Goal: Task Accomplishment & Management: Manage account settings

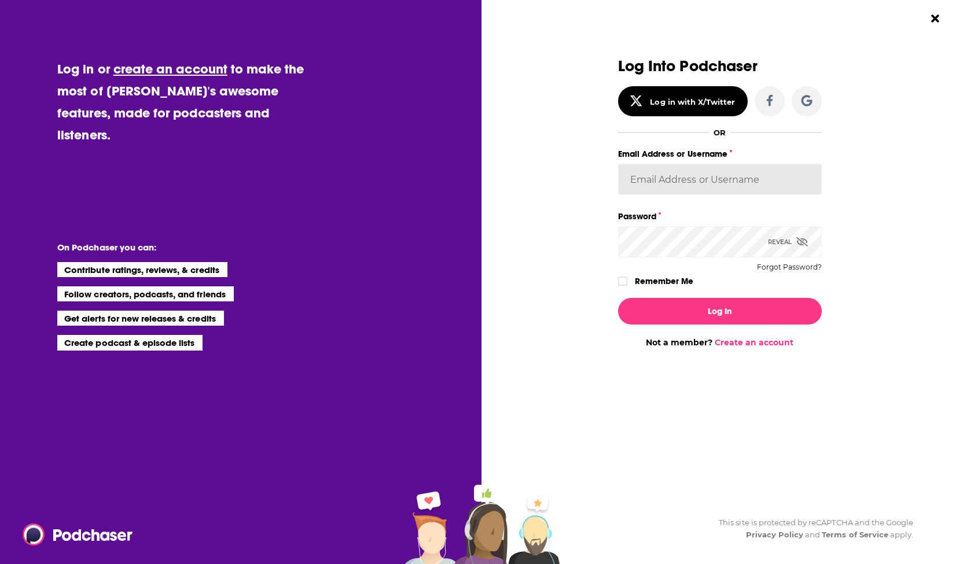
click at [682, 181] on input "Email Address or Username" at bounding box center [720, 179] width 204 height 31
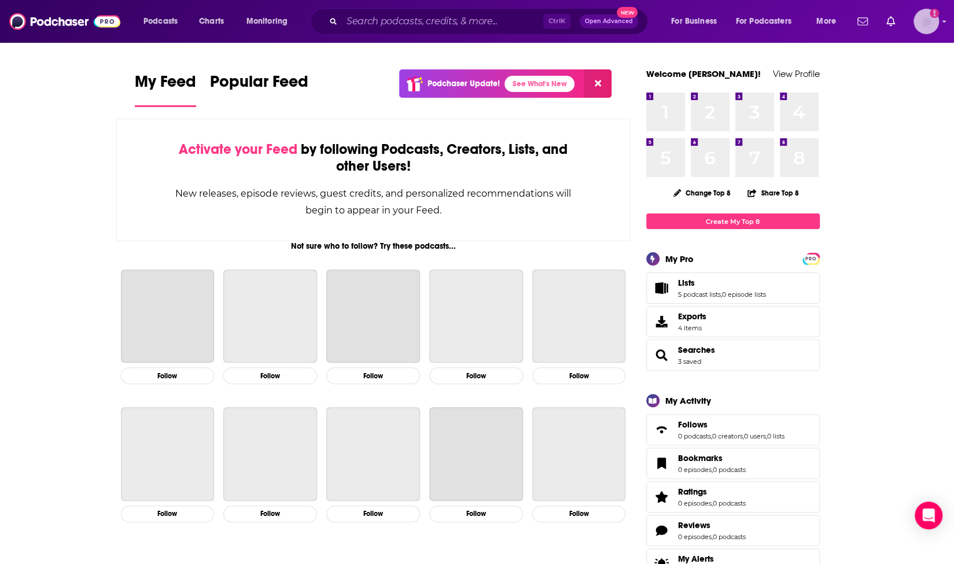
click at [945, 20] on icon "Show profile menu" at bounding box center [944, 21] width 5 height 7
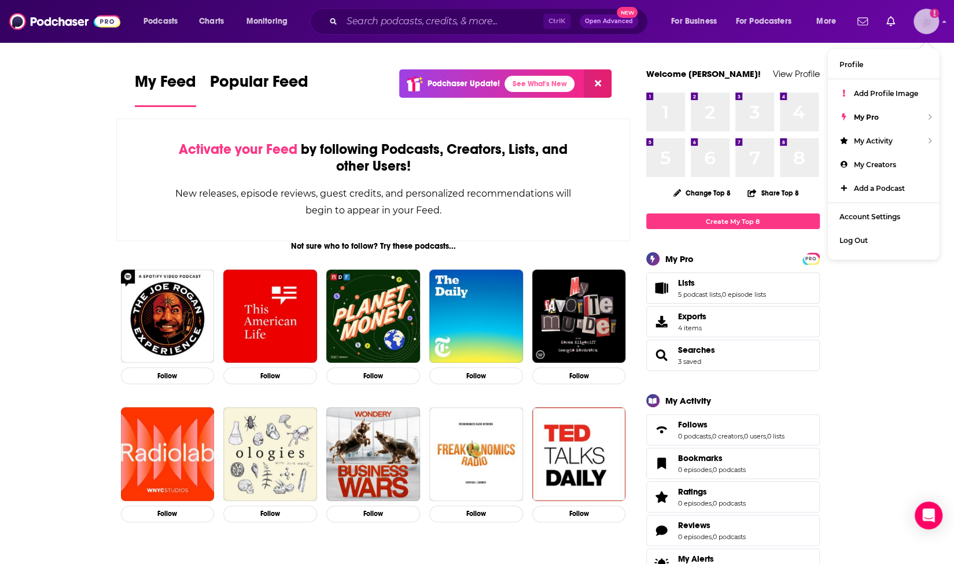
click at [945, 20] on icon "Show profile menu" at bounding box center [944, 21] width 5 height 7
click at [371, 20] on input "Search podcasts, credits, & more..." at bounding box center [442, 21] width 201 height 19
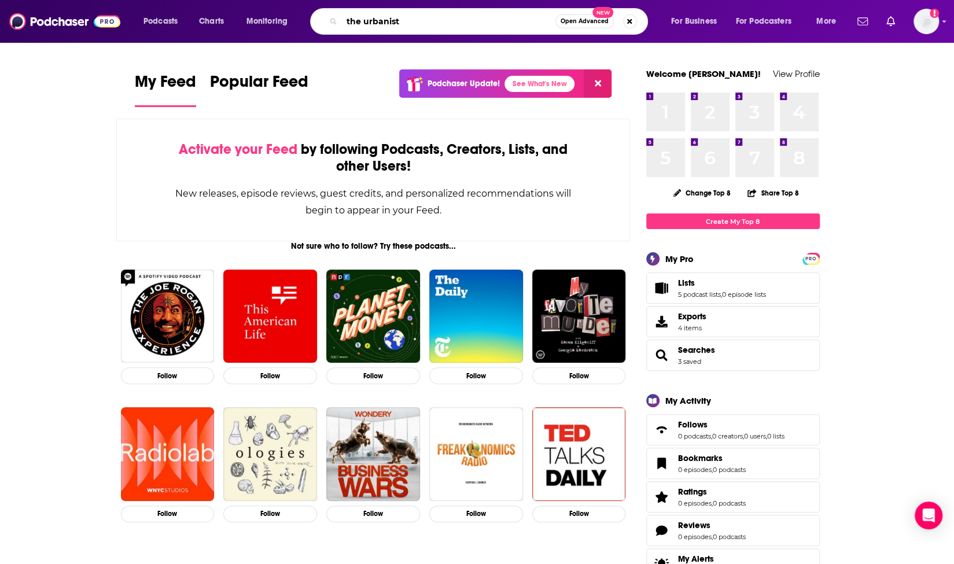
type input "the urbanist"
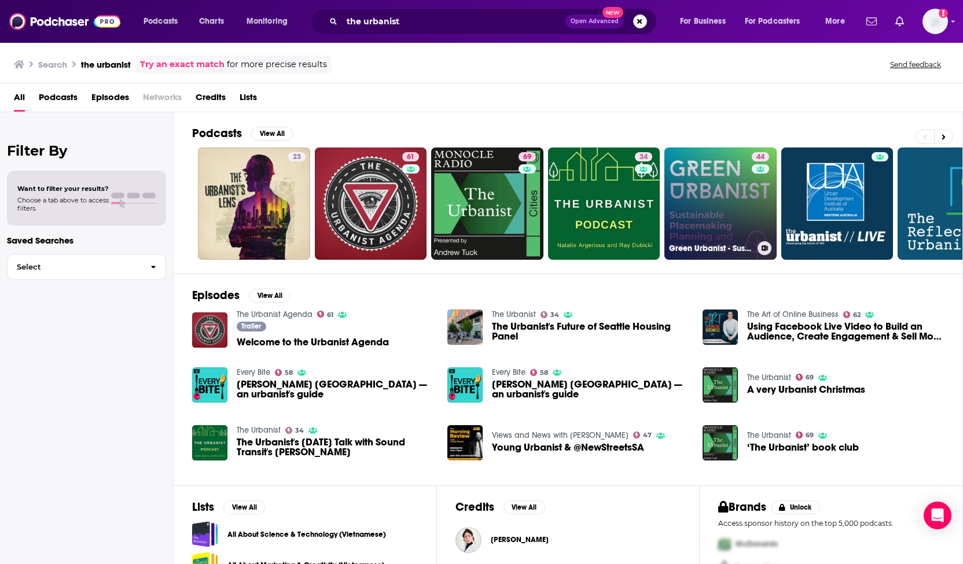
click at [700, 216] on link "44 Green Urbanist - Sustainable Placemaking, Planning and Urban Design" at bounding box center [720, 204] width 112 height 112
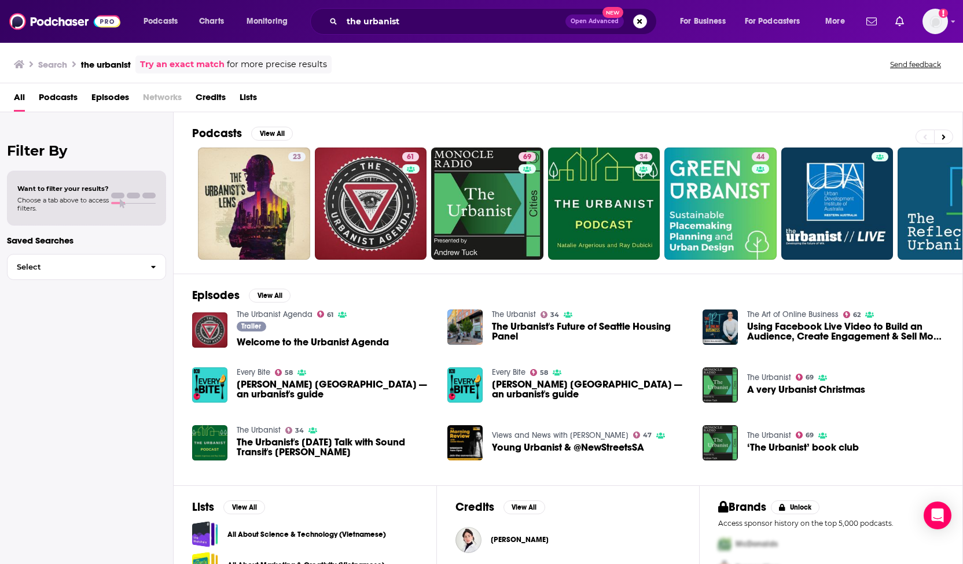
click at [293, 444] on span "The Urbanist's Tuesday Talk with Sound Transit's Julie Timm" at bounding box center [335, 447] width 197 height 20
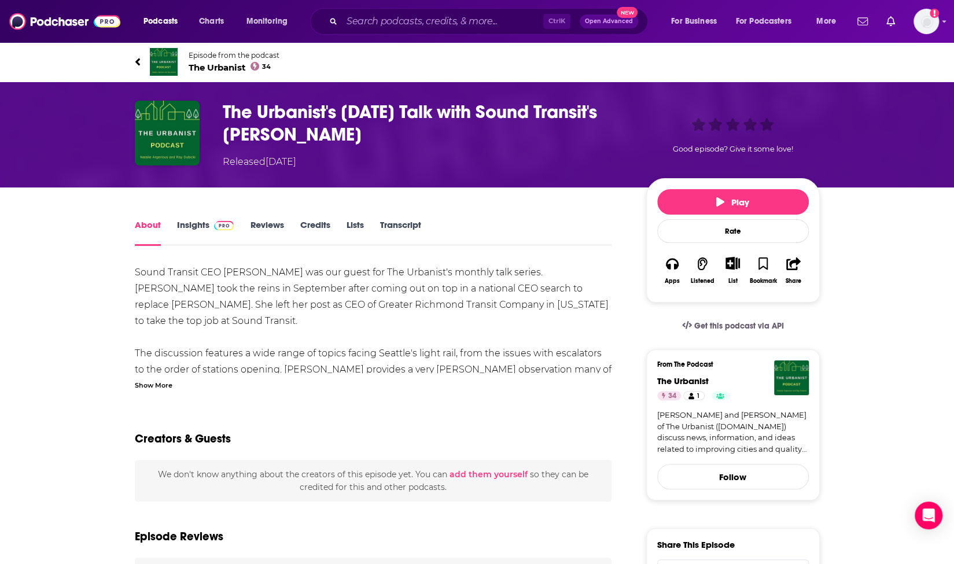
click at [190, 229] on link "Insights" at bounding box center [205, 232] width 57 height 27
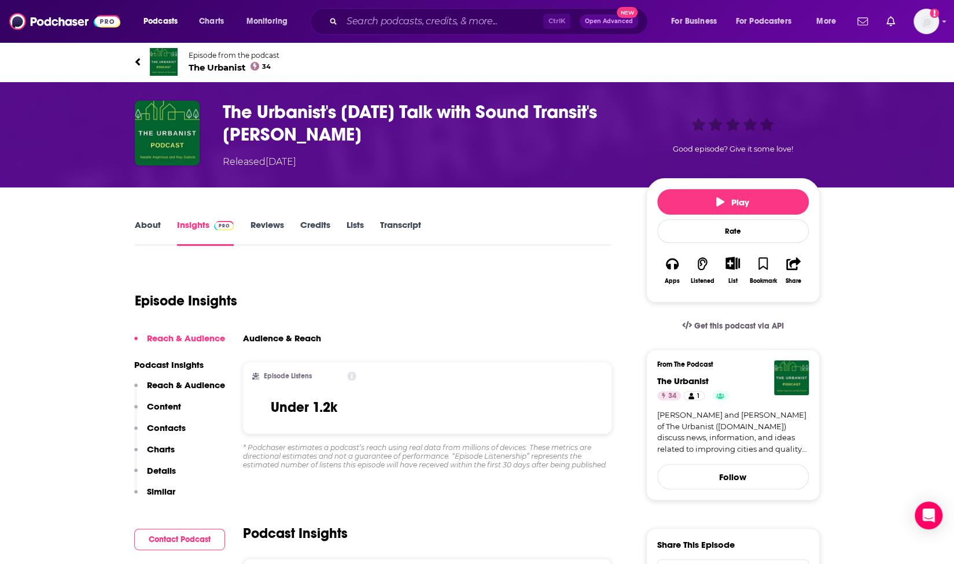
click at [271, 226] on link "Reviews" at bounding box center [267, 232] width 34 height 27
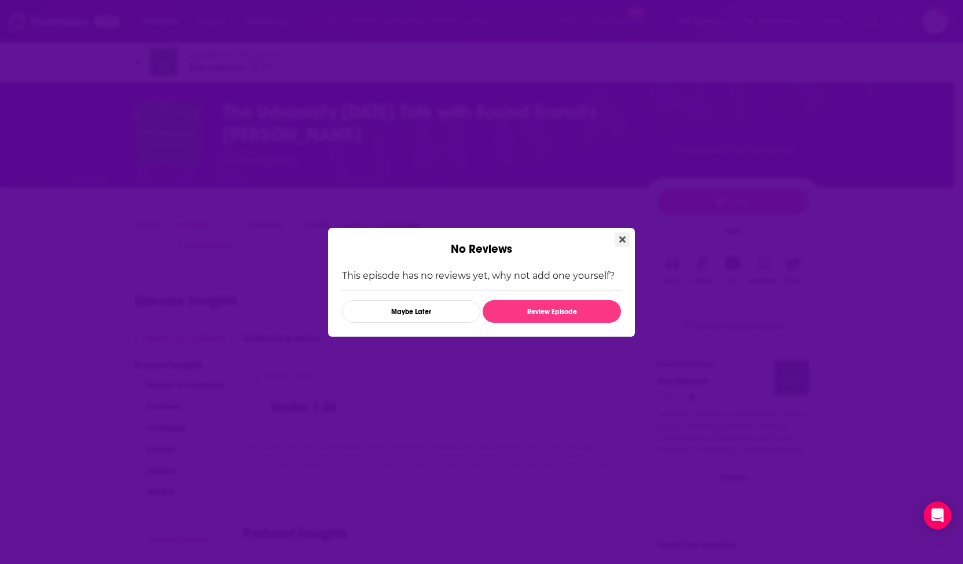
click at [623, 237] on icon "Close" at bounding box center [622, 239] width 6 height 9
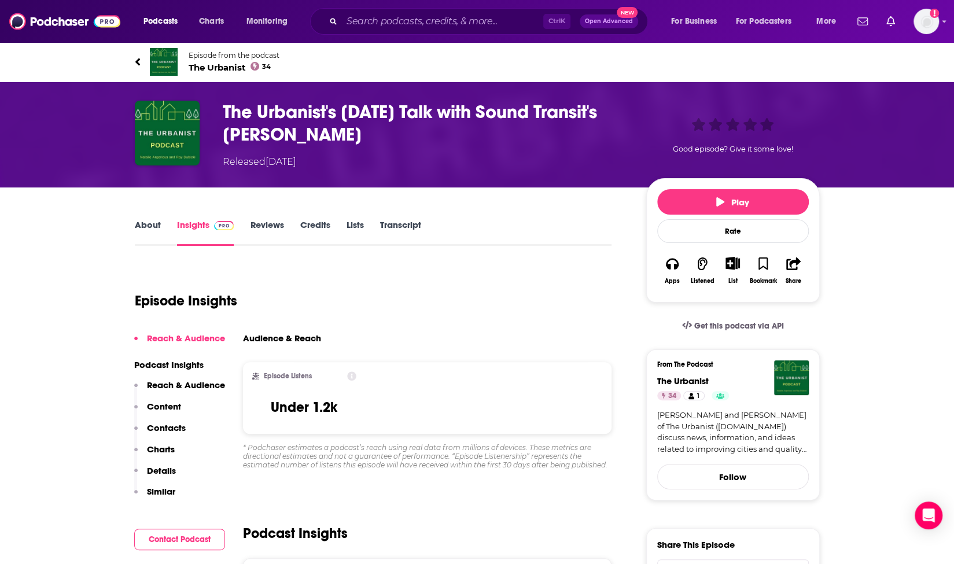
click at [170, 63] on img at bounding box center [164, 62] width 28 height 28
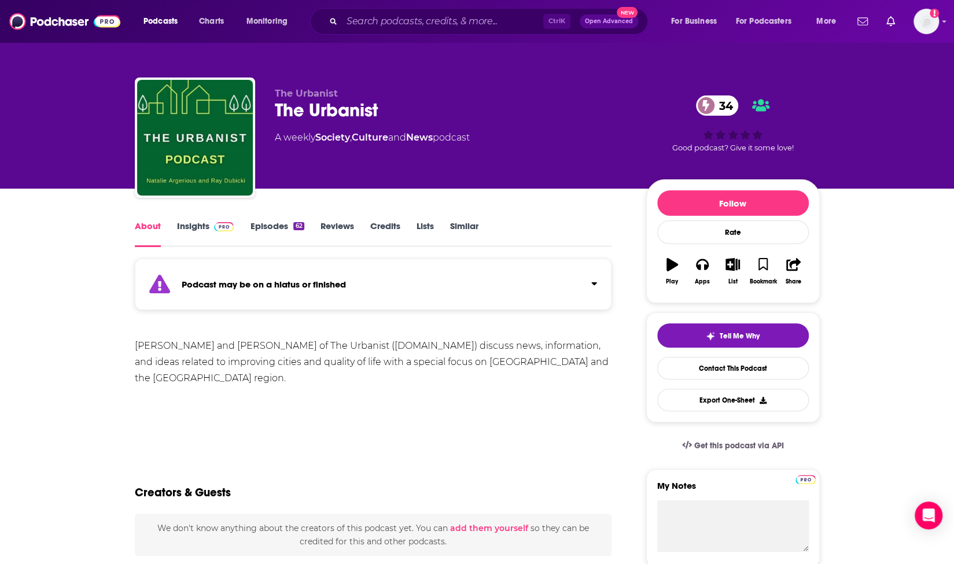
click at [207, 225] on link "Insights" at bounding box center [205, 233] width 57 height 27
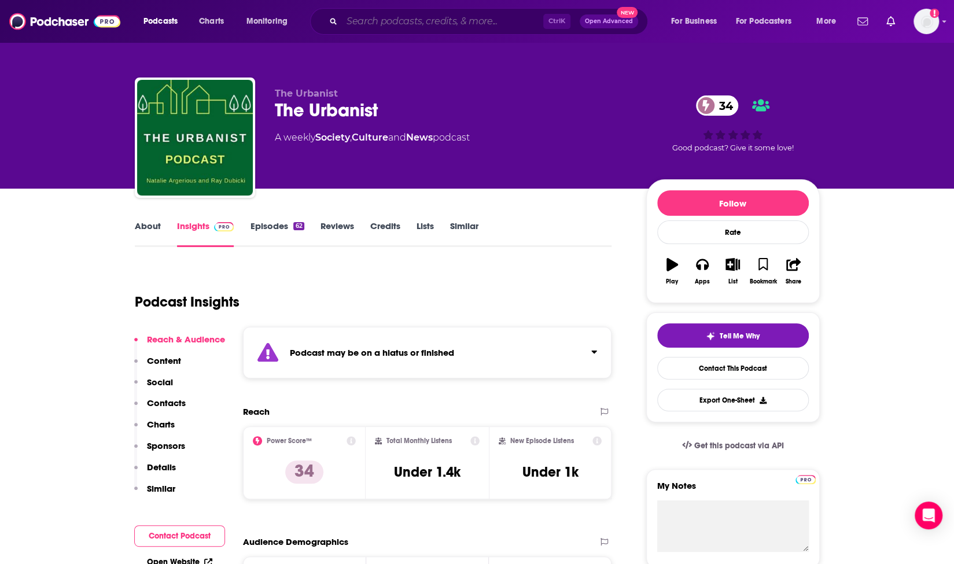
click at [370, 19] on input "Search podcasts, credits, & more..." at bounding box center [442, 21] width 201 height 19
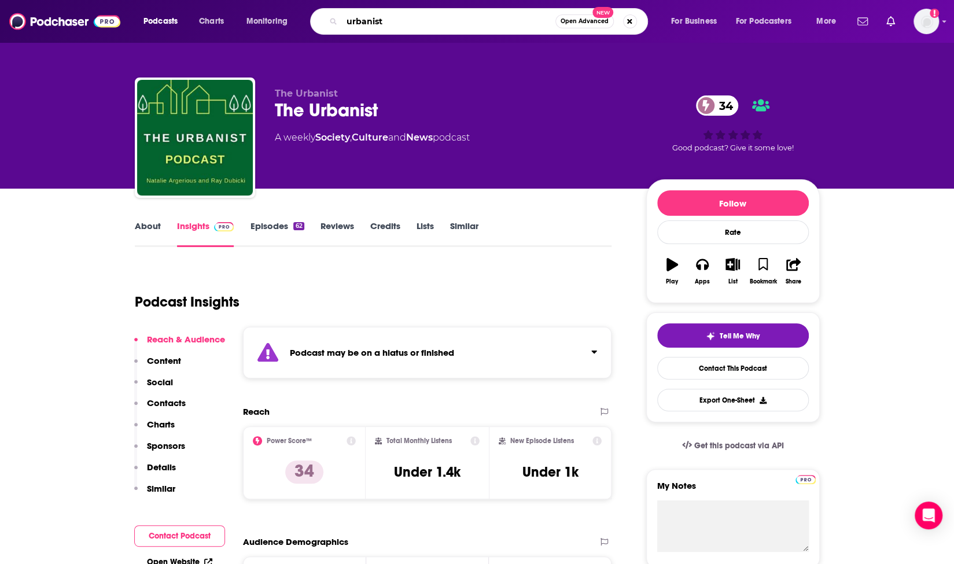
type input "urbanist"
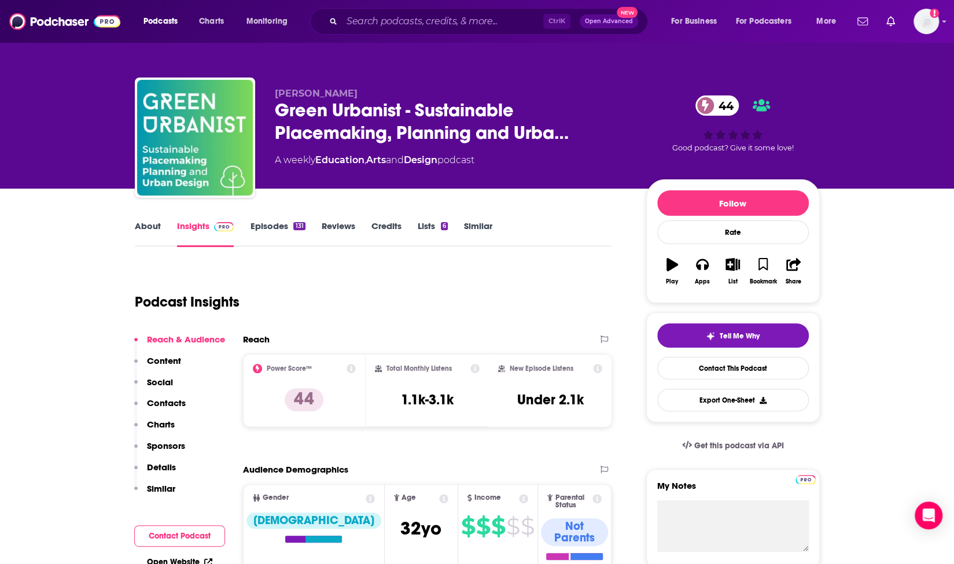
click at [144, 226] on link "About" at bounding box center [148, 233] width 26 height 27
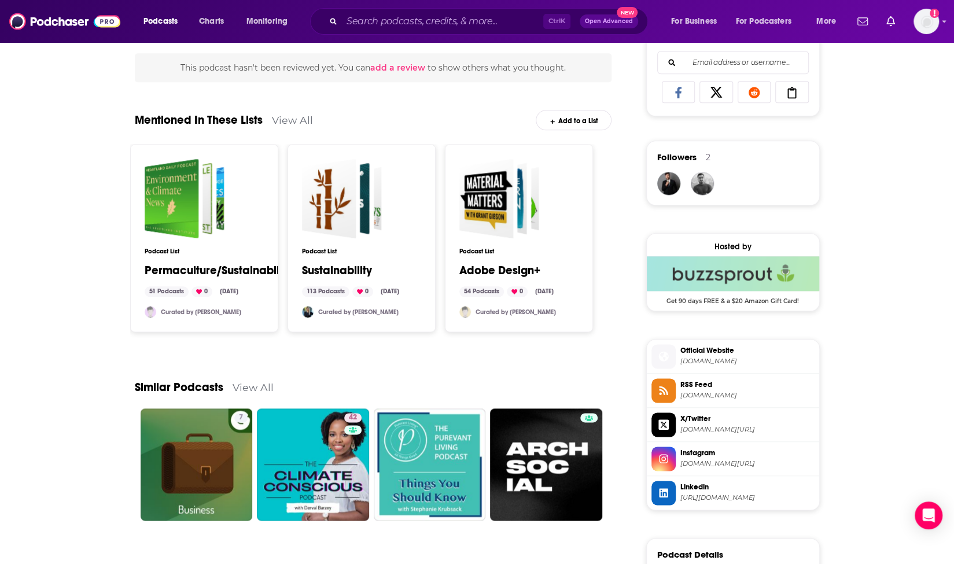
scroll to position [750, 0]
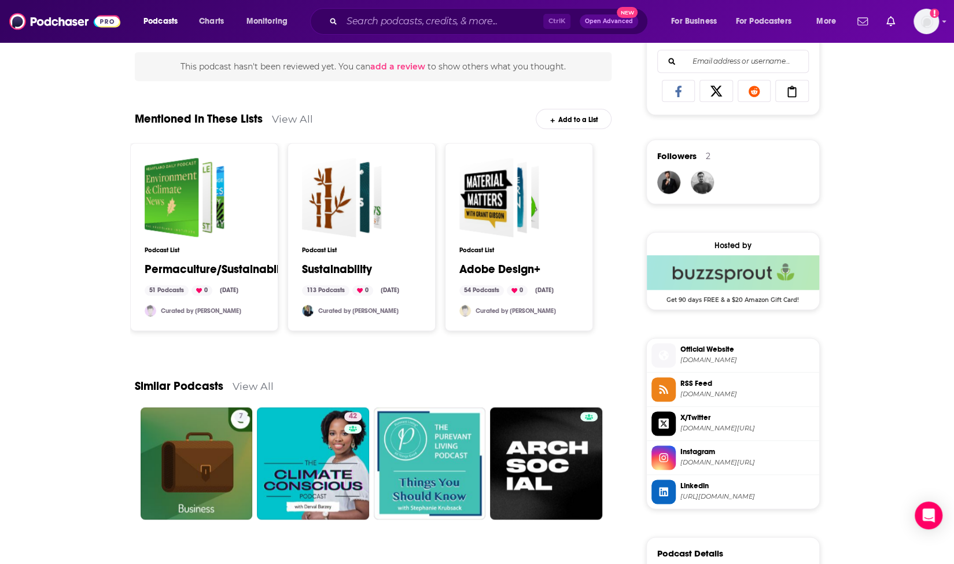
click at [304, 117] on link "View All" at bounding box center [292, 119] width 41 height 12
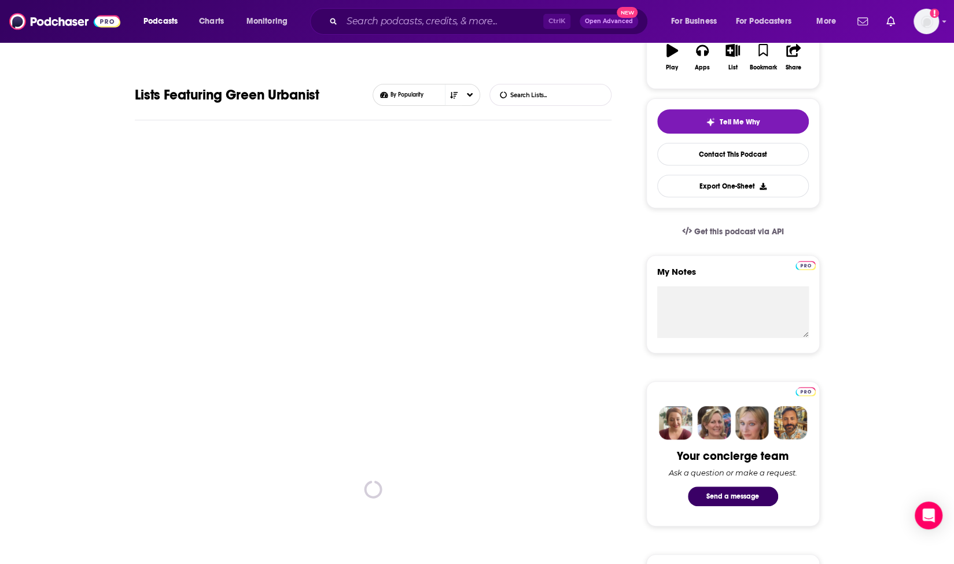
scroll to position [219, 0]
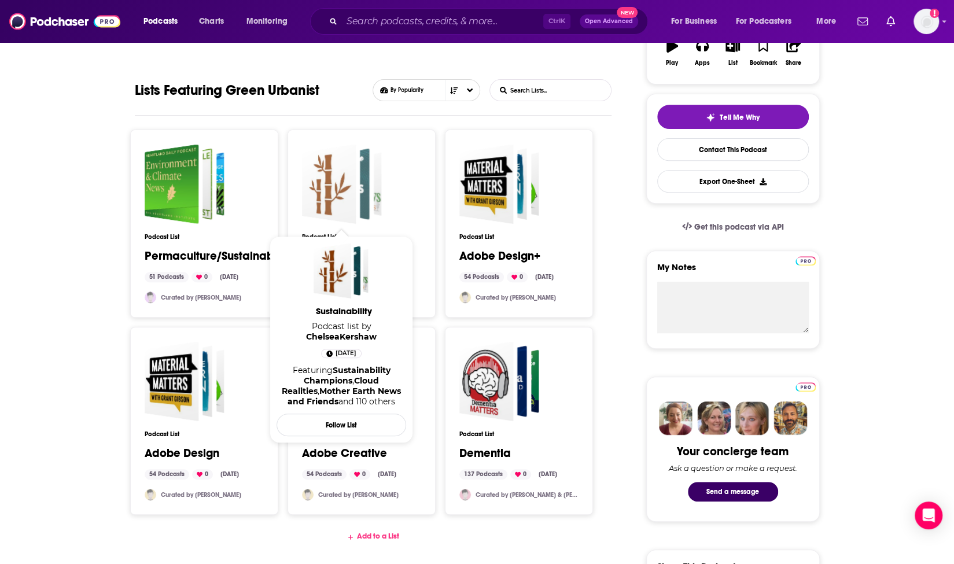
click at [350, 193] on div "Sustainability" at bounding box center [328, 184] width 54 height 80
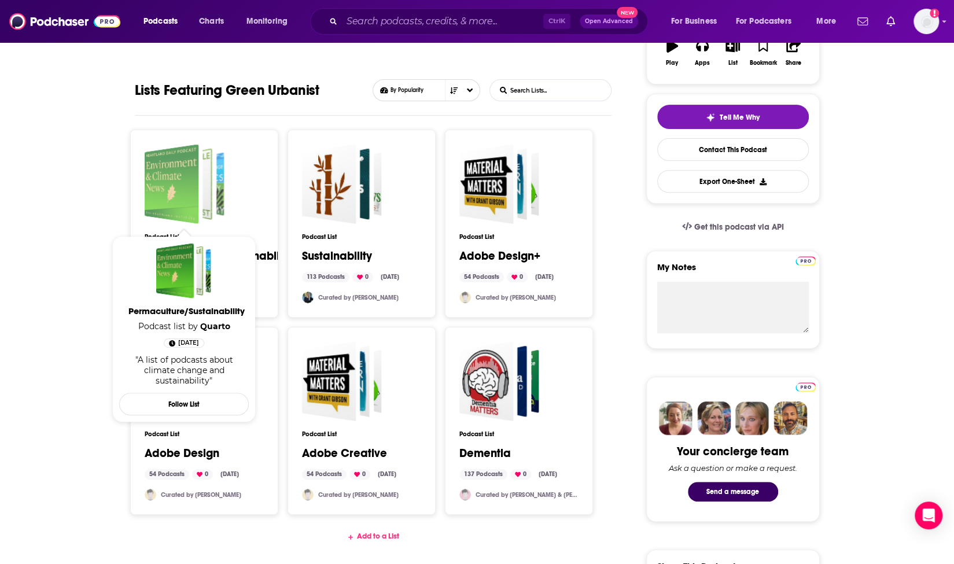
click at [174, 196] on div "Permaculture/Sustainability" at bounding box center [171, 184] width 54 height 80
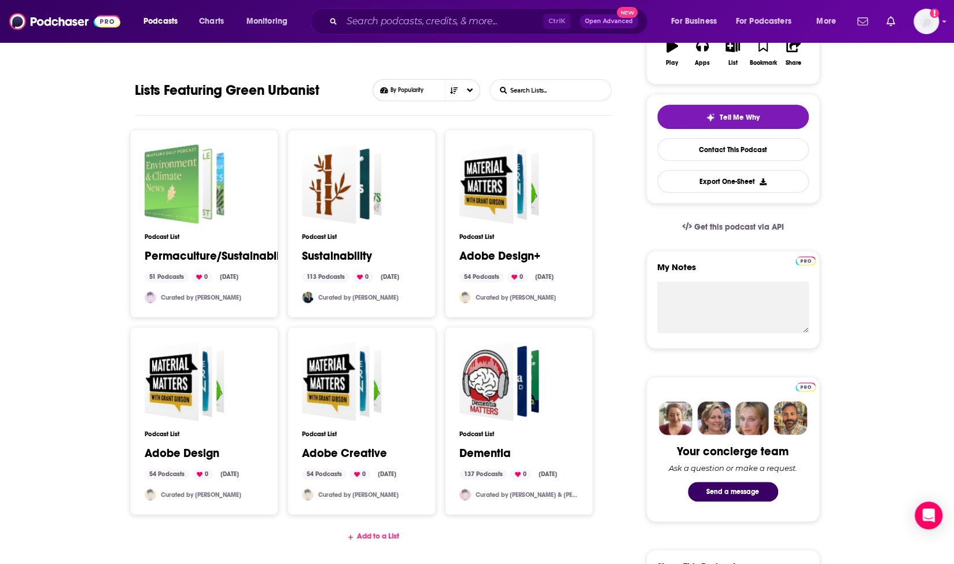
scroll to position [0, 0]
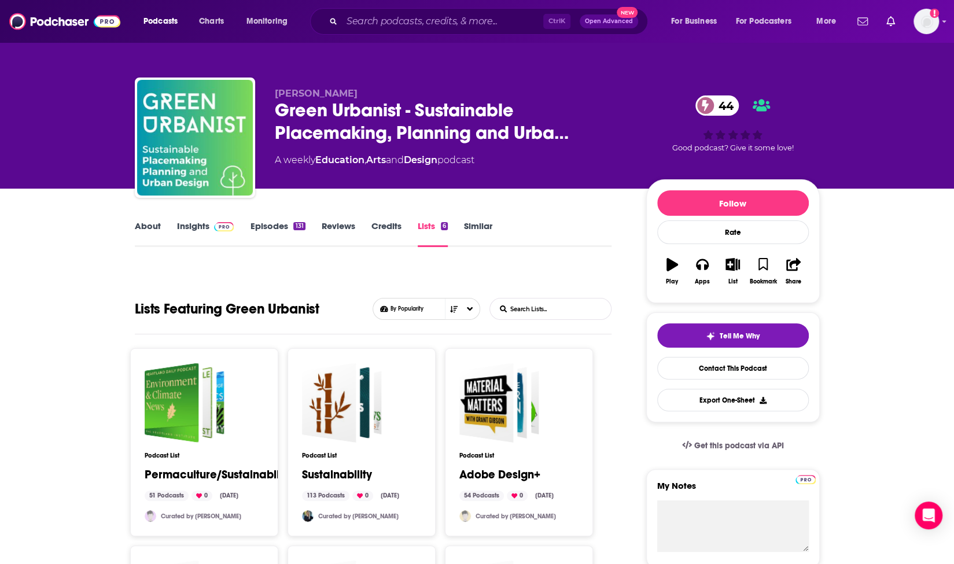
click at [199, 223] on link "Insights" at bounding box center [205, 233] width 57 height 27
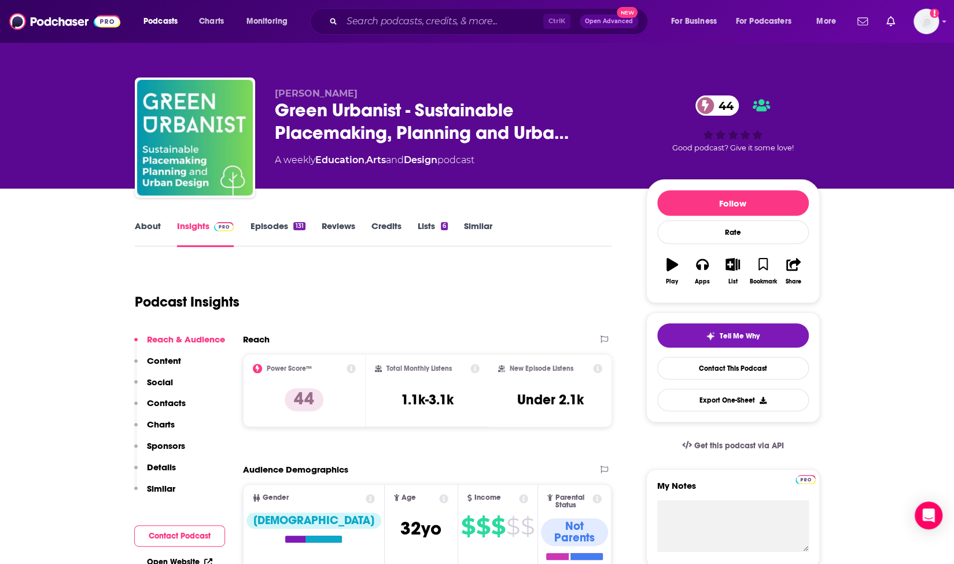
click at [279, 227] on link "Episodes 131" at bounding box center [277, 233] width 55 height 27
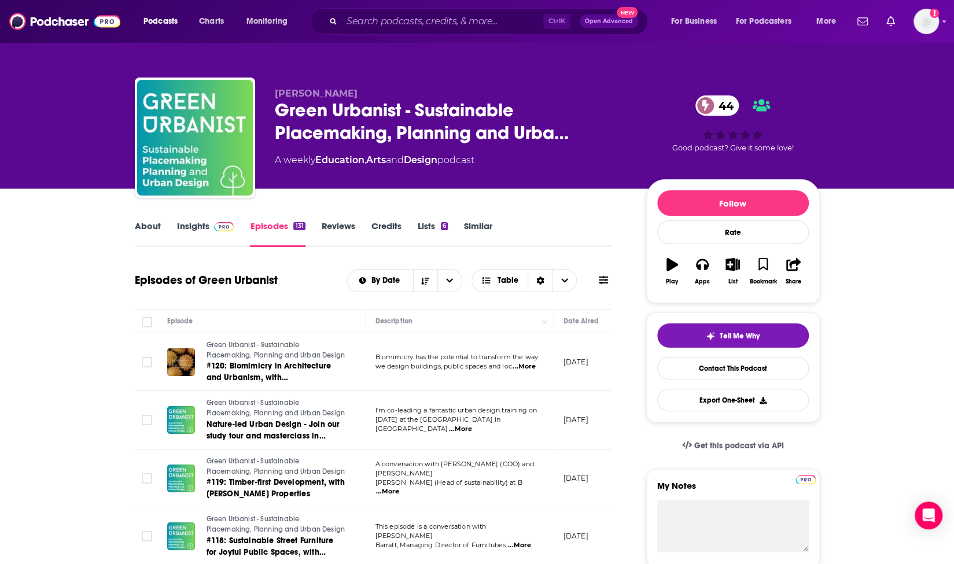
click at [151, 225] on link "About" at bounding box center [148, 233] width 26 height 27
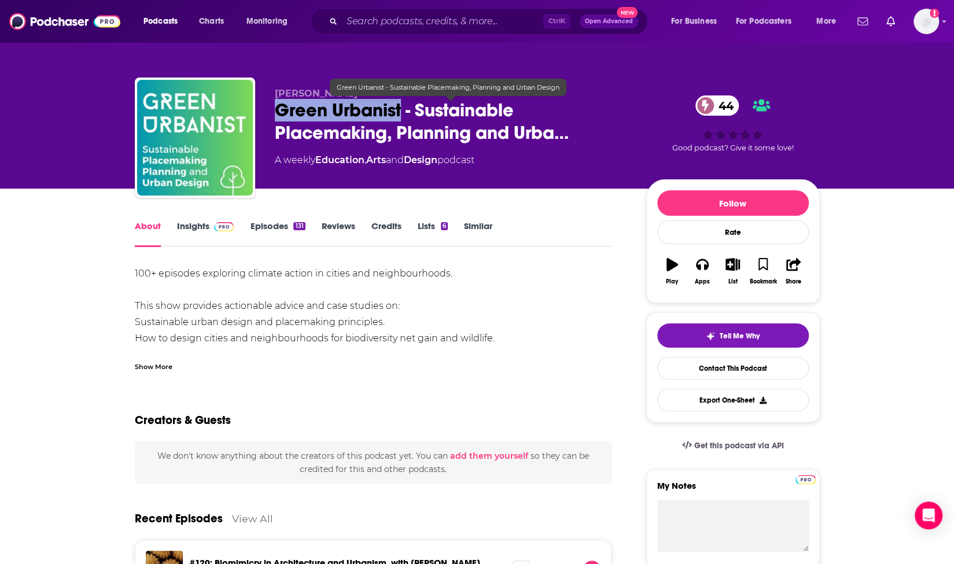
drag, startPoint x: 268, startPoint y: 109, endPoint x: 400, endPoint y: 112, distance: 132.6
click at [400, 112] on div "Ross O'Ceallaigh Green Urbanist - Sustainable Placemaking, Planning and Urba… 4…" at bounding box center [477, 140] width 685 height 125
click at [491, 23] on input "Search podcasts, credits, & more..." at bounding box center [442, 21] width 201 height 19
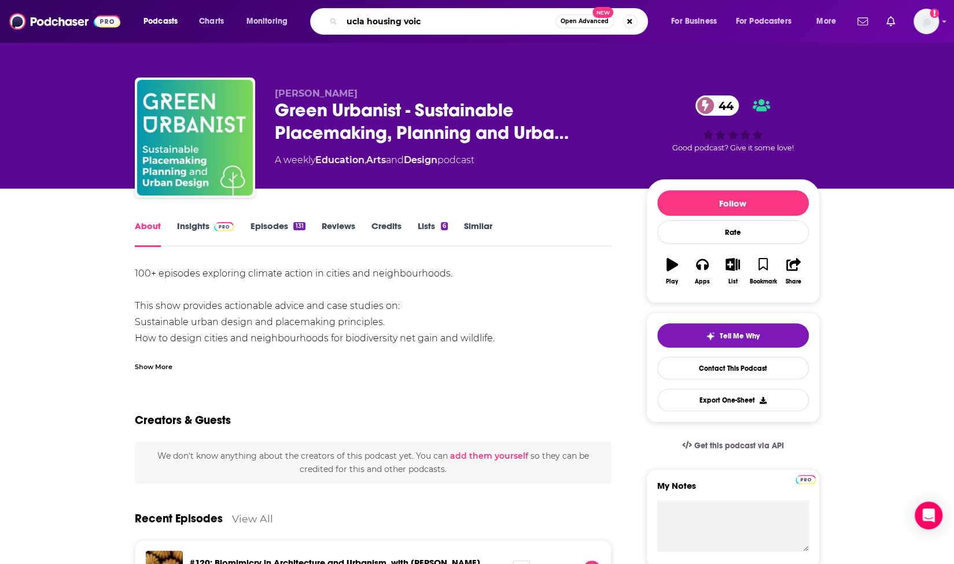
type input "ucla housing voice"
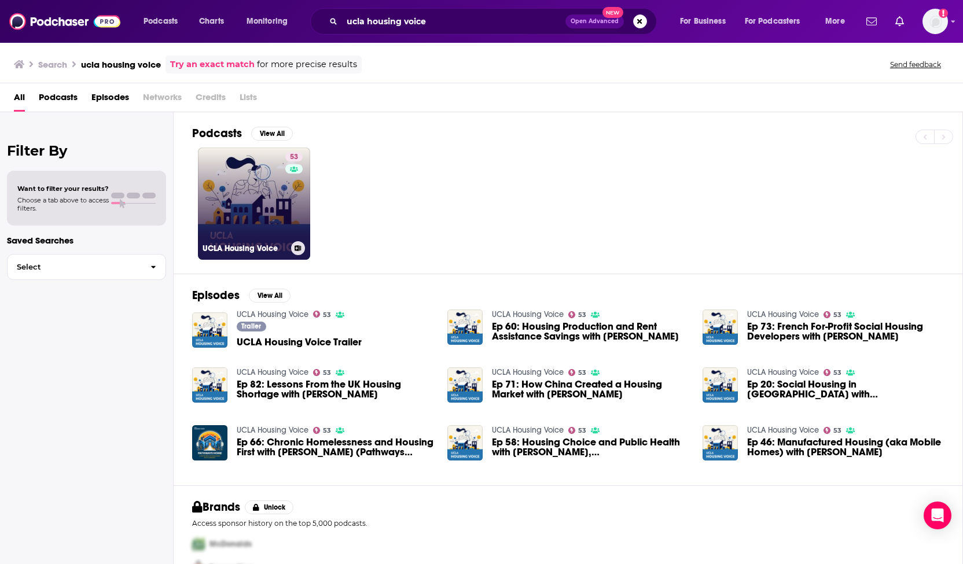
click at [215, 202] on link "53 UCLA Housing Voice" at bounding box center [254, 204] width 112 height 112
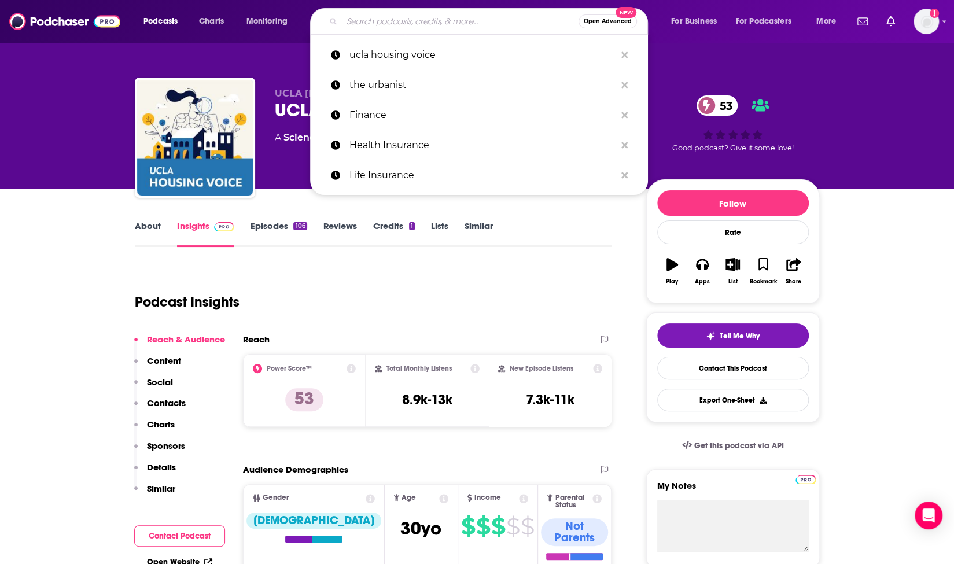
click at [409, 25] on input "Search podcasts, credits, & more..." at bounding box center [460, 21] width 237 height 19
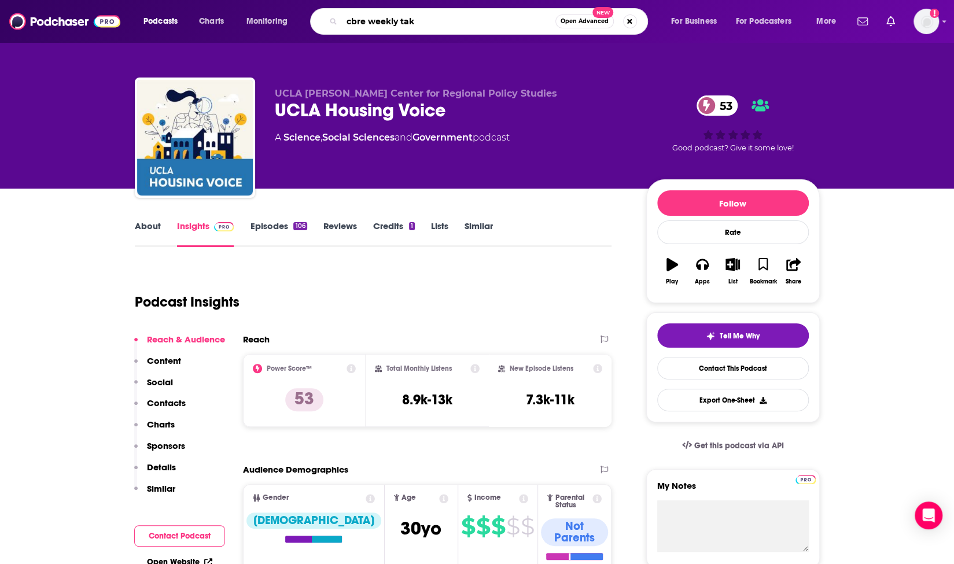
type input "cbre weekly take"
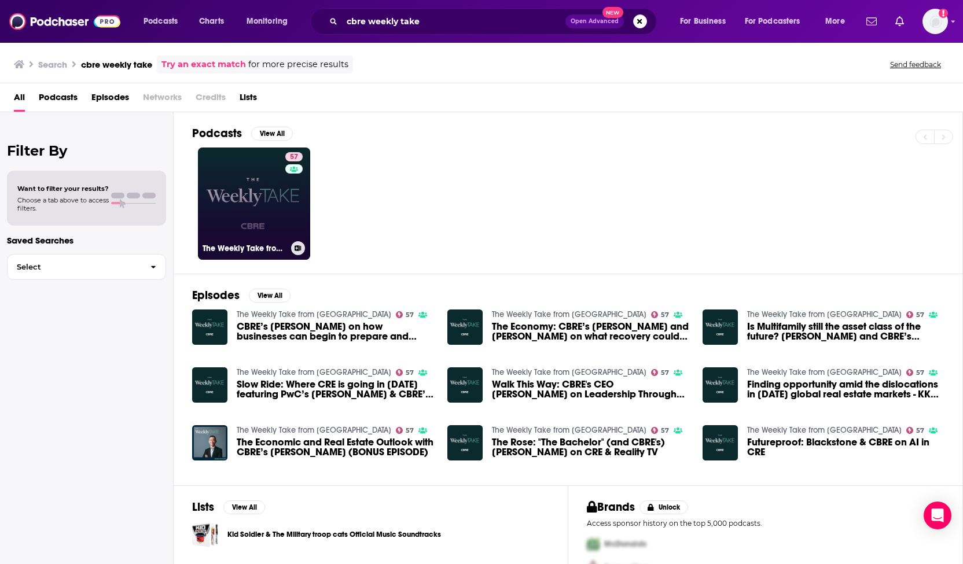
click at [242, 189] on link "57 The Weekly Take from CBRE" at bounding box center [254, 204] width 112 height 112
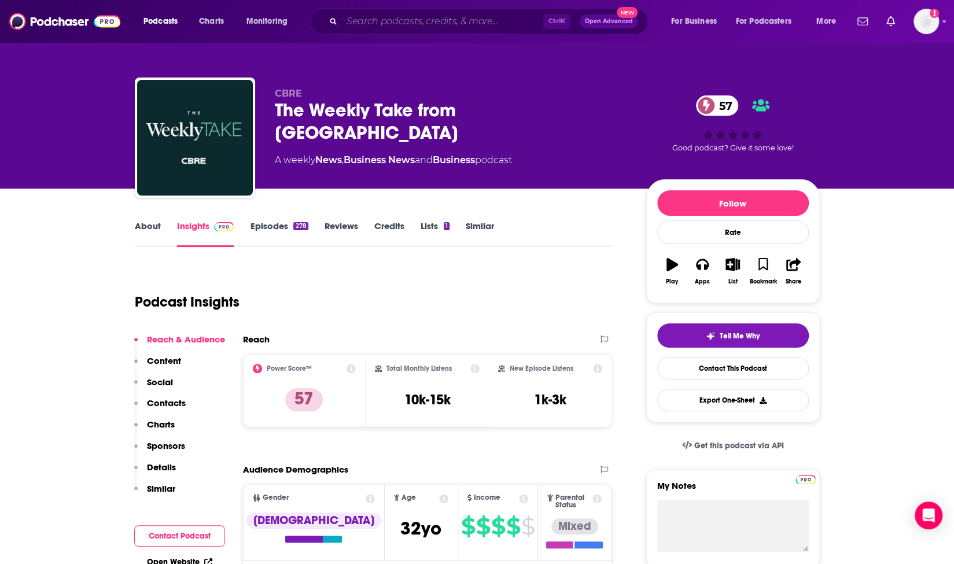
click at [426, 20] on input "Search podcasts, credits, & more..." at bounding box center [442, 21] width 201 height 19
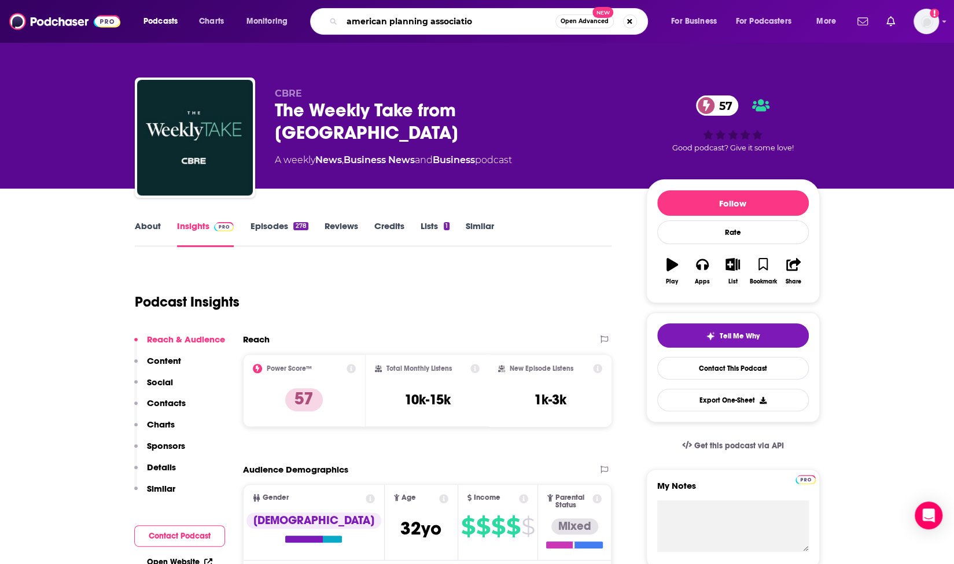
type input "american planning association"
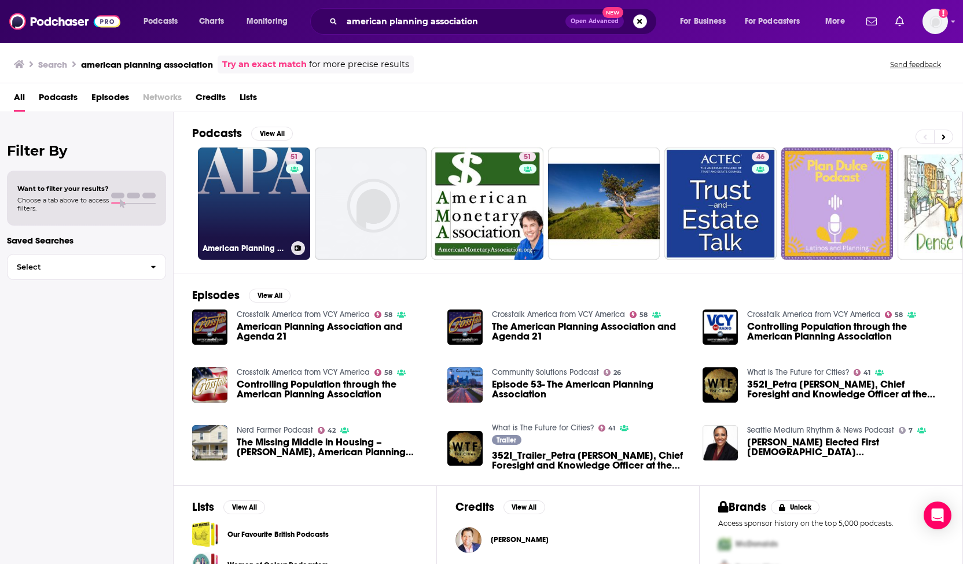
click at [271, 178] on link "51 American Planning Association" at bounding box center [254, 204] width 112 height 112
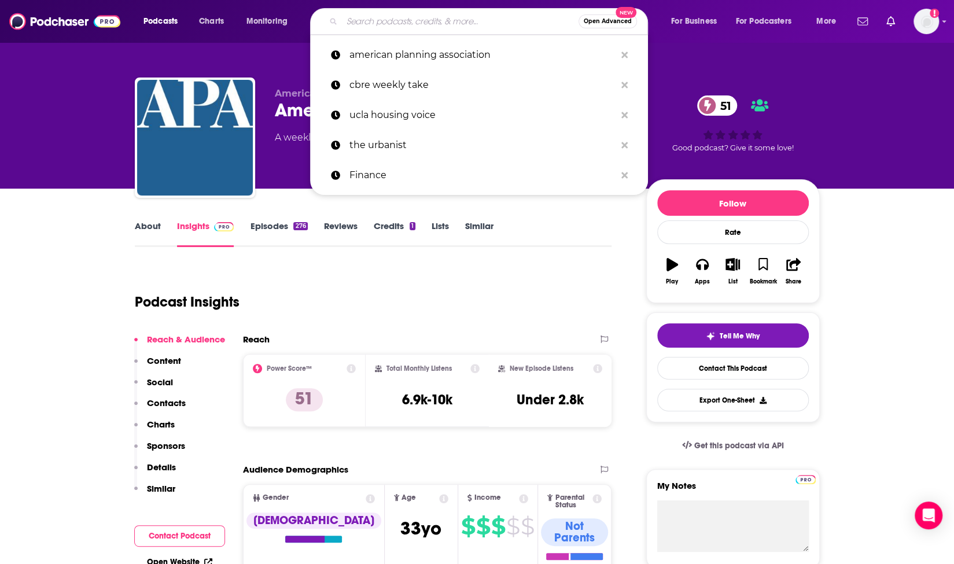
click at [453, 17] on input "Search podcasts, credits, & more..." at bounding box center [460, 21] width 237 height 19
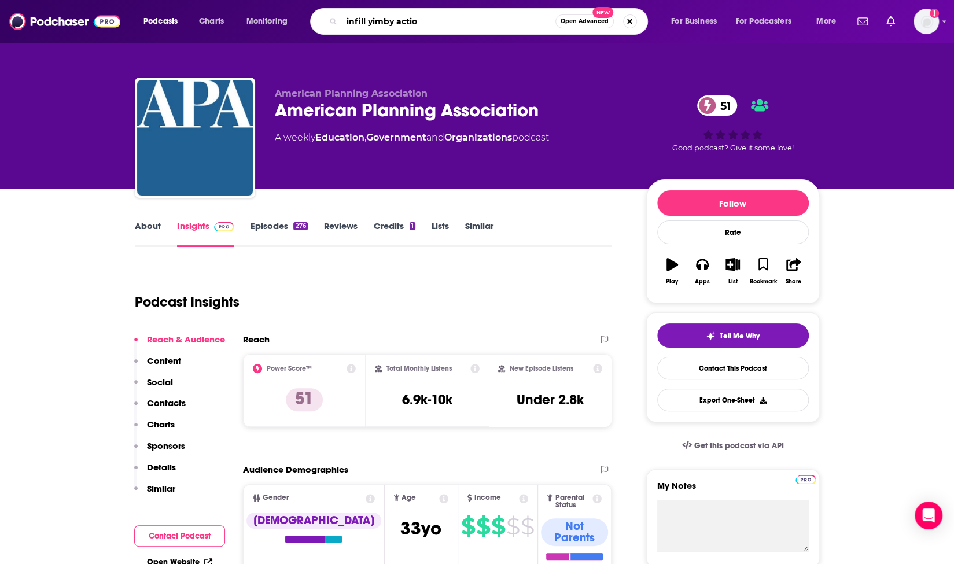
type input "infill yimby action"
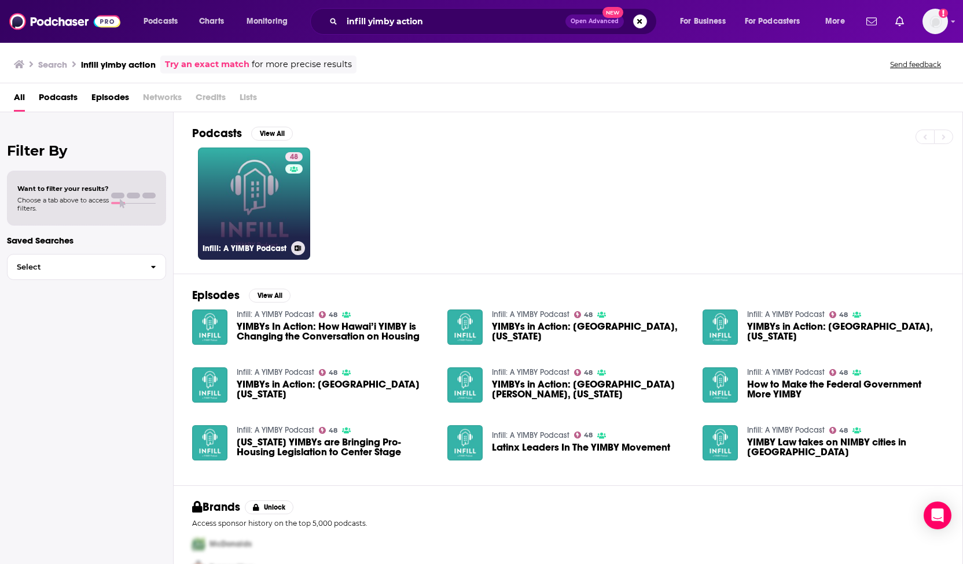
click at [257, 196] on link "48 Infill: A YIMBY Podcast" at bounding box center [254, 204] width 112 height 112
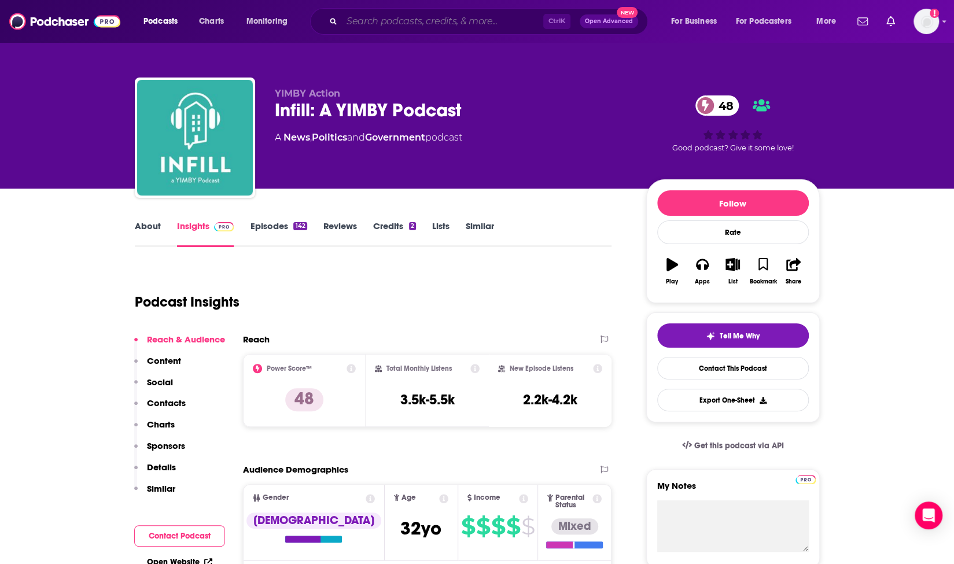
click at [373, 28] on input "Search podcasts, credits, & more..." at bounding box center [442, 21] width 201 height 19
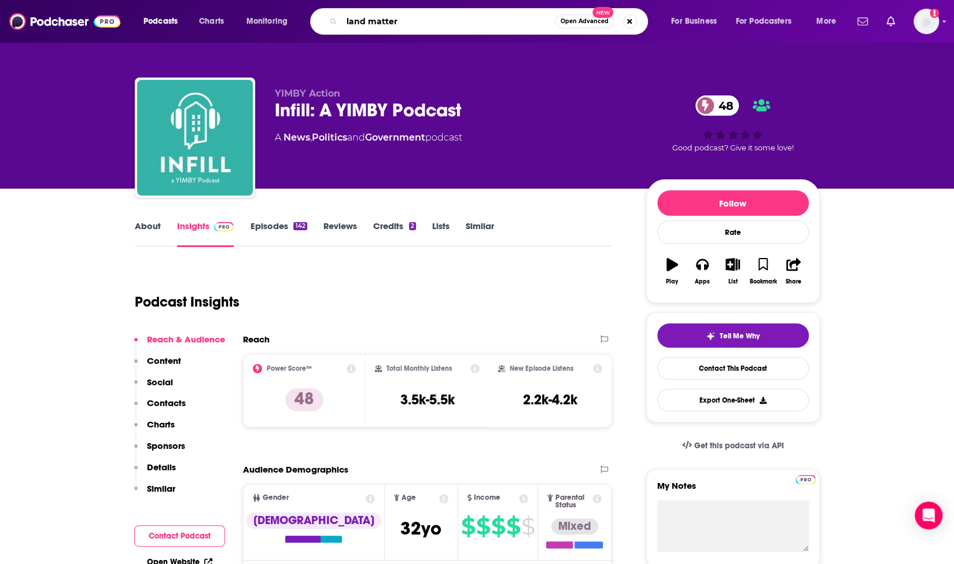
type input "land matters"
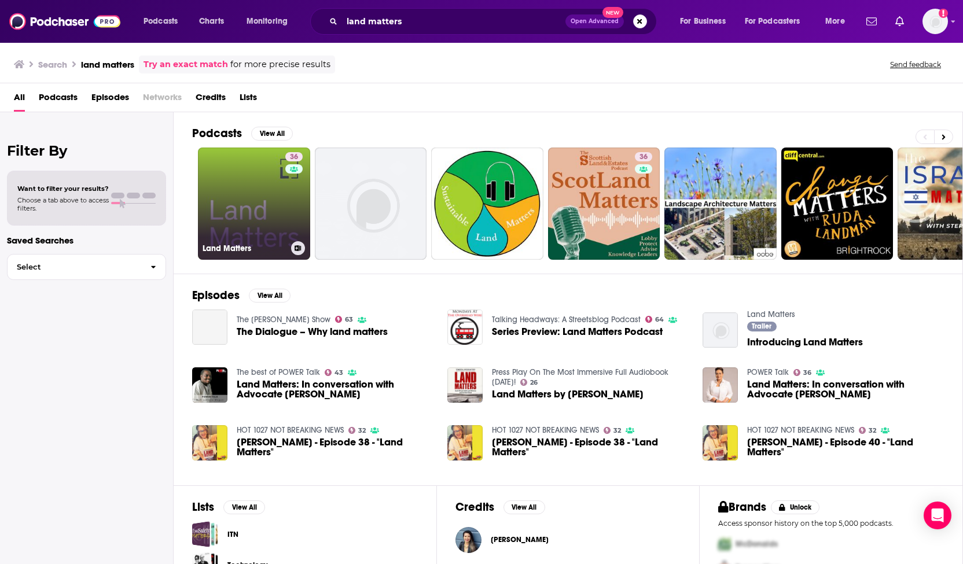
click at [266, 201] on link "36 Land Matters" at bounding box center [254, 204] width 112 height 112
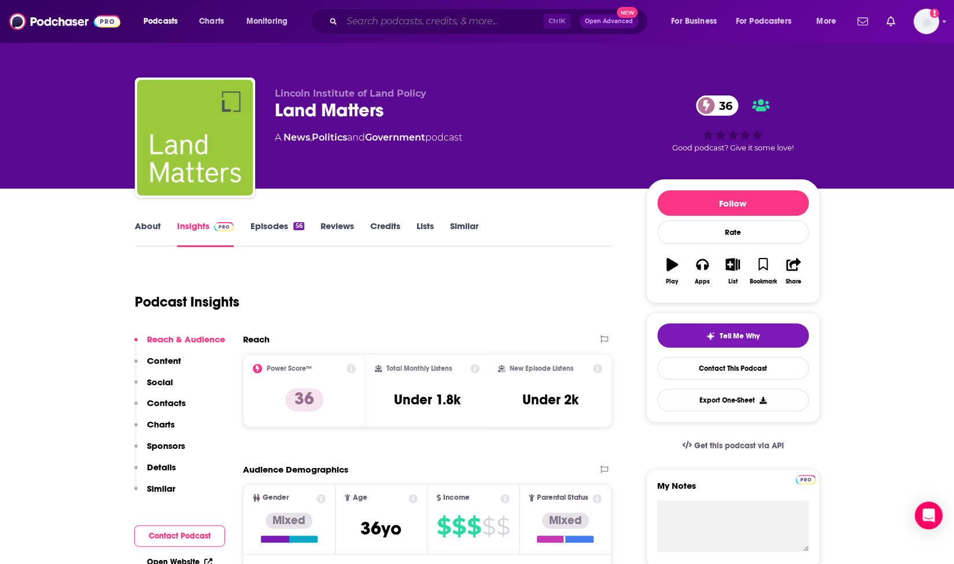
click at [374, 21] on input "Search podcasts, credits, & more..." at bounding box center [442, 21] width 201 height 19
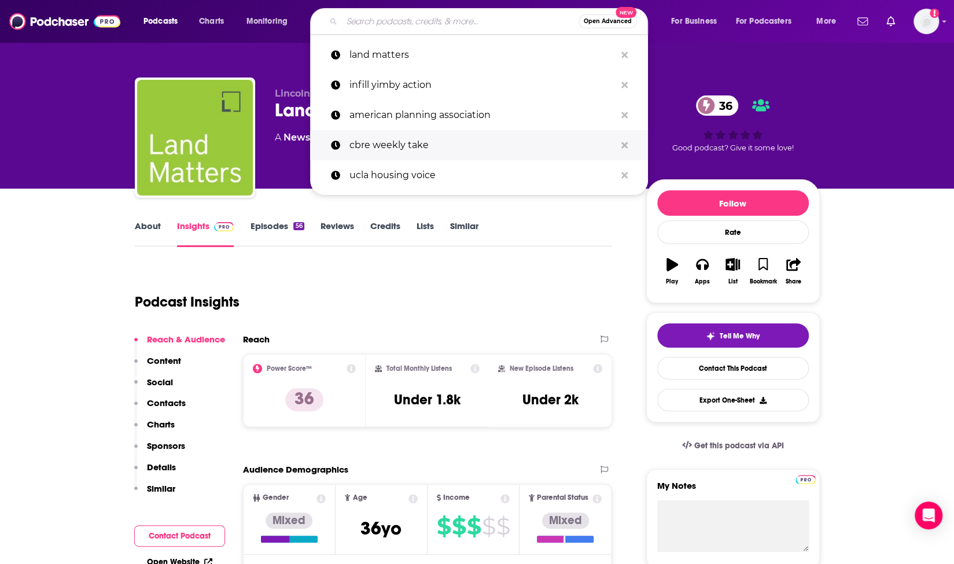
click at [399, 142] on p "cbre weekly take" at bounding box center [483, 145] width 266 height 30
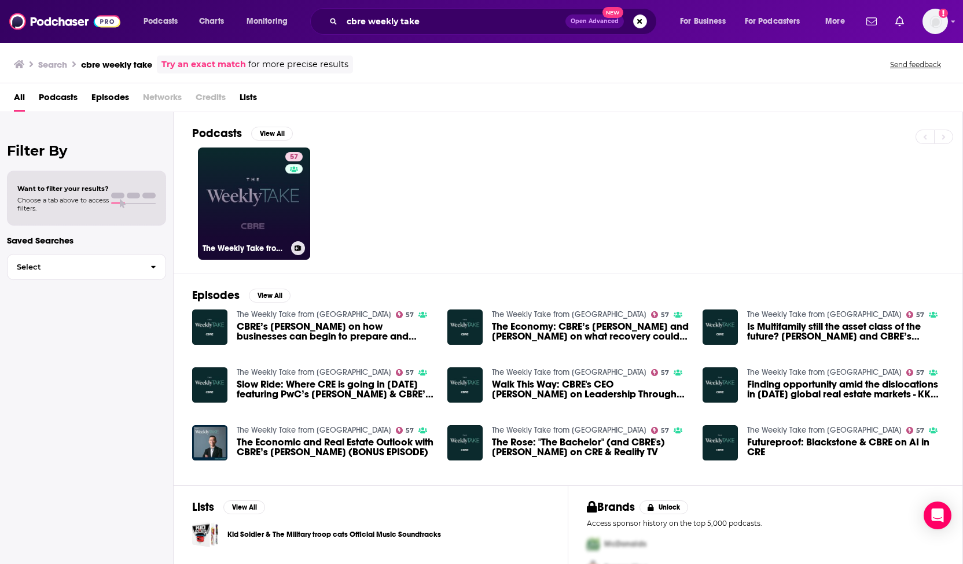
click at [257, 194] on link "57 The Weekly Take from CBRE" at bounding box center [254, 204] width 112 height 112
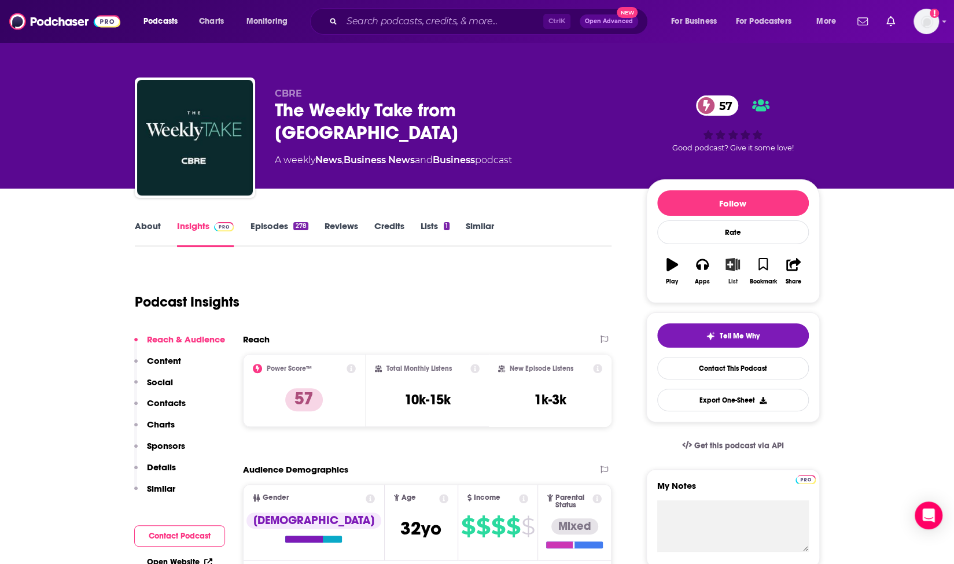
click at [736, 269] on icon "button" at bounding box center [733, 264] width 14 height 13
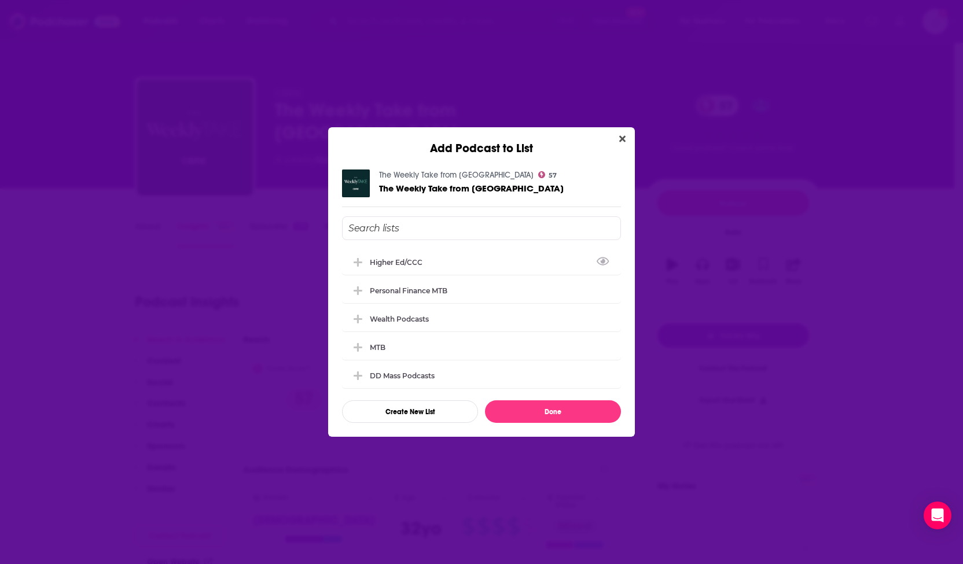
click at [475, 226] on input "Add Podcast To List" at bounding box center [481, 228] width 279 height 24
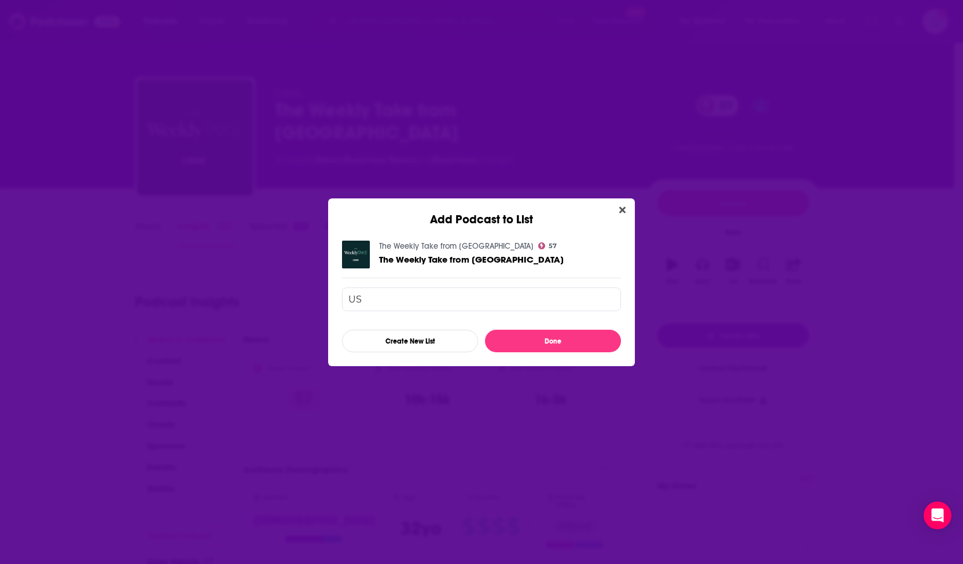
type input "U"
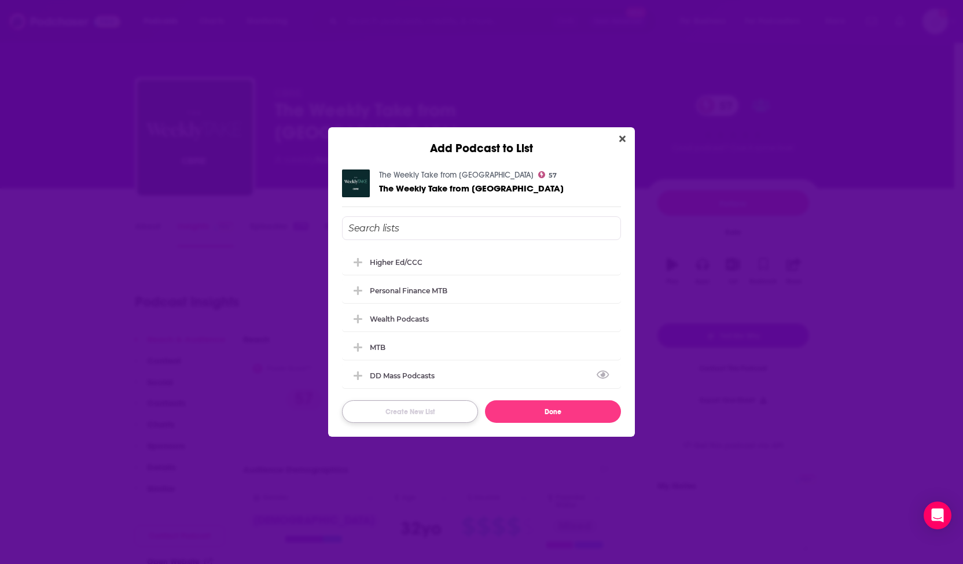
click at [427, 411] on button "Create New List" at bounding box center [410, 411] width 136 height 23
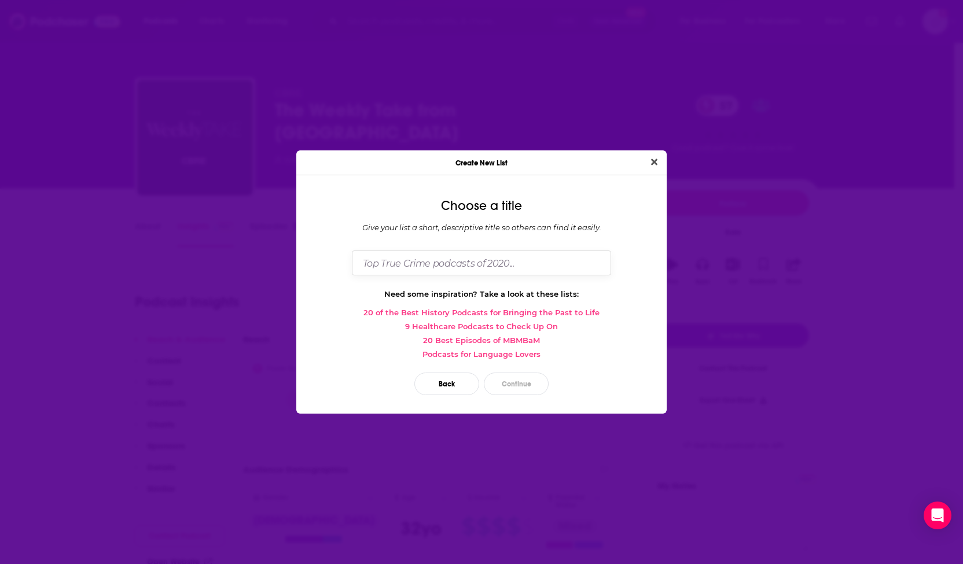
click at [463, 263] on input "Dialog" at bounding box center [481, 263] width 259 height 25
type input "USGBC"
click at [514, 385] on button "Continue" at bounding box center [516, 384] width 65 height 23
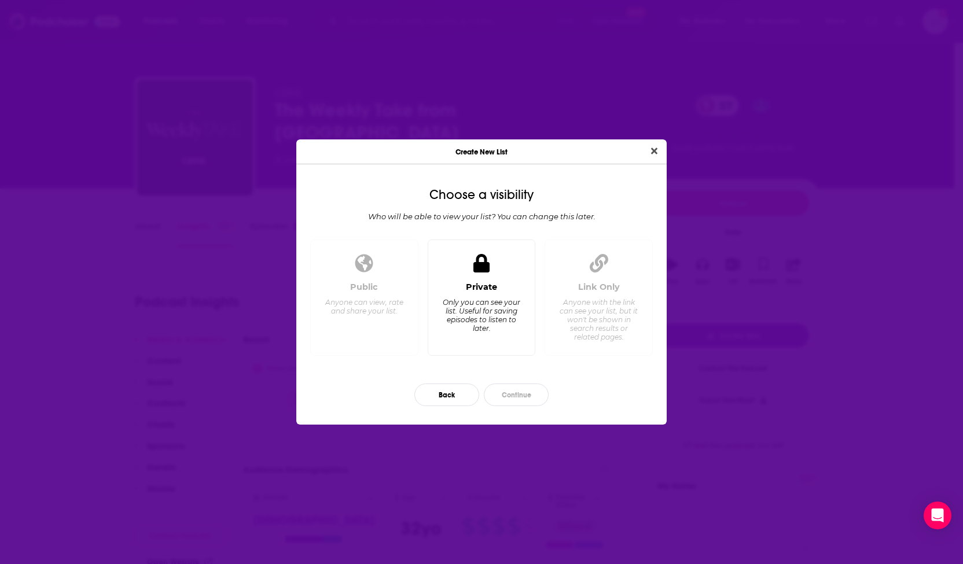
click at [488, 286] on div "Private" at bounding box center [481, 287] width 31 height 10
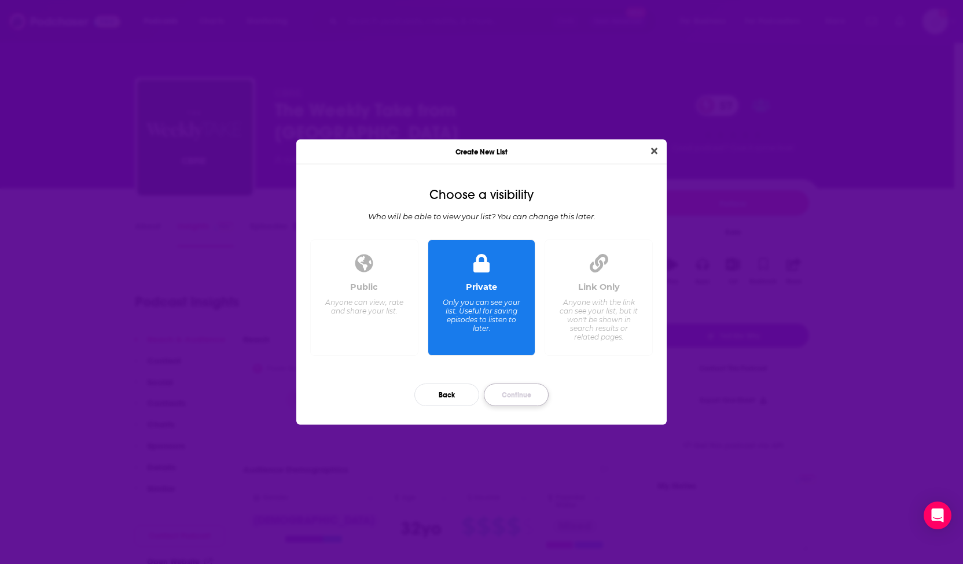
click at [518, 392] on button "Continue" at bounding box center [516, 395] width 65 height 23
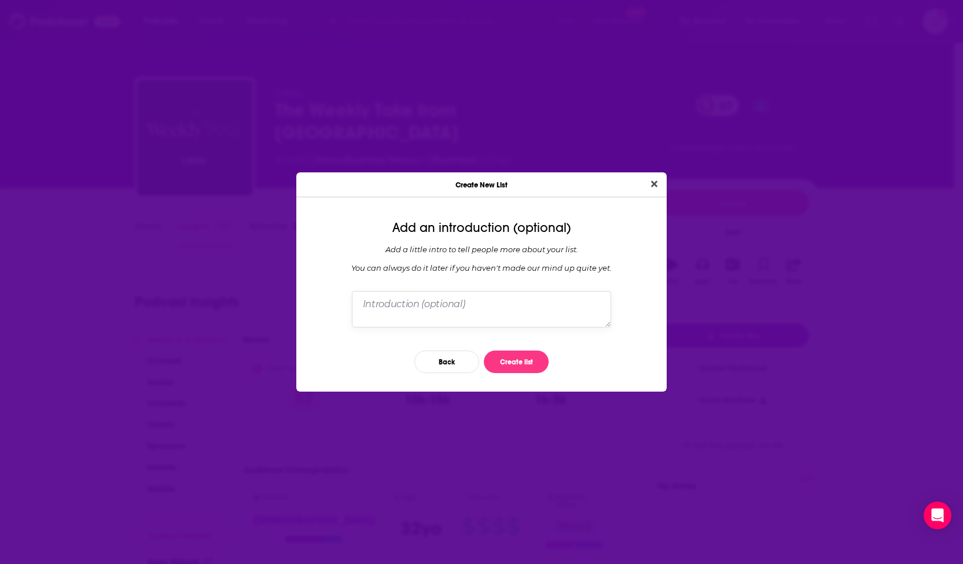
click at [445, 308] on textarea "Dialog" at bounding box center [481, 309] width 259 height 36
type textarea "P"
type textarea "Ideal"
click at [512, 365] on button "Create list" at bounding box center [516, 362] width 65 height 23
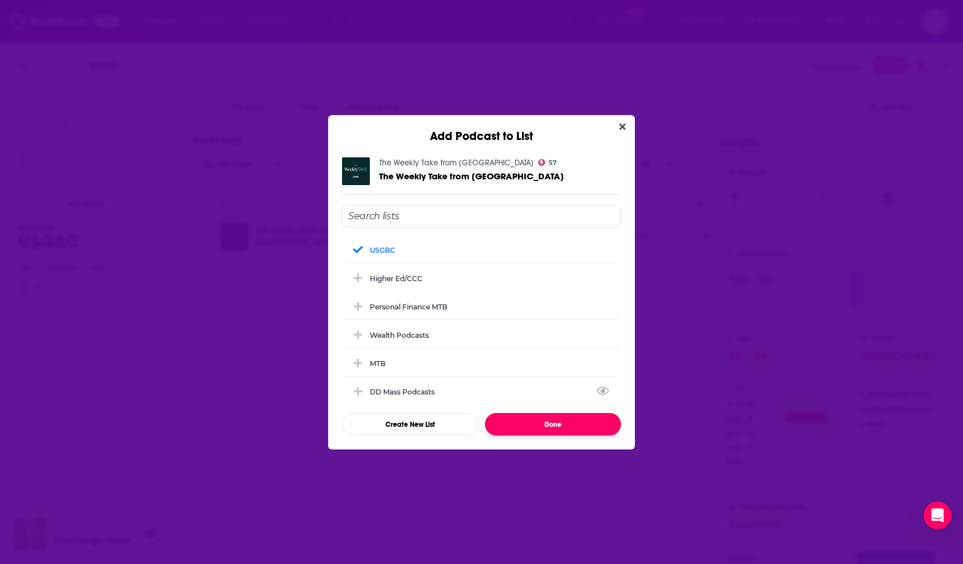
click at [547, 425] on button "Done" at bounding box center [553, 424] width 136 height 23
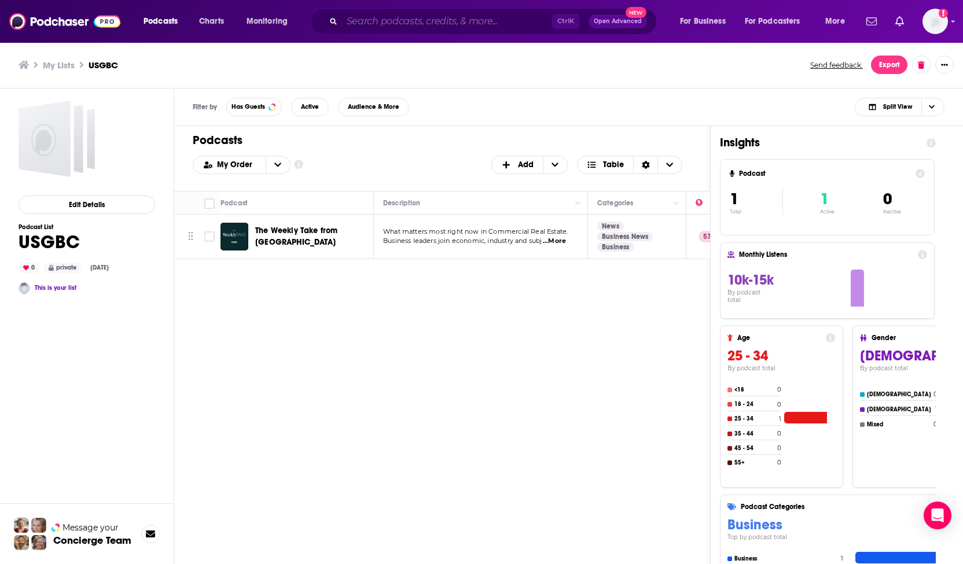
click at [380, 20] on input "Search podcasts, credits, & more..." at bounding box center [447, 21] width 210 height 19
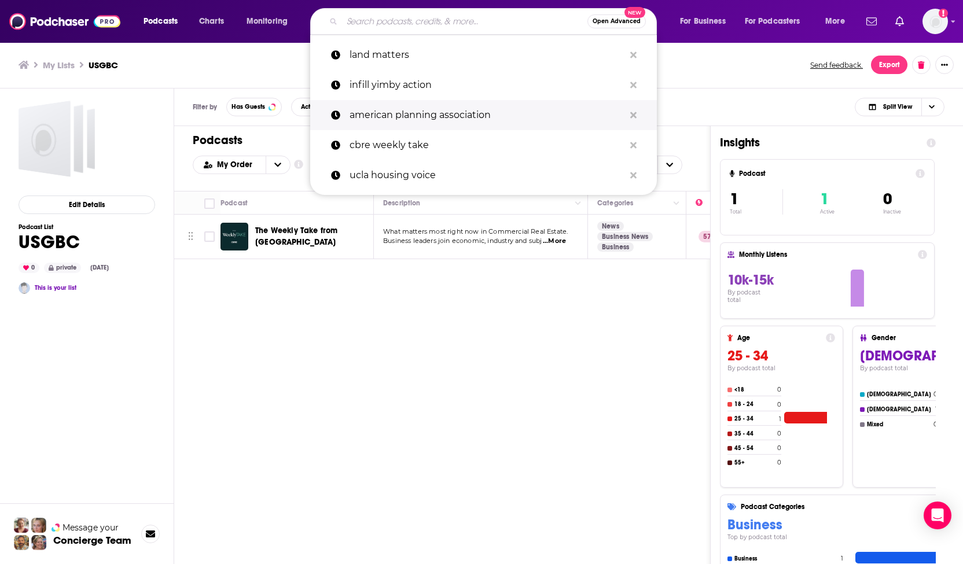
click at [405, 119] on p "american planning association" at bounding box center [487, 115] width 275 height 30
type input "american planning association"
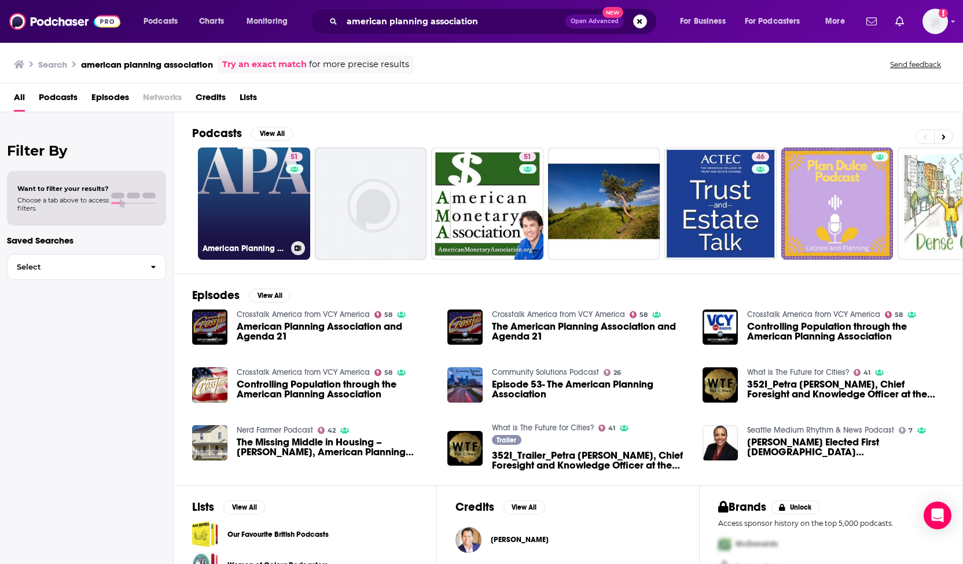
click at [301, 248] on icon at bounding box center [298, 248] width 6 height 6
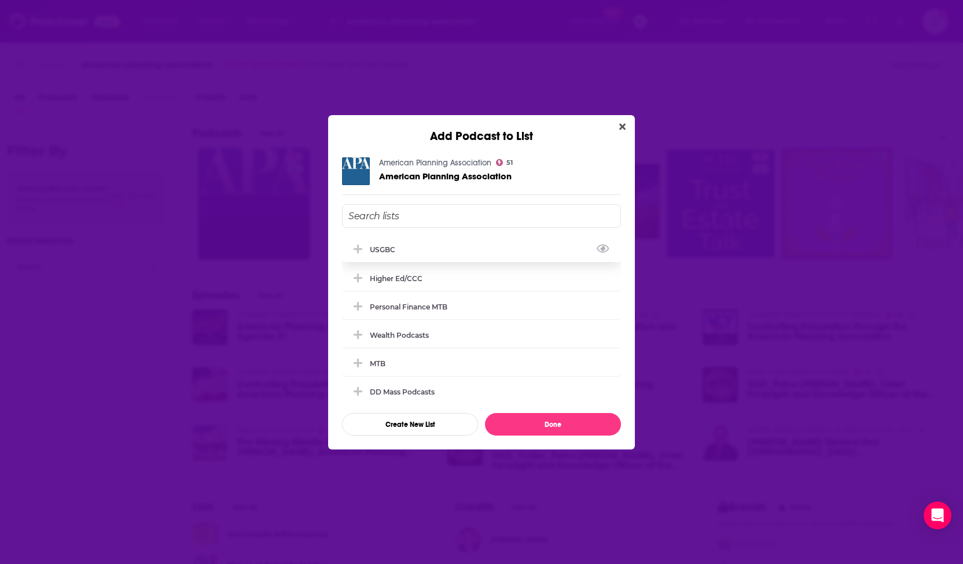
click at [443, 244] on div "USGBC" at bounding box center [481, 249] width 279 height 25
click at [561, 422] on button "Done" at bounding box center [553, 424] width 136 height 23
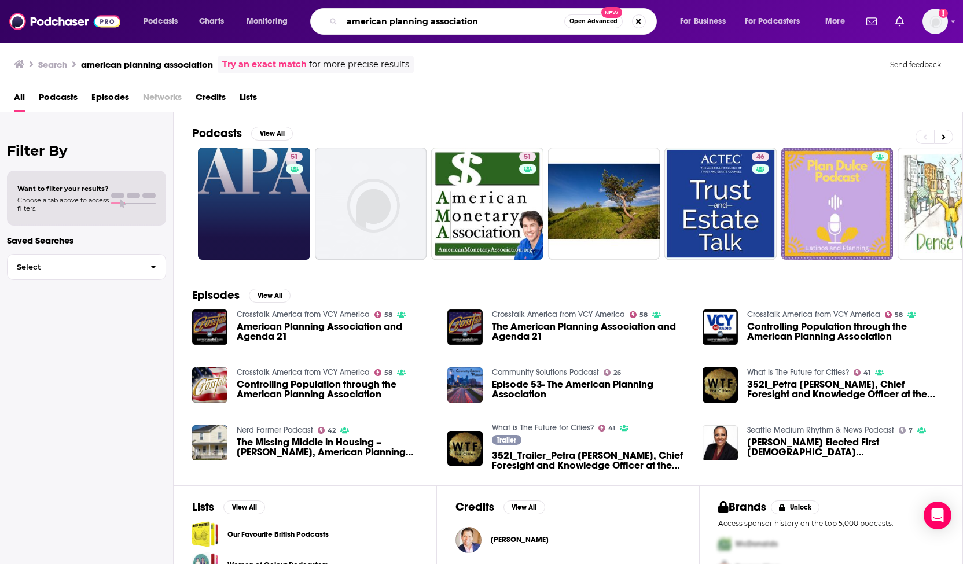
click at [409, 22] on input "american planning association" at bounding box center [453, 21] width 222 height 19
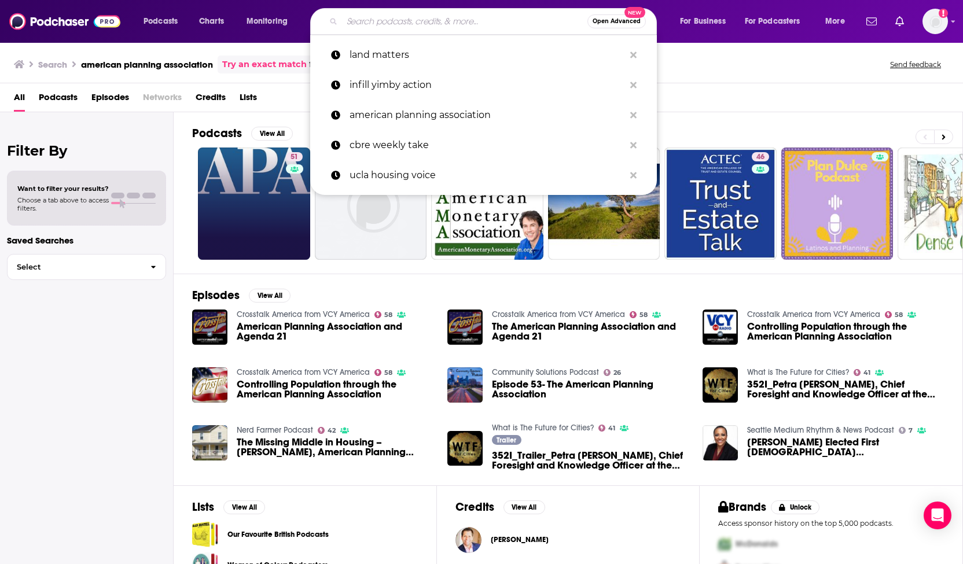
type input "j"
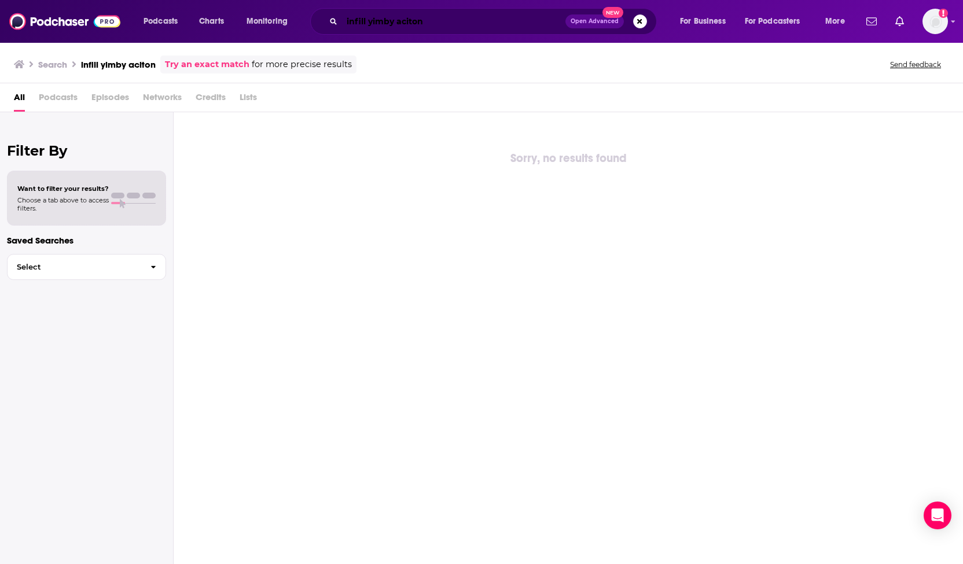
click at [411, 20] on input "infill yimby aciton" at bounding box center [453, 21] width 223 height 19
click at [399, 19] on input "infill yimby actionon" at bounding box center [453, 21] width 223 height 19
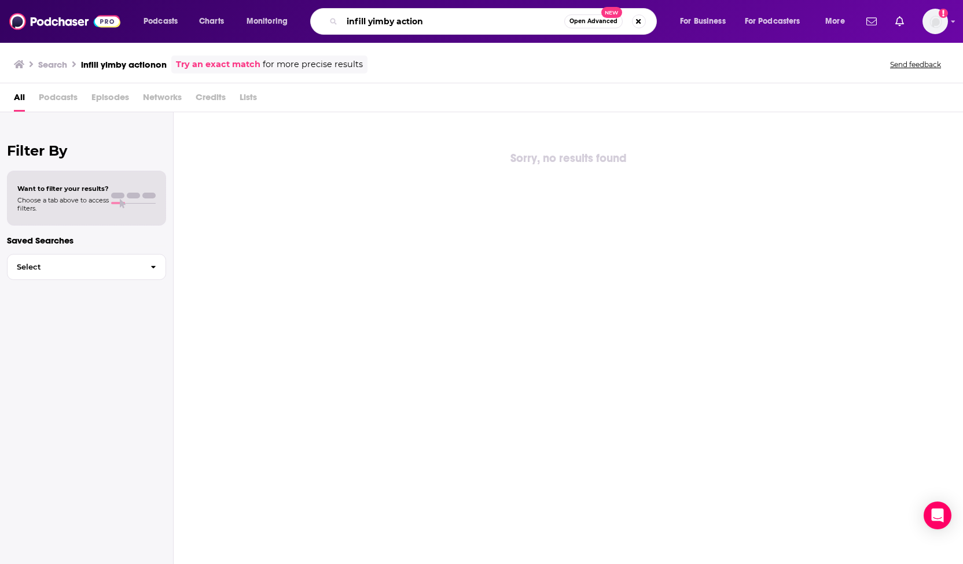
type input "infill yimby action"
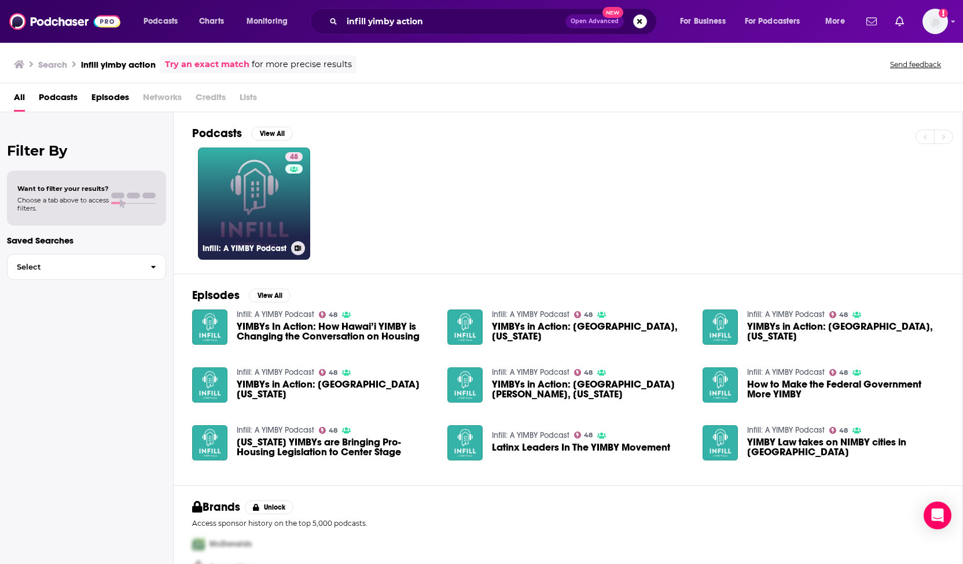
click at [258, 200] on link "48 Infill: A YIMBY Podcast" at bounding box center [254, 204] width 112 height 112
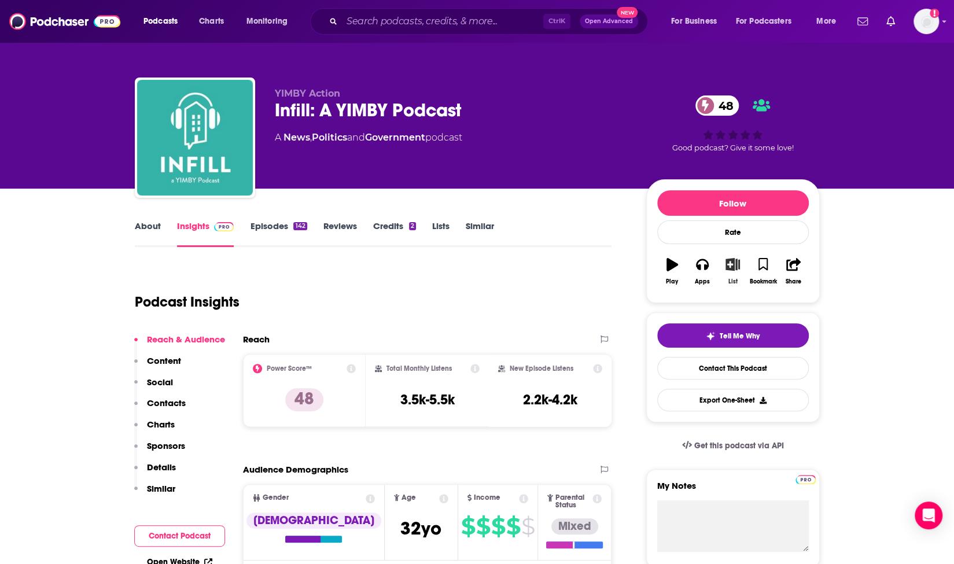
click at [733, 269] on icon "button" at bounding box center [733, 264] width 14 height 13
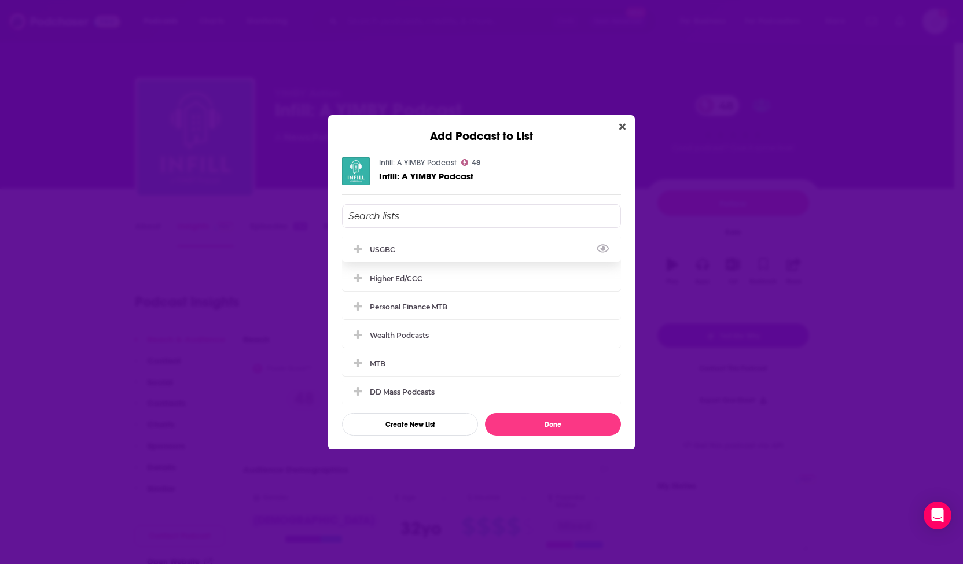
click at [459, 252] on div "USGBC" at bounding box center [481, 249] width 279 height 25
click at [542, 426] on button "Done" at bounding box center [553, 424] width 136 height 23
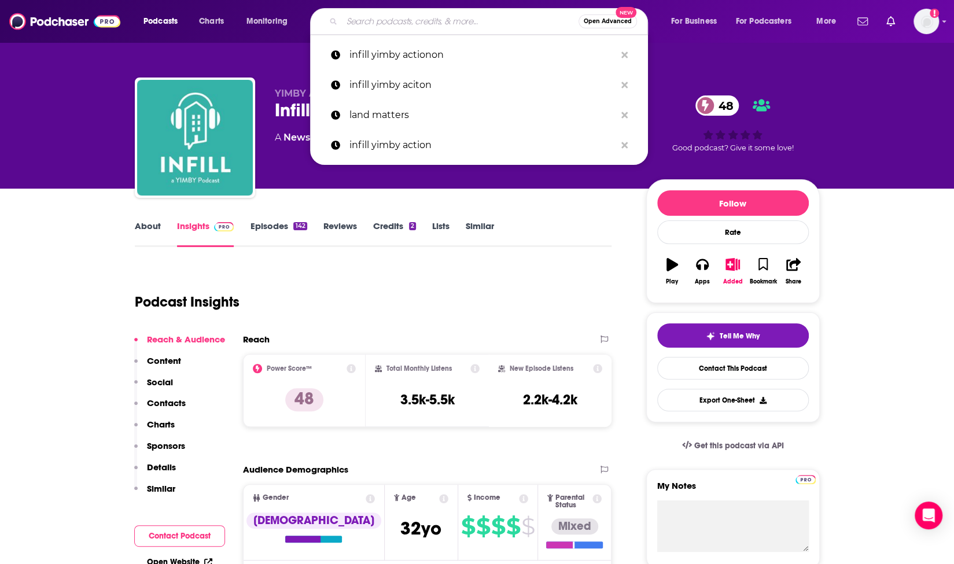
click at [446, 20] on input "Search podcasts, credits, & more..." at bounding box center [460, 21] width 237 height 19
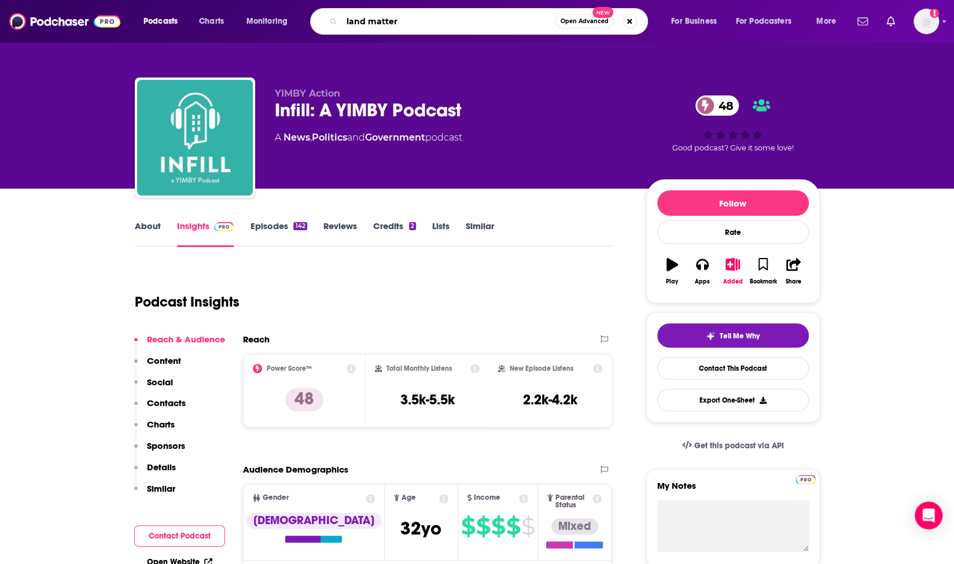
type input "land matters"
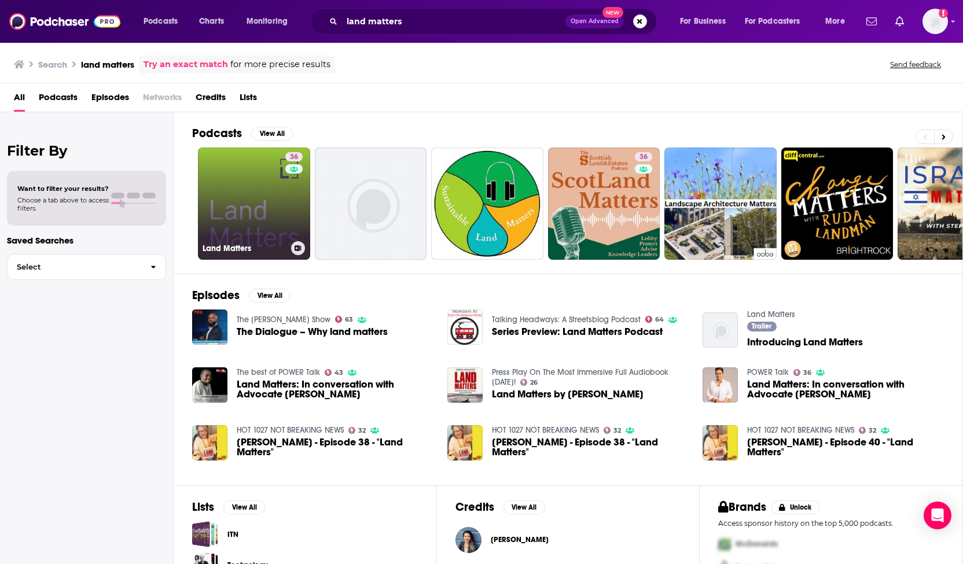
click at [274, 202] on link "36 Land Matters" at bounding box center [254, 204] width 112 height 112
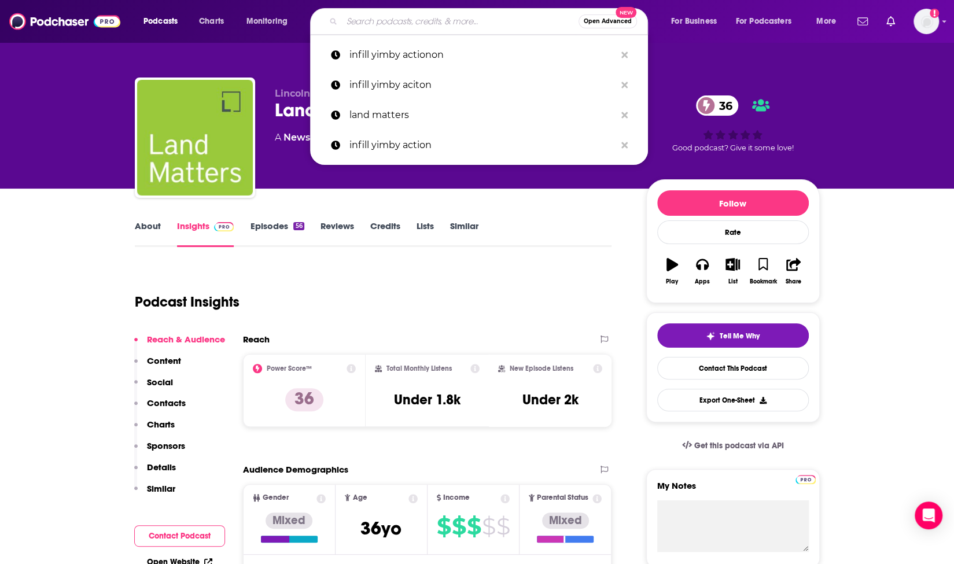
click at [388, 21] on input "Search podcasts, credits, & more..." at bounding box center [460, 21] width 237 height 19
click at [734, 270] on icon "button" at bounding box center [733, 264] width 14 height 13
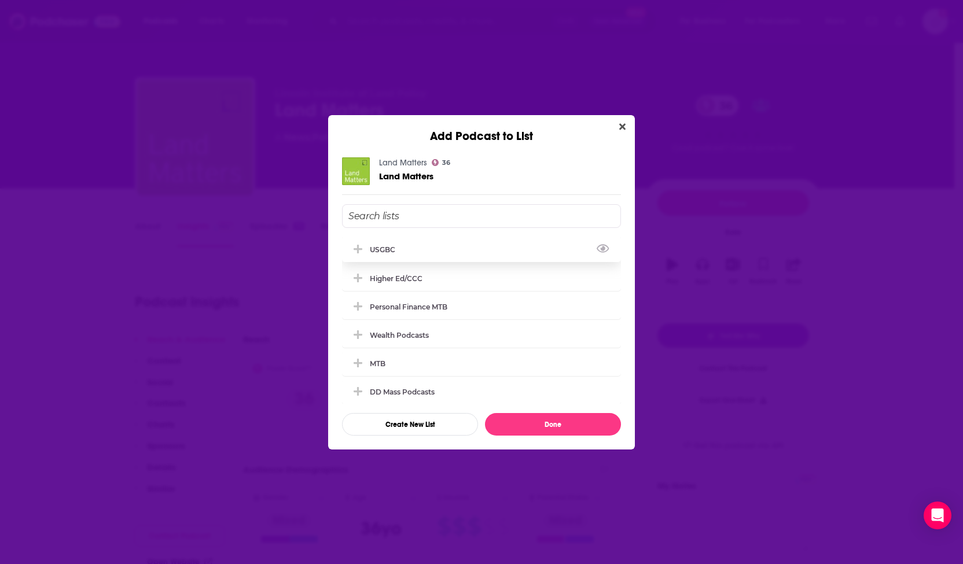
click at [492, 244] on div "USGBC" at bounding box center [481, 249] width 279 height 25
click at [538, 430] on button "Done" at bounding box center [553, 424] width 136 height 23
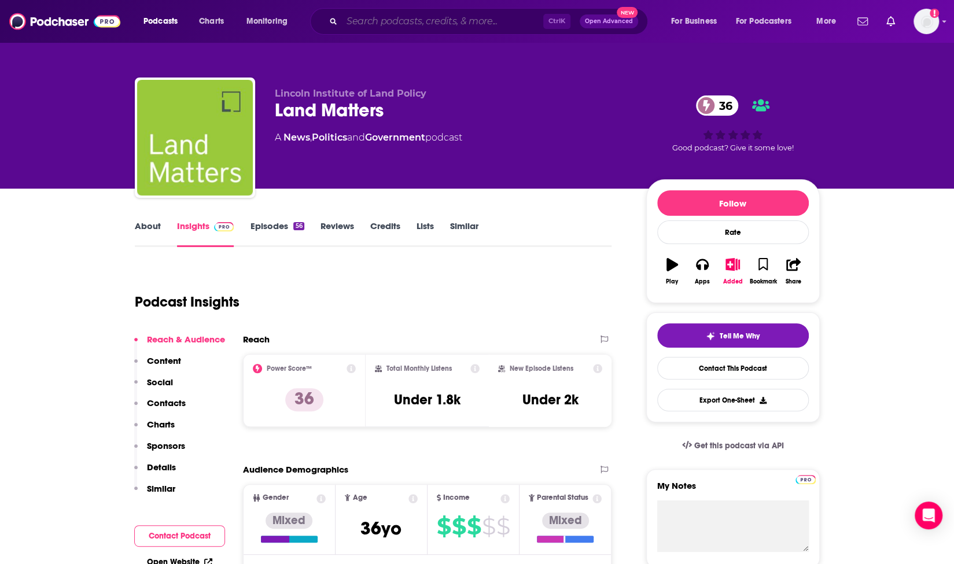
click at [425, 21] on input "Search podcasts, credits, & more..." at bounding box center [442, 21] width 201 height 19
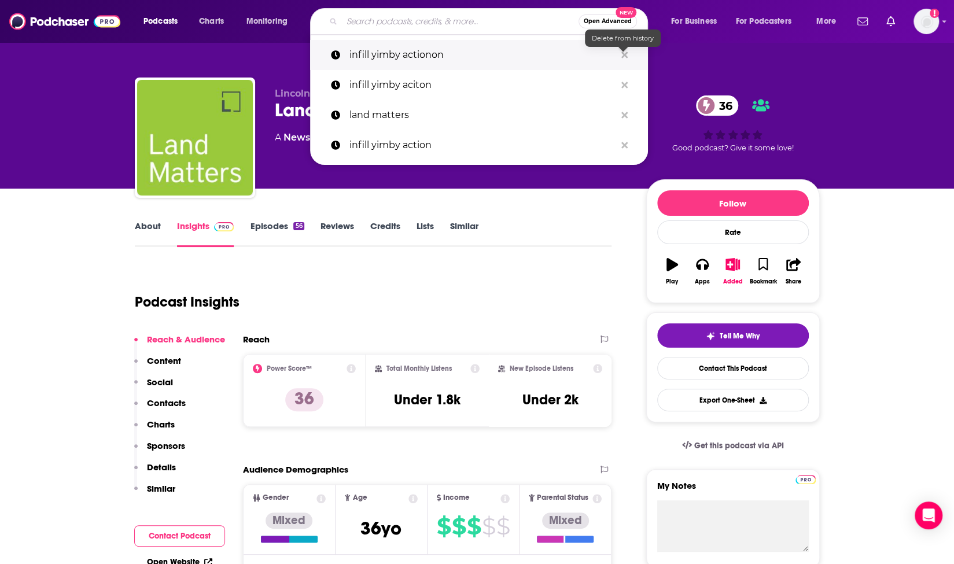
click at [626, 52] on icon "Search podcasts, credits, & more..." at bounding box center [625, 55] width 6 height 6
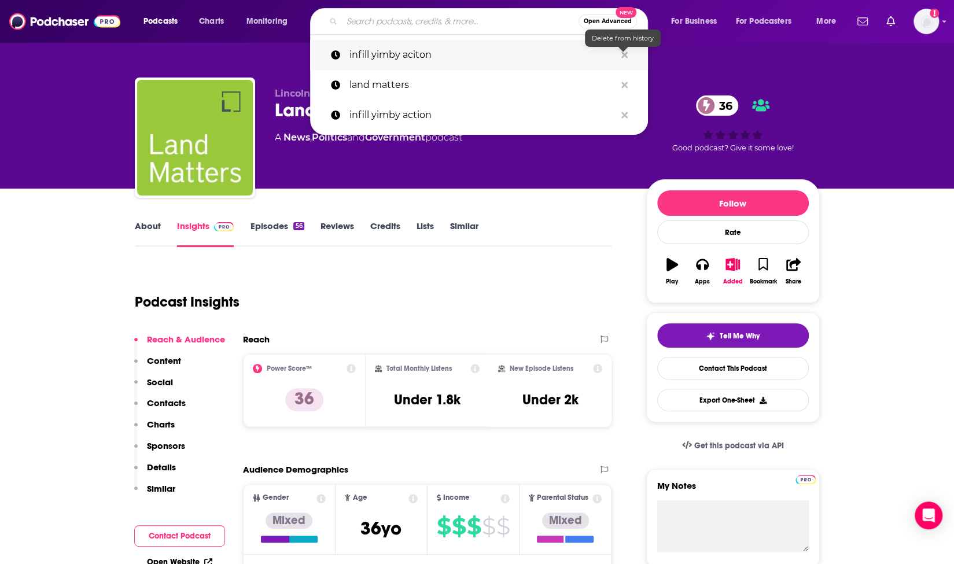
click at [626, 52] on icon "Search podcasts, credits, & more..." at bounding box center [625, 55] width 6 height 6
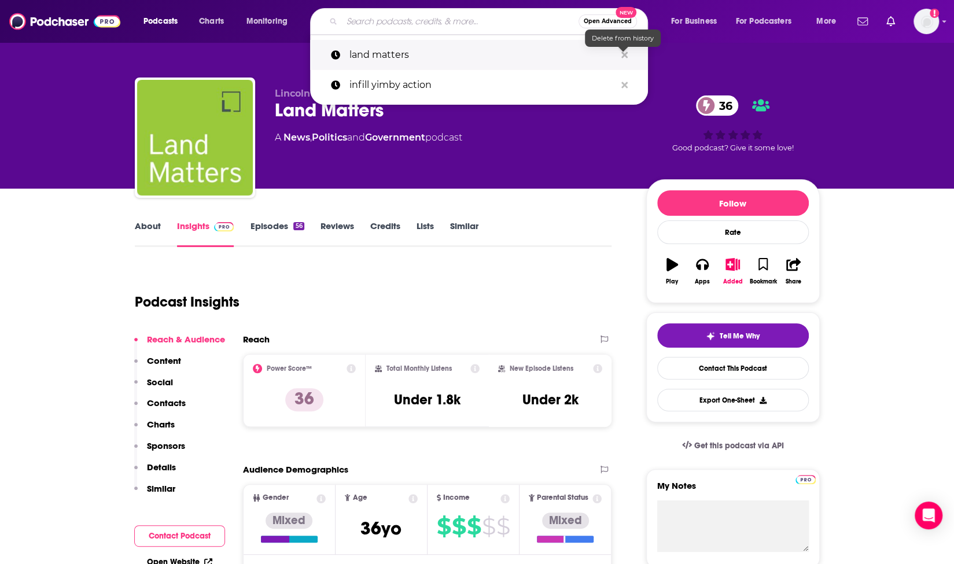
click at [626, 52] on icon "Search podcasts, credits, & more..." at bounding box center [625, 55] width 6 height 6
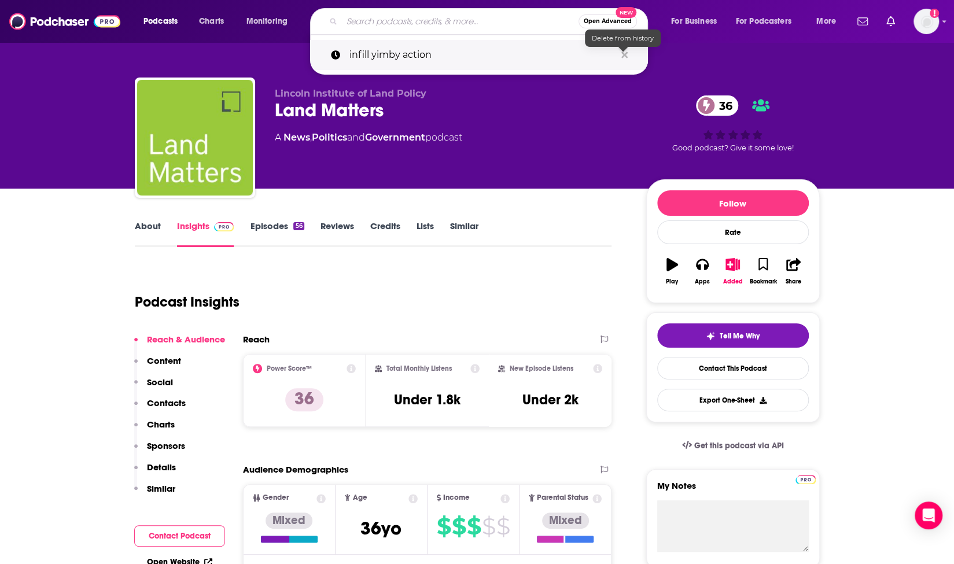
click at [626, 52] on icon "Search podcasts, credits, & more..." at bounding box center [625, 55] width 6 height 6
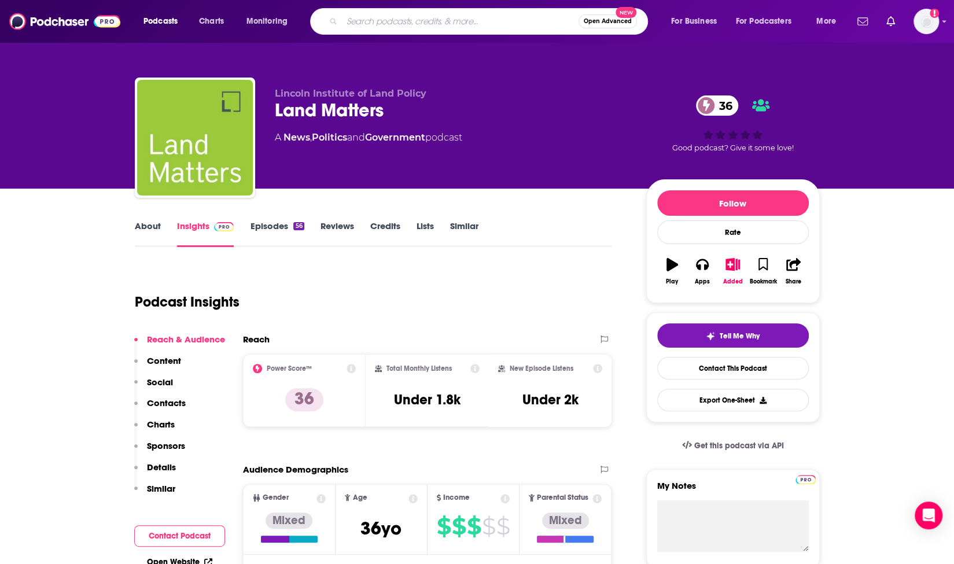
click at [475, 27] on input "Search podcasts, credits, & more..." at bounding box center [460, 21] width 237 height 19
type input "ucla housing voice"
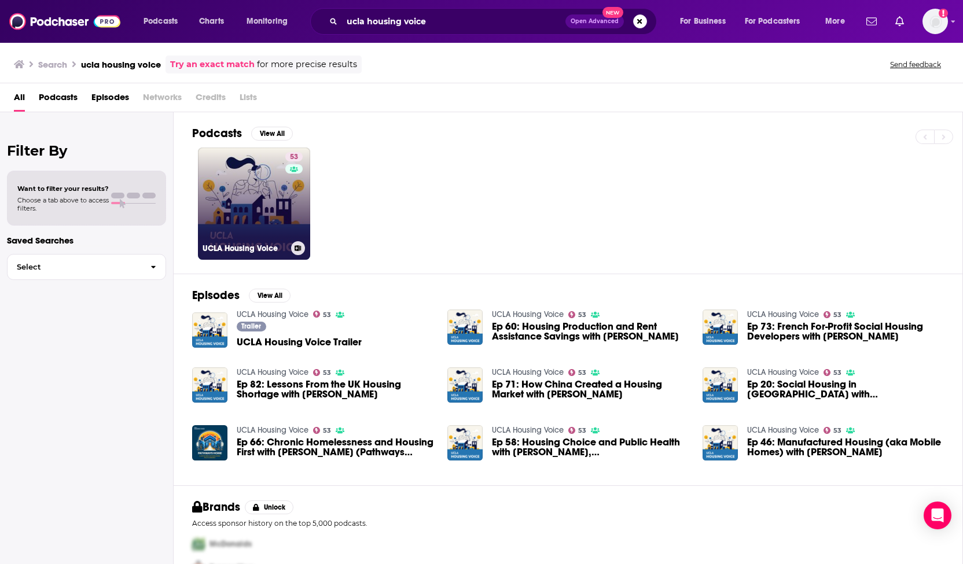
click at [263, 212] on link "53 UCLA Housing Voice" at bounding box center [254, 204] width 112 height 112
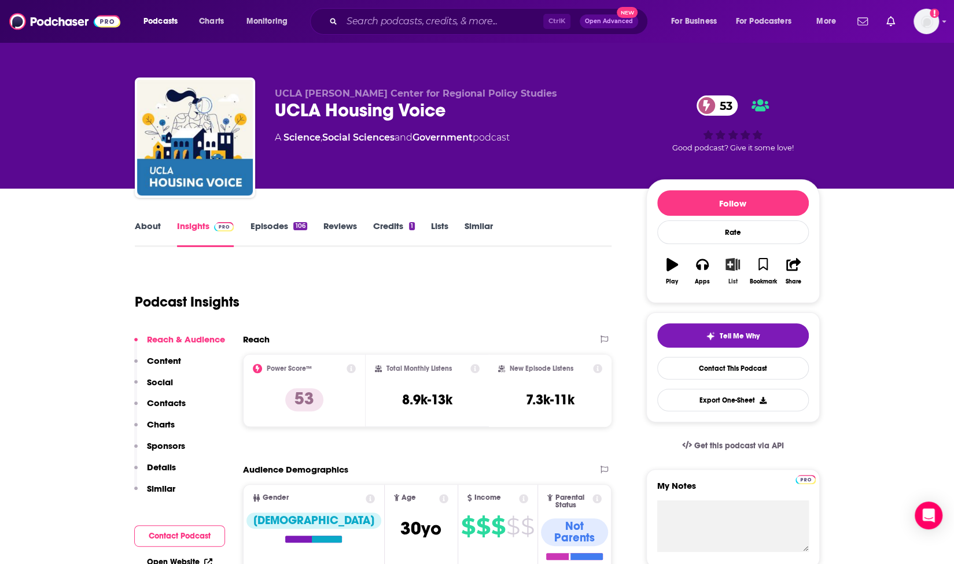
click at [731, 266] on icon "button" at bounding box center [733, 264] width 14 height 13
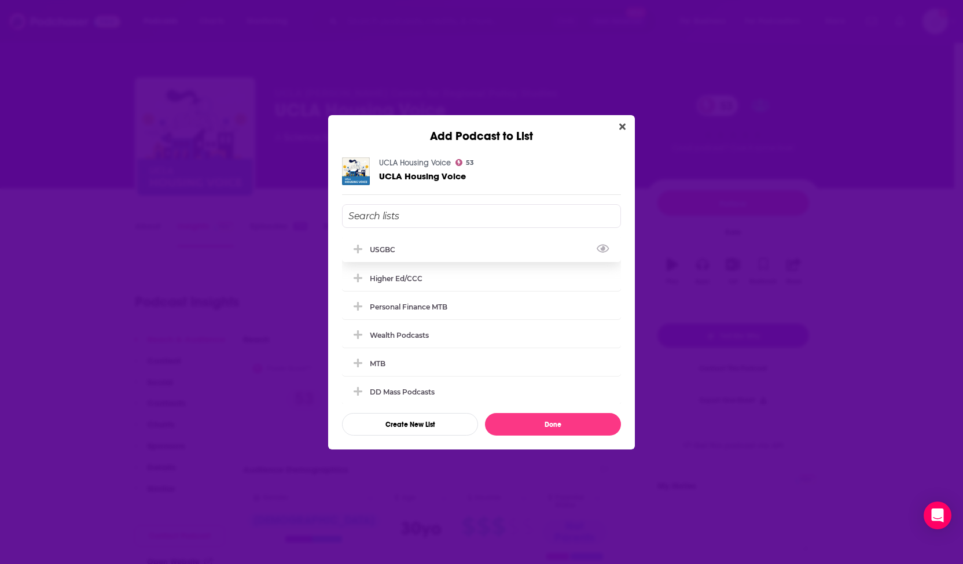
click at [514, 247] on div "USGBC" at bounding box center [481, 249] width 279 height 25
click at [547, 424] on button "Done" at bounding box center [553, 424] width 136 height 23
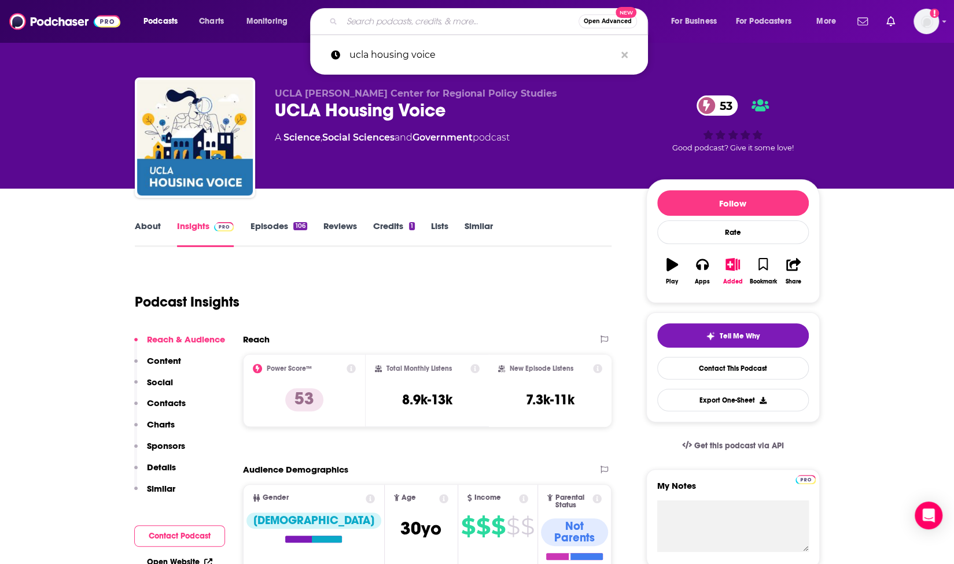
click at [369, 20] on input "Search podcasts, credits, & more..." at bounding box center [460, 21] width 237 height 19
click at [624, 54] on icon "Search podcasts, credits, & more..." at bounding box center [625, 55] width 6 height 6
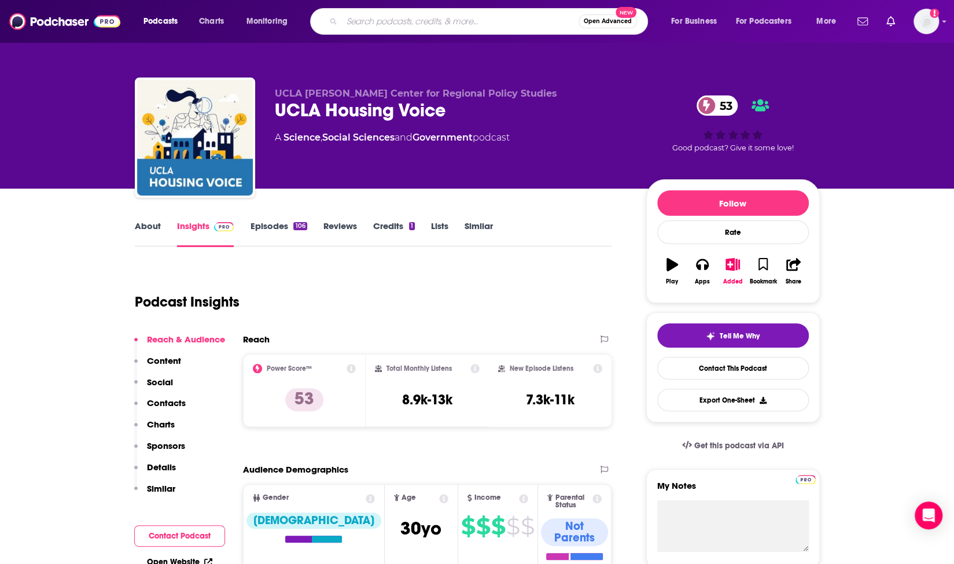
click at [442, 21] on input "Search podcasts, credits, & more..." at bounding box center [460, 21] width 237 height 19
type input "upzoned"
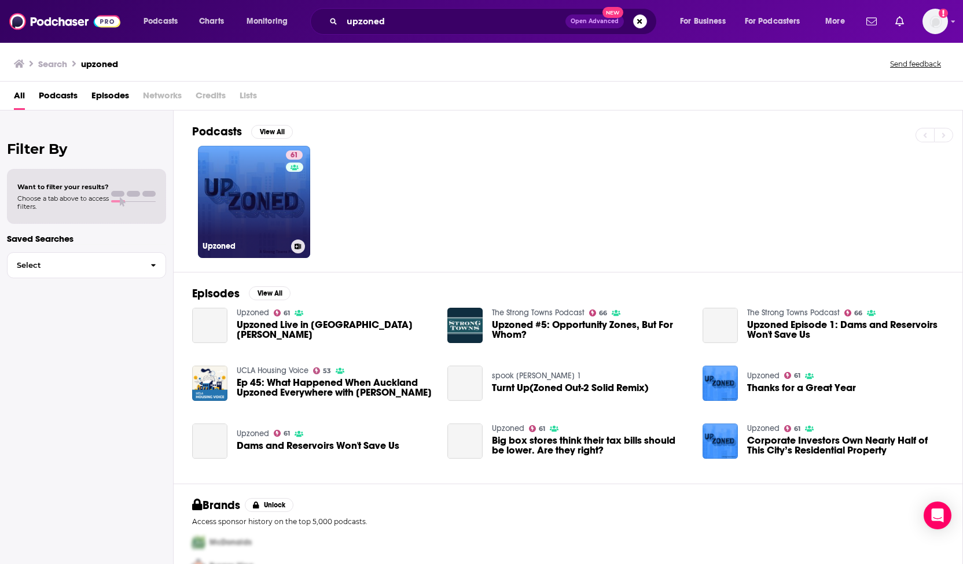
click at [260, 168] on link "61 Upzoned" at bounding box center [254, 202] width 112 height 112
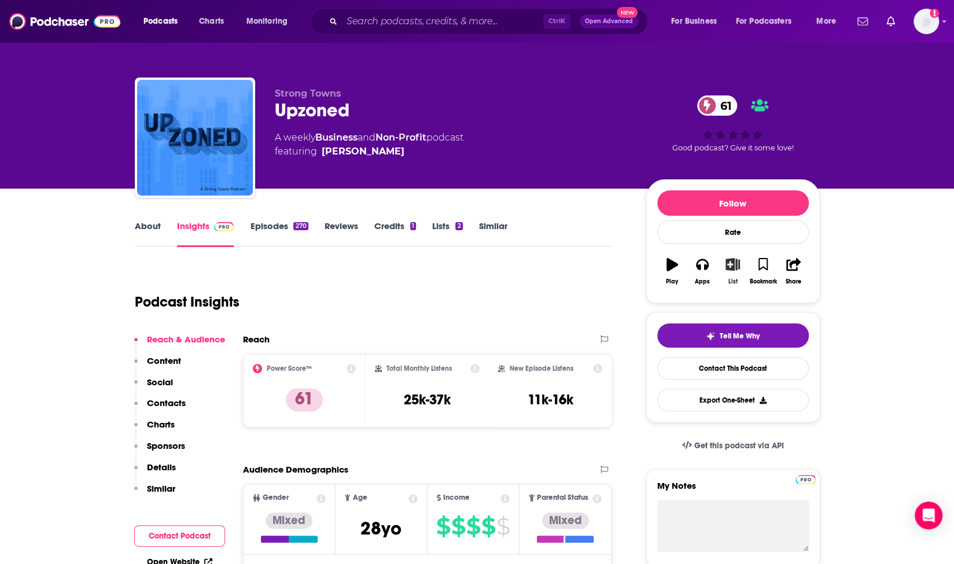
click at [738, 270] on icon "button" at bounding box center [733, 264] width 14 height 13
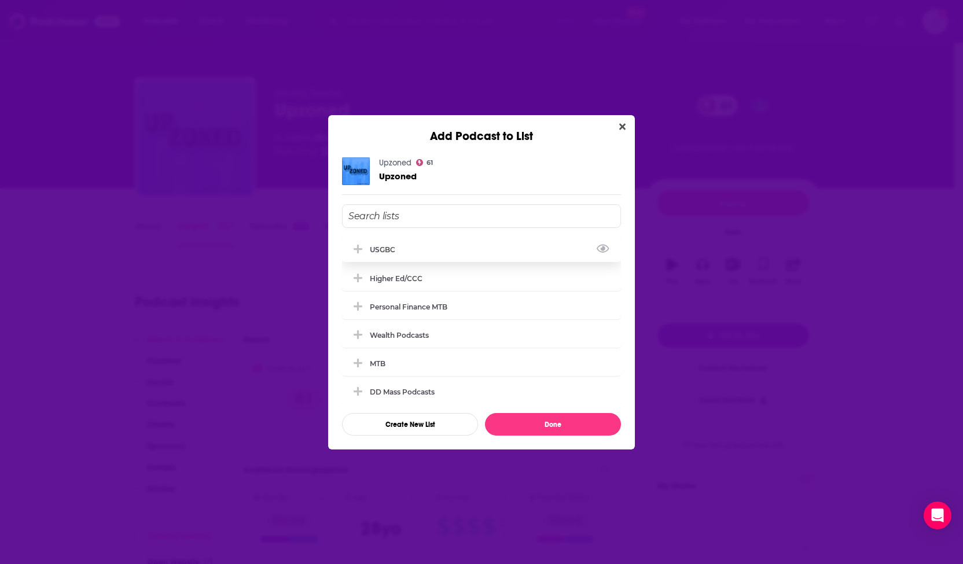
click at [486, 243] on div "USGBC" at bounding box center [481, 249] width 279 height 25
click at [558, 428] on button "Done" at bounding box center [553, 424] width 136 height 23
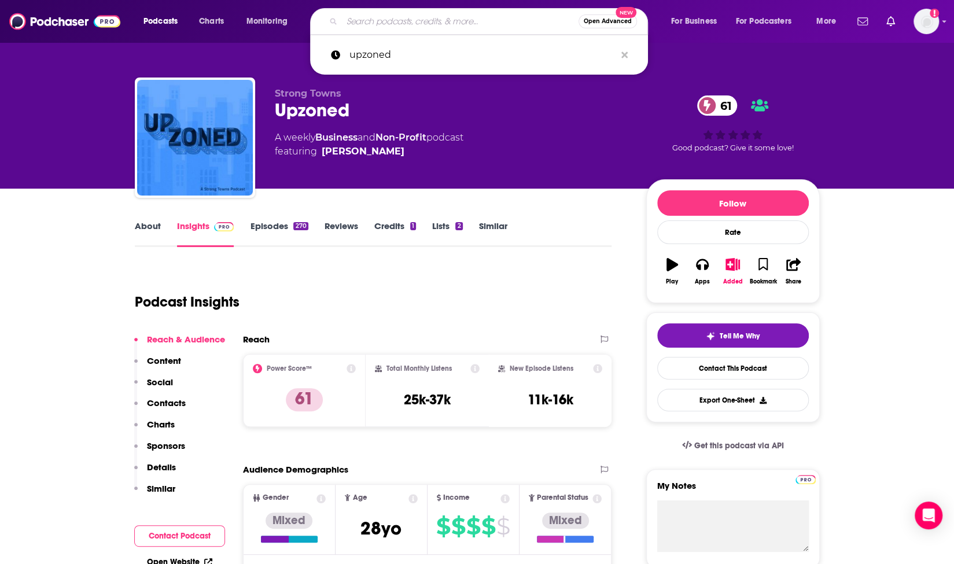
click at [448, 26] on input "Search podcasts, credits, & more..." at bounding box center [460, 21] width 237 height 19
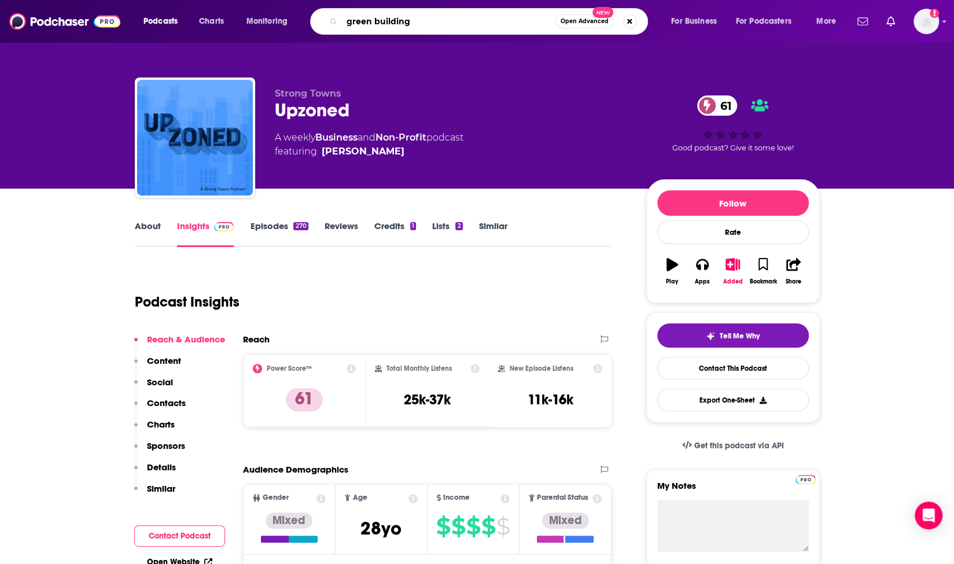
type input "green buildings"
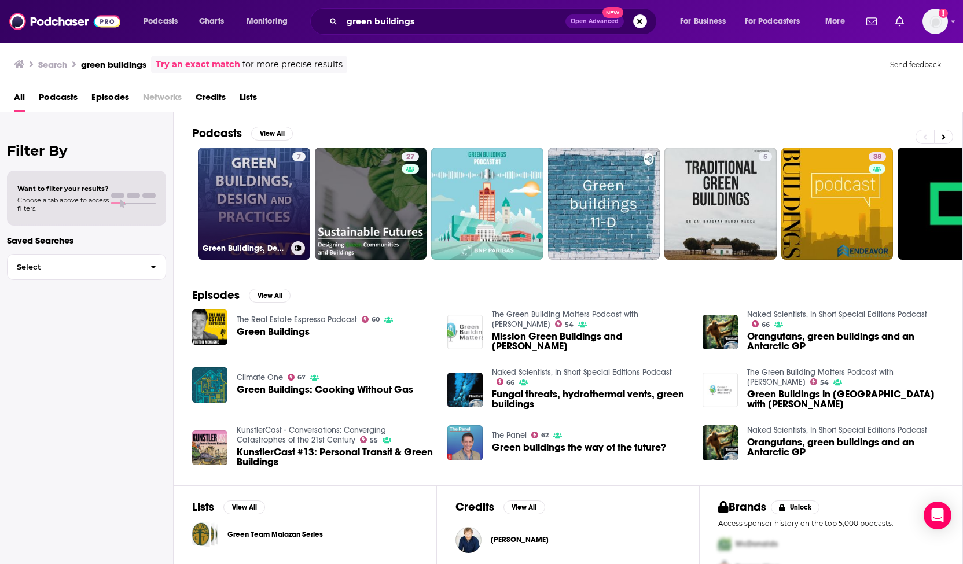
click at [269, 181] on link "7 Green Buildings, Design and Practices" at bounding box center [254, 204] width 112 height 112
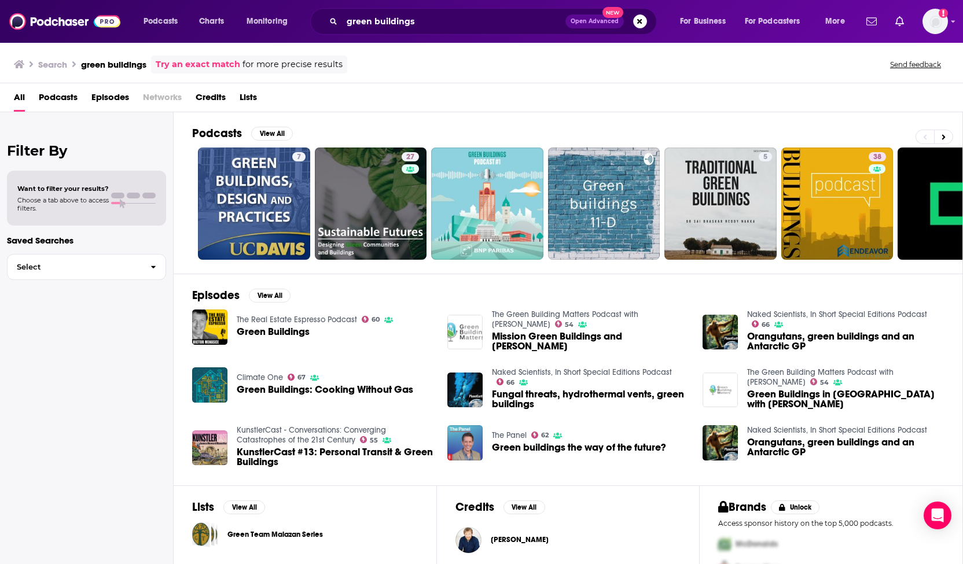
click at [273, 327] on span "Green Buildings" at bounding box center [273, 332] width 73 height 10
click at [944, 134] on icon at bounding box center [944, 137] width 4 height 8
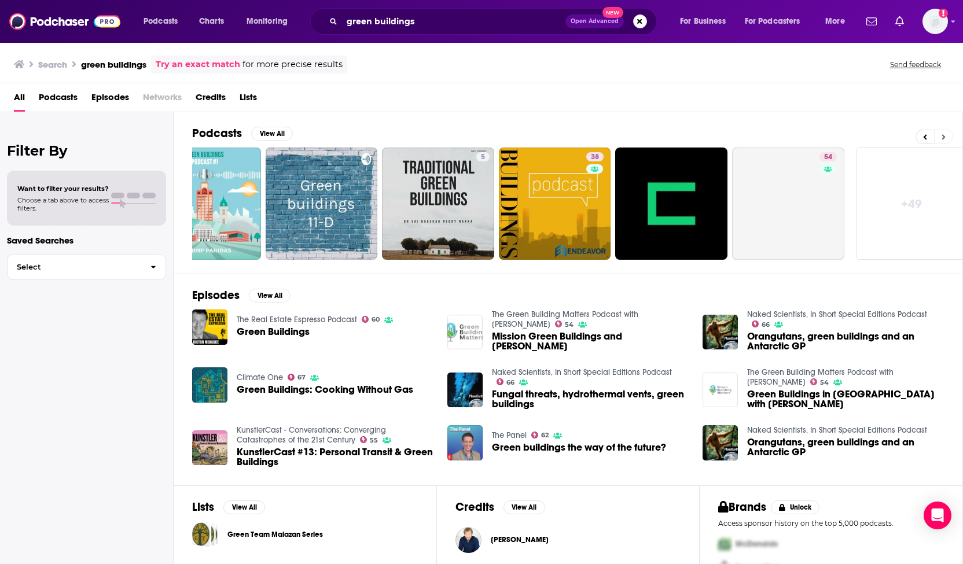
scroll to position [0, 292]
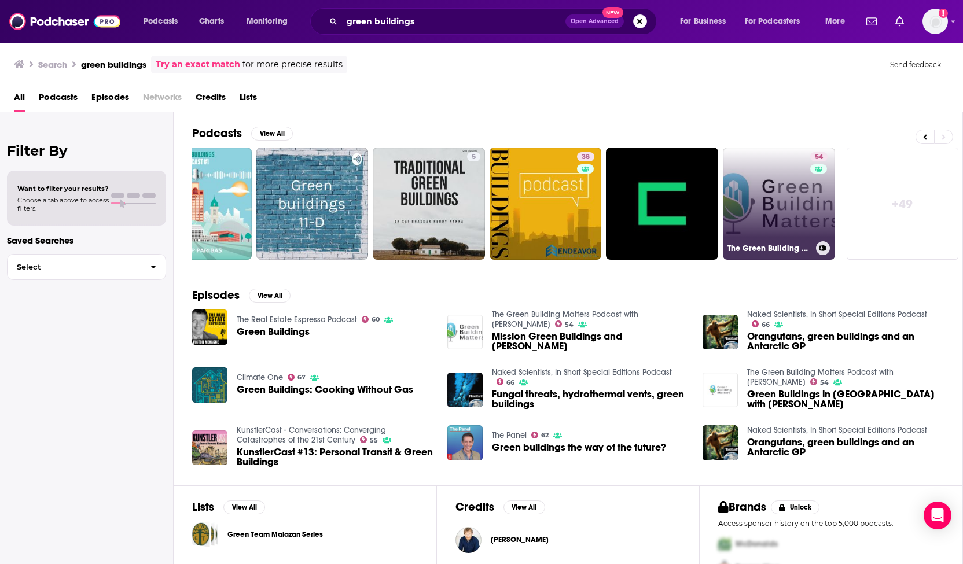
click at [764, 211] on link "54 The Green Building Matters Podcast with Charlie Cichetti" at bounding box center [779, 204] width 112 height 112
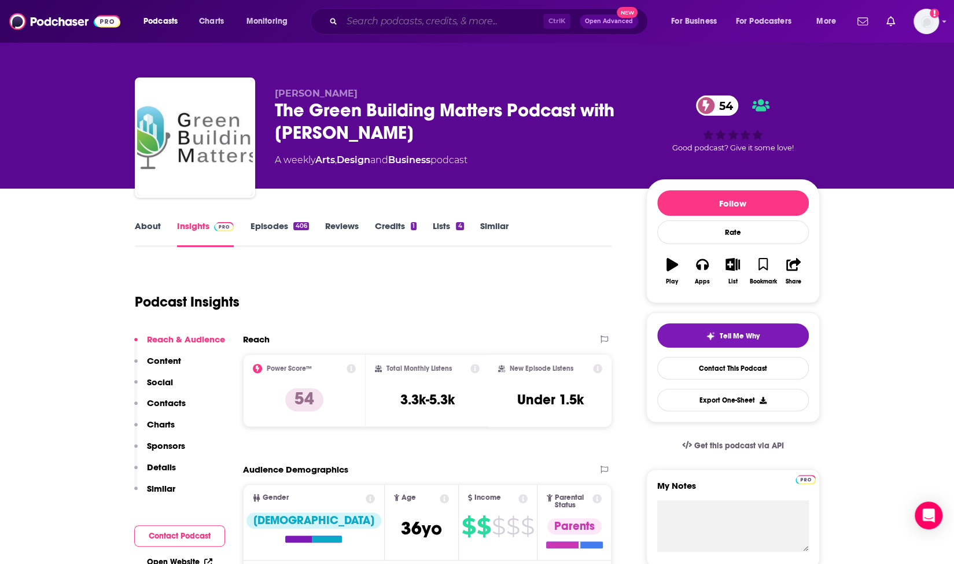
click at [392, 19] on input "Search podcasts, credits, & more..." at bounding box center [442, 21] width 201 height 19
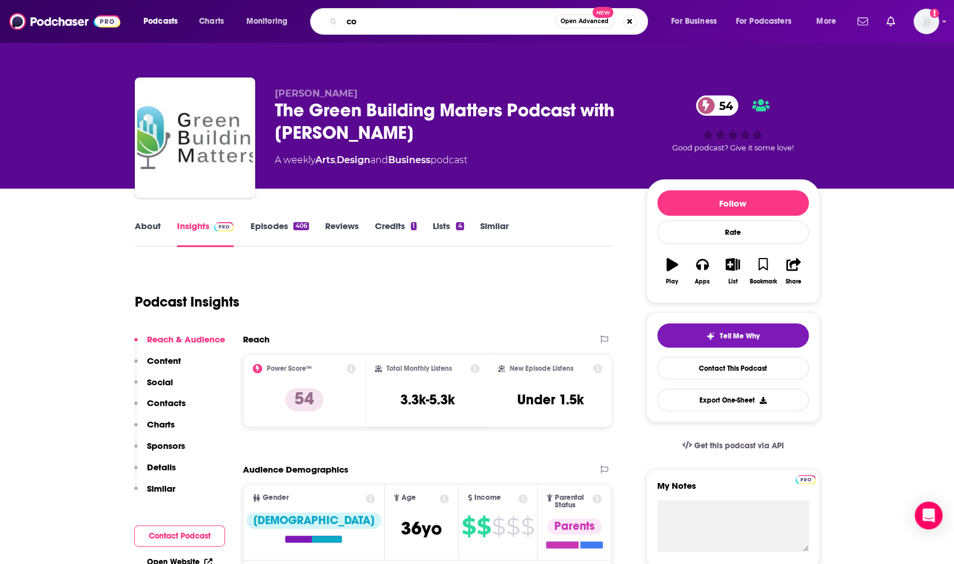
type input "c"
type input "new urbanism"
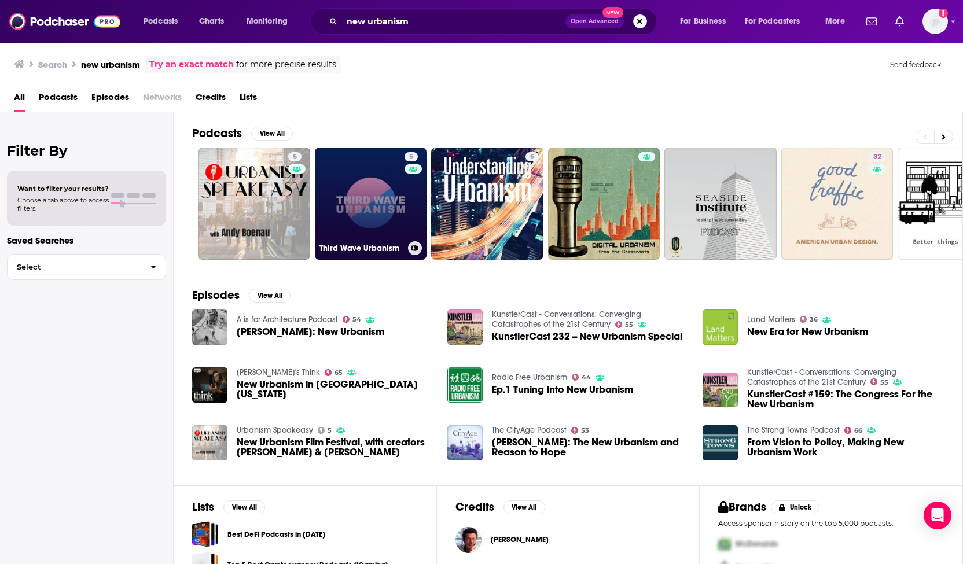
click at [363, 182] on link "5 Third Wave Urbanism" at bounding box center [371, 204] width 112 height 112
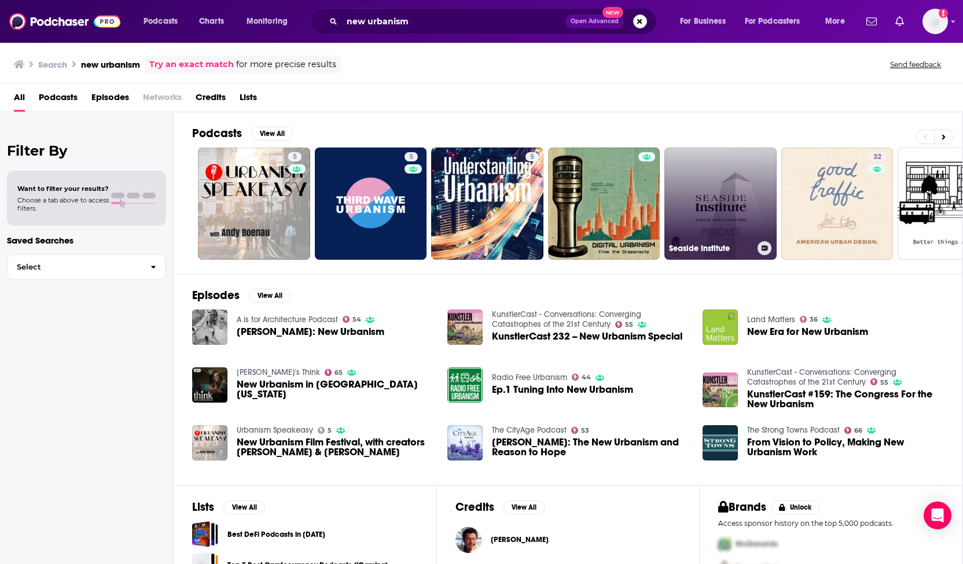
click at [693, 188] on link "Seaside Institute" at bounding box center [720, 204] width 112 height 112
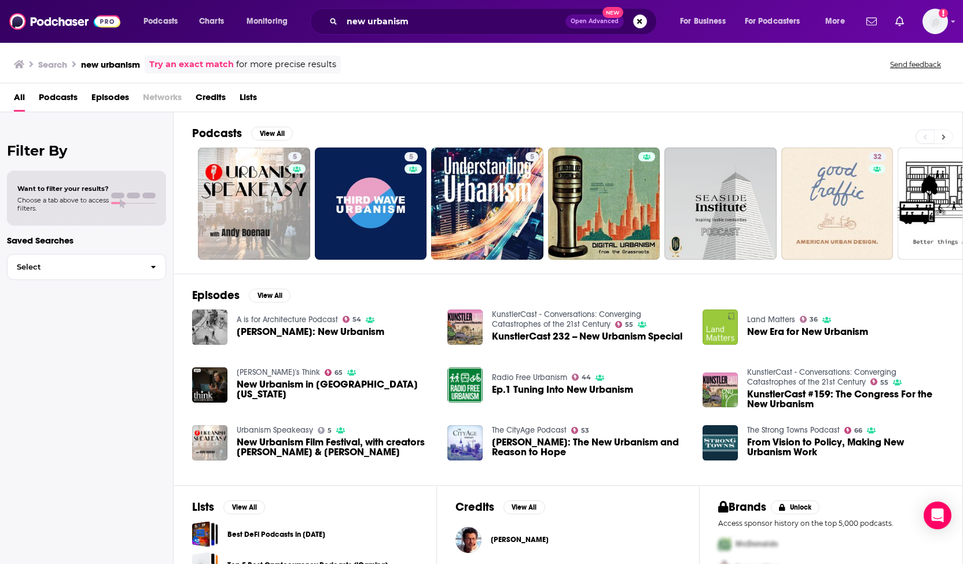
click at [943, 134] on icon at bounding box center [943, 136] width 3 height 5
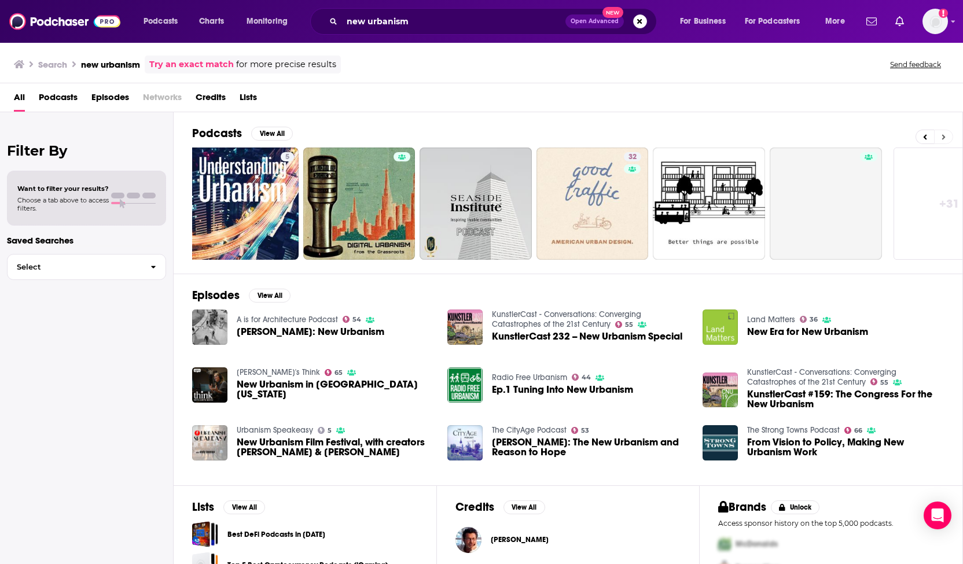
scroll to position [0, 292]
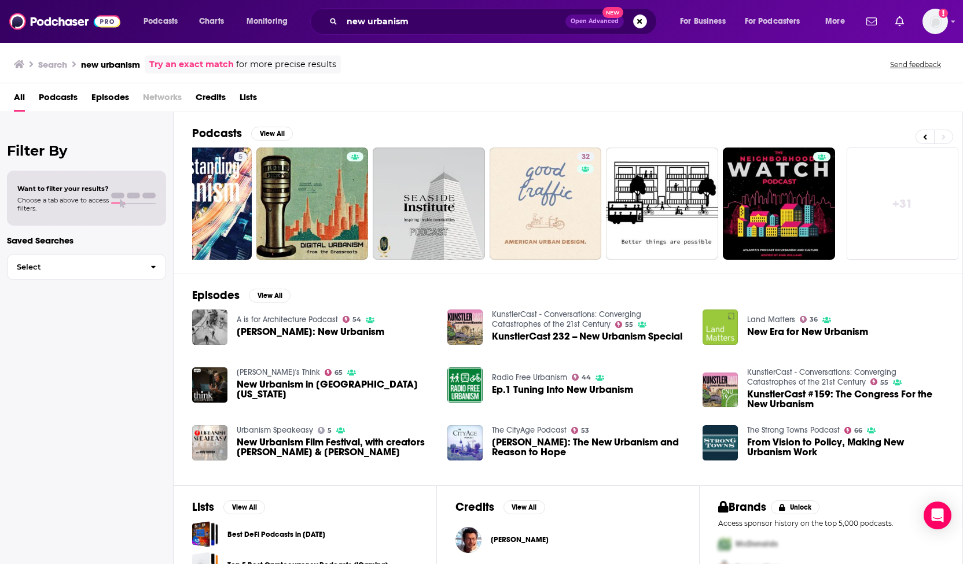
click at [537, 336] on span "KunstlerCast 232 -- New Urbanism Special" at bounding box center [587, 337] width 190 height 10
click at [759, 328] on span "New Era for New Urbanism" at bounding box center [807, 332] width 121 height 10
click at [602, 437] on span "Rick Cole: The New Urbanism and Reason to Hope" at bounding box center [590, 447] width 197 height 20
click at [65, 100] on span "Podcasts" at bounding box center [58, 100] width 39 height 24
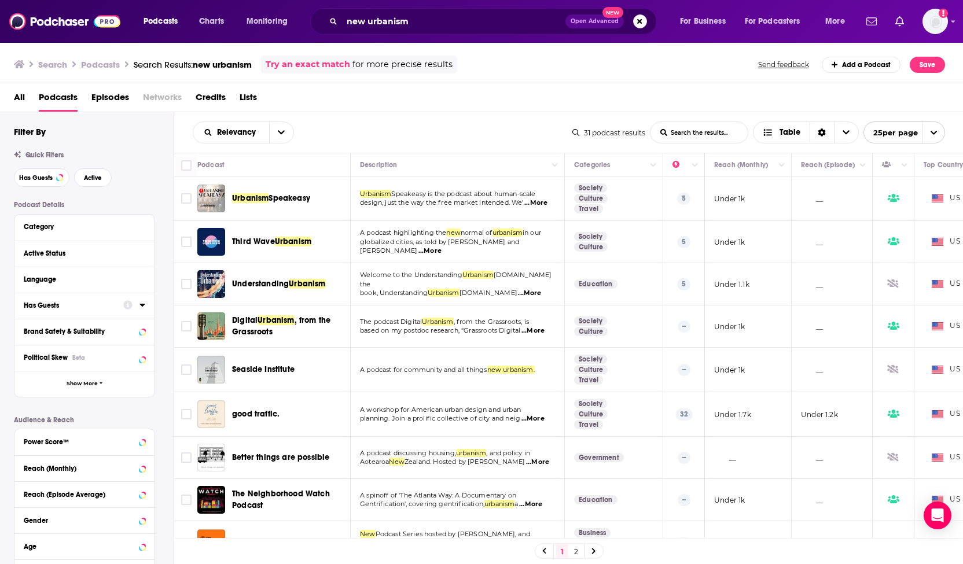
click at [135, 308] on div at bounding box center [134, 305] width 22 height 14
click at [59, 307] on div "Has Guests" at bounding box center [70, 305] width 92 height 8
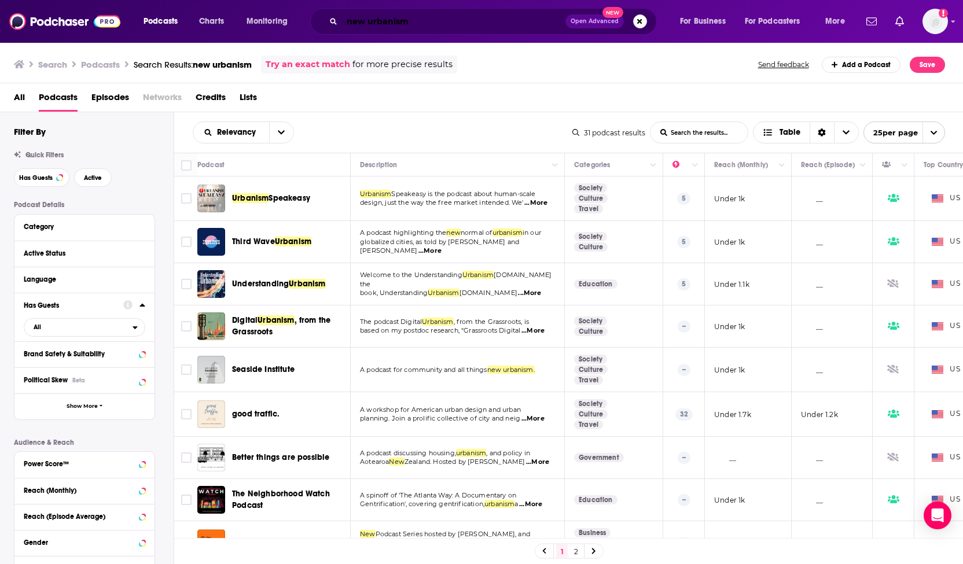
click at [369, 23] on input "new urbanism" at bounding box center [453, 21] width 223 height 19
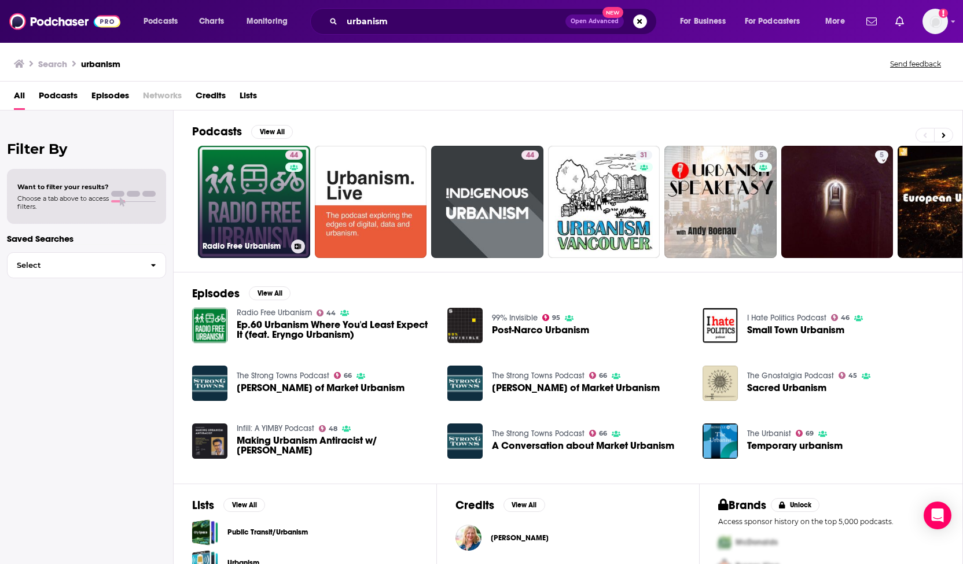
click at [262, 186] on link "44 Radio Free Urbanism" at bounding box center [254, 202] width 112 height 112
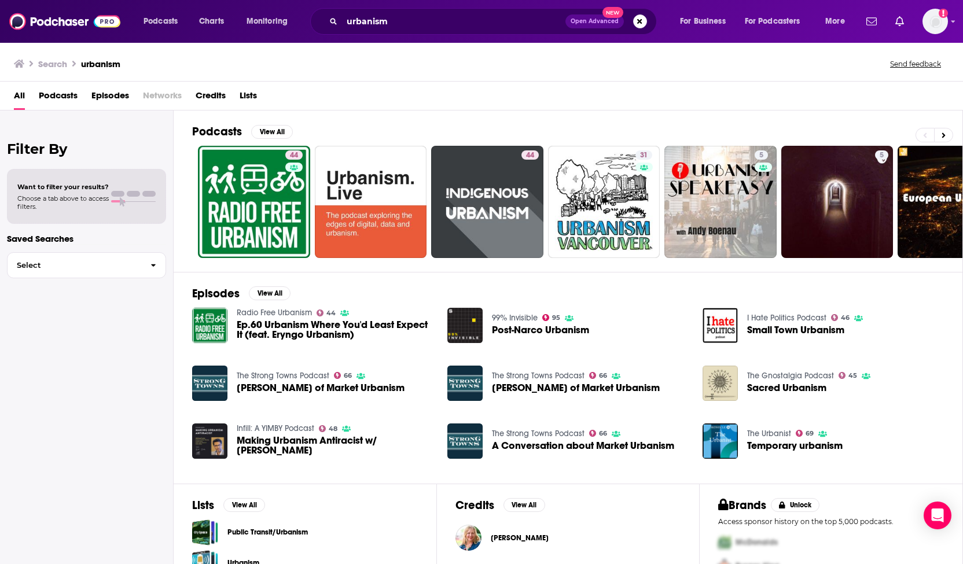
click at [67, 99] on span "Podcasts" at bounding box center [58, 98] width 39 height 24
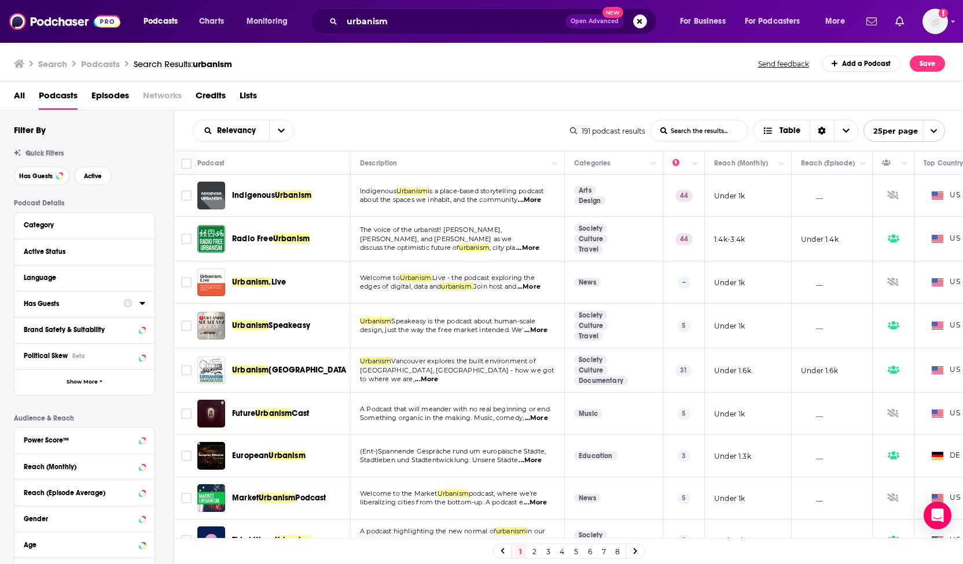
click at [140, 303] on icon at bounding box center [142, 303] width 6 height 9
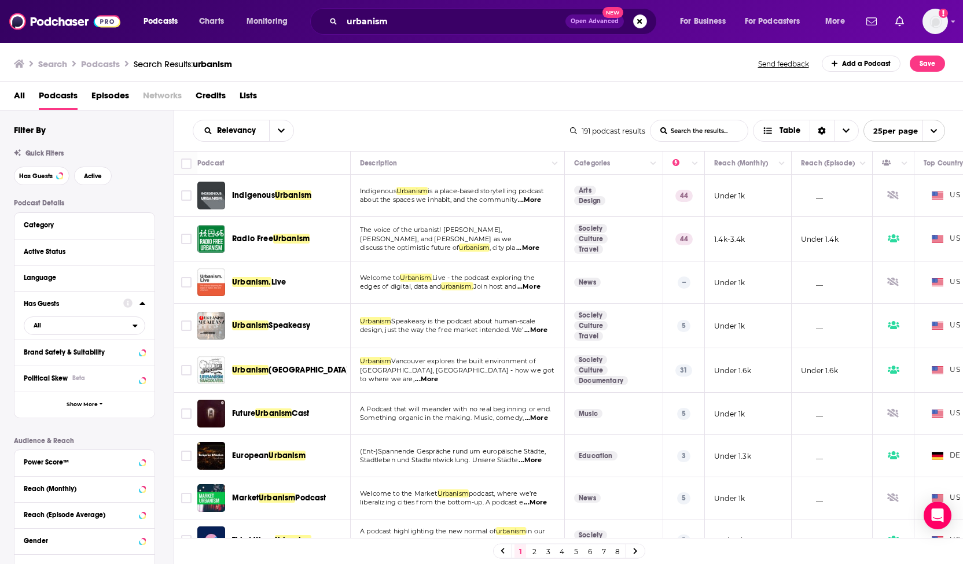
click at [140, 303] on icon at bounding box center [142, 303] width 6 height 9
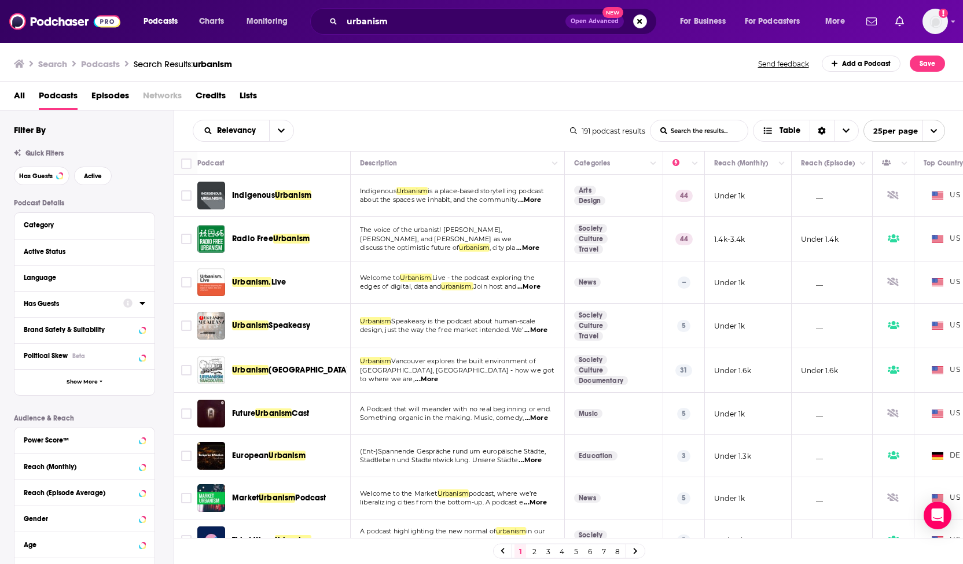
click at [140, 303] on icon at bounding box center [142, 303] width 6 height 9
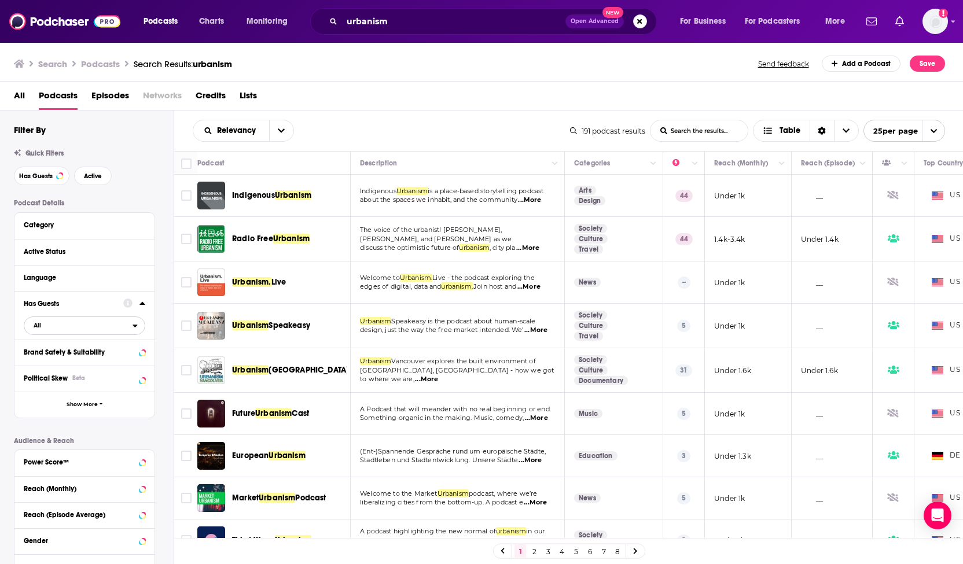
click at [131, 326] on span "All" at bounding box center [78, 325] width 108 height 15
click at [89, 365] on span "Has guests" at bounding box center [65, 364] width 70 height 6
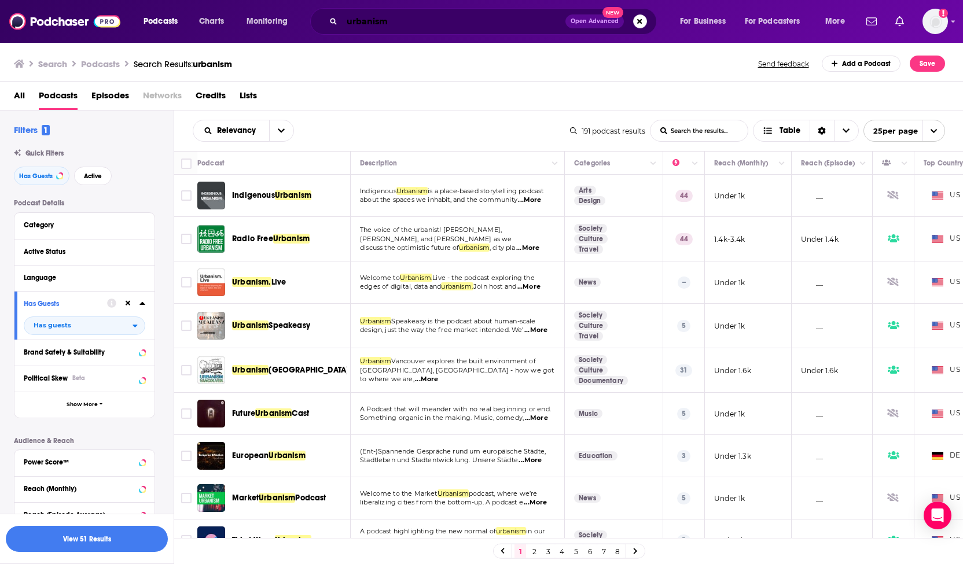
click at [409, 25] on input "urbanism" at bounding box center [453, 21] width 223 height 19
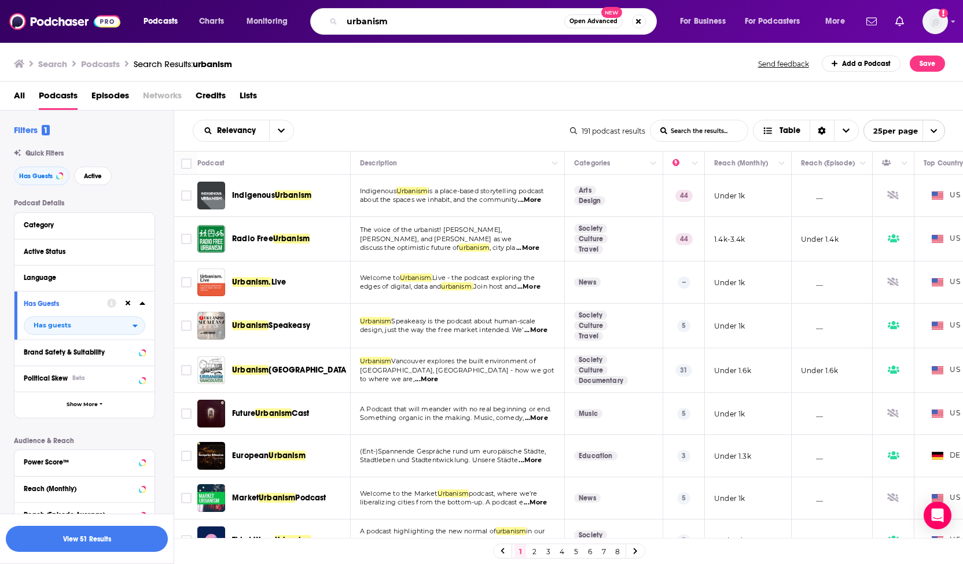
click at [409, 25] on input "urbanism" at bounding box center [453, 21] width 222 height 19
type input "m"
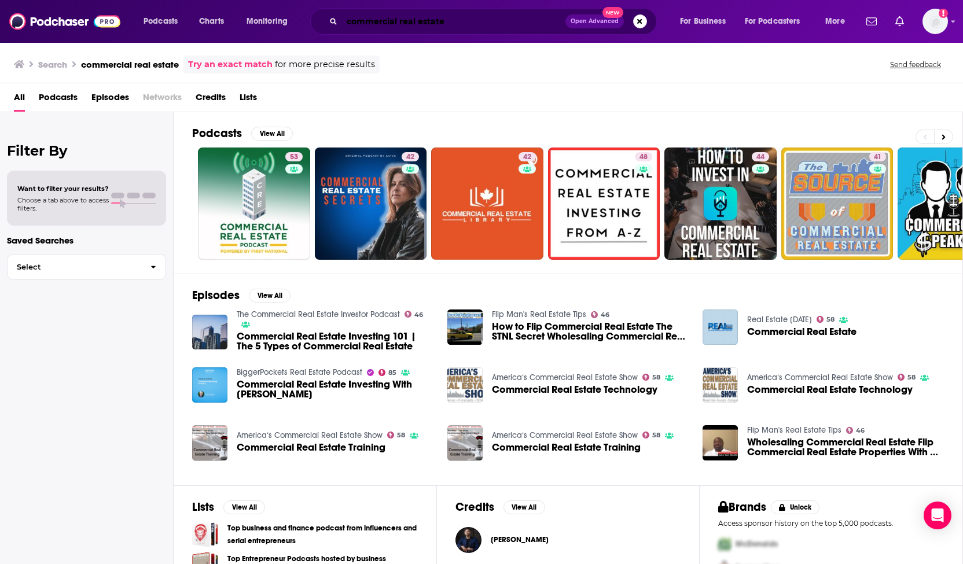
click at [415, 21] on input "commercial real estate" at bounding box center [453, 21] width 223 height 19
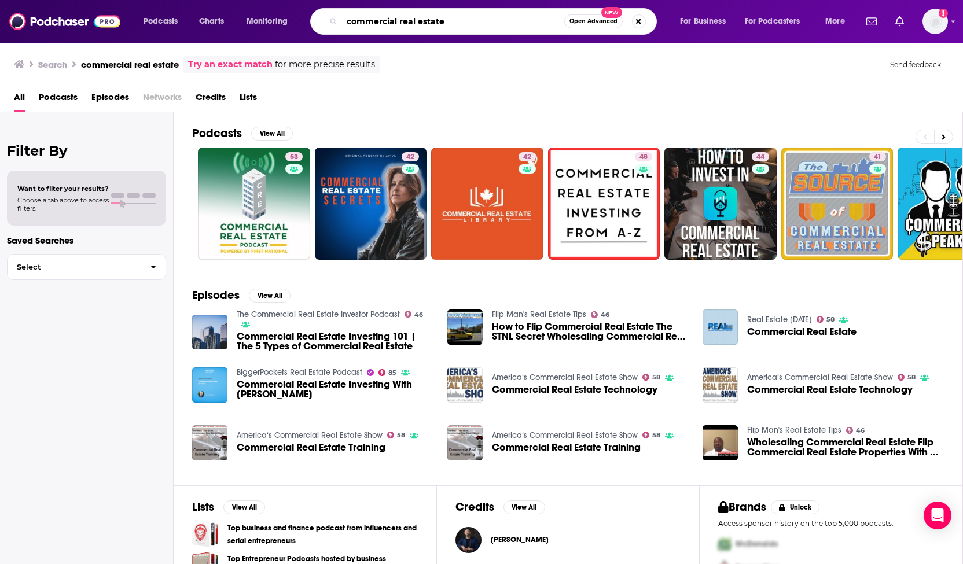
click at [415, 21] on input "commercial real estate" at bounding box center [453, 21] width 222 height 19
type input "american institute of architects"
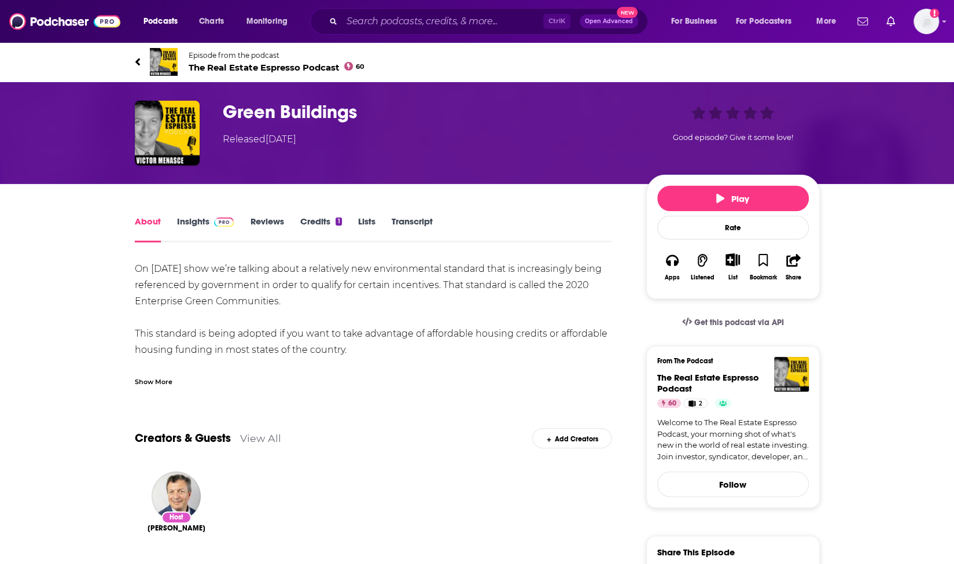
click at [209, 222] on span at bounding box center [221, 221] width 25 height 11
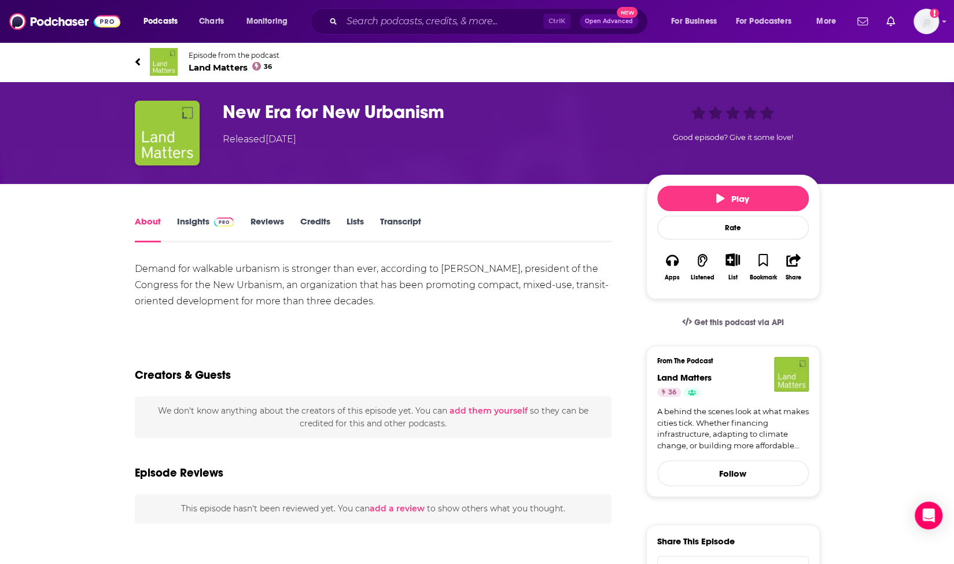
click at [218, 226] on img at bounding box center [224, 222] width 20 height 9
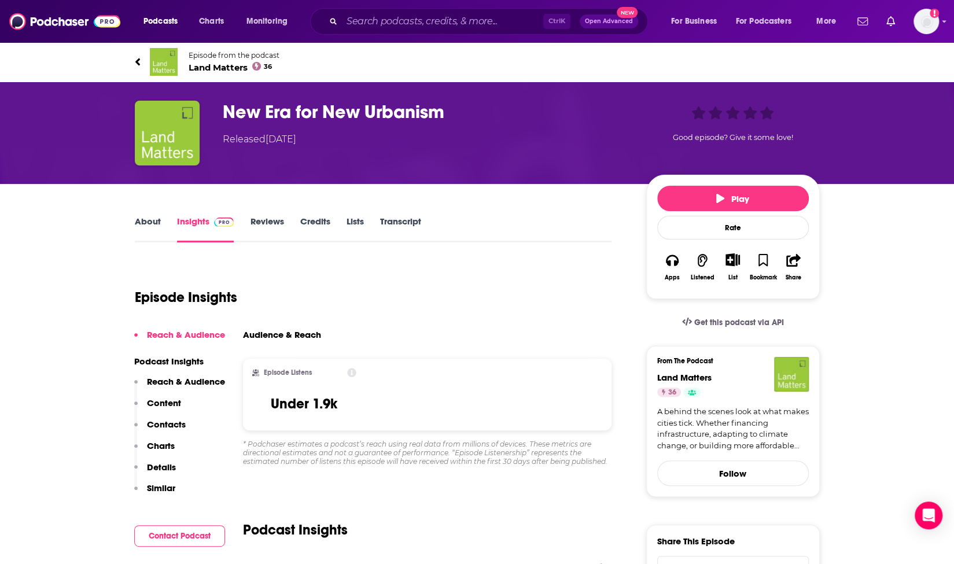
click at [728, 261] on icon "Show More Button" at bounding box center [733, 259] width 14 height 13
click at [715, 306] on button "Add Podcast" at bounding box center [723, 303] width 60 height 21
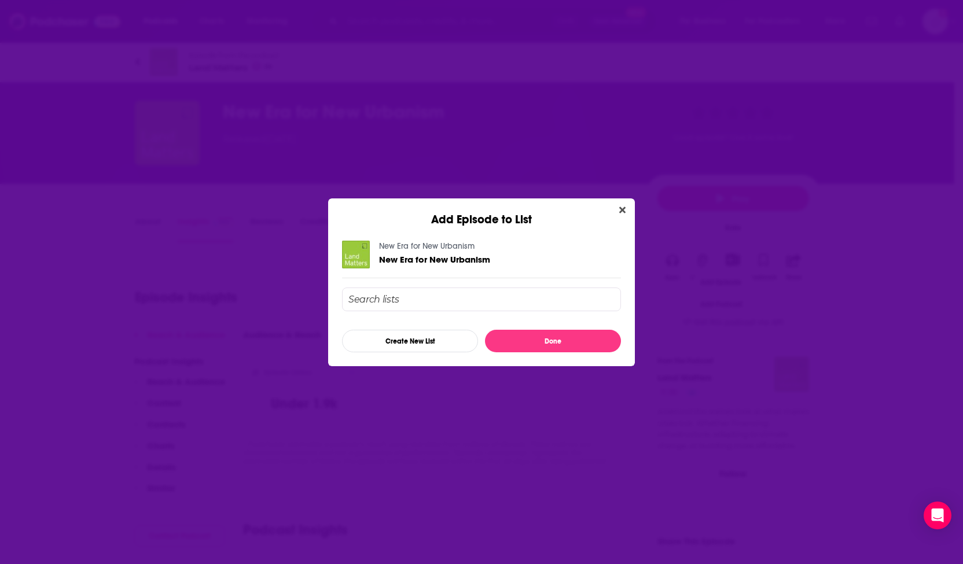
click at [494, 299] on input "Add Episode To List" at bounding box center [481, 300] width 279 height 24
type input "usg"
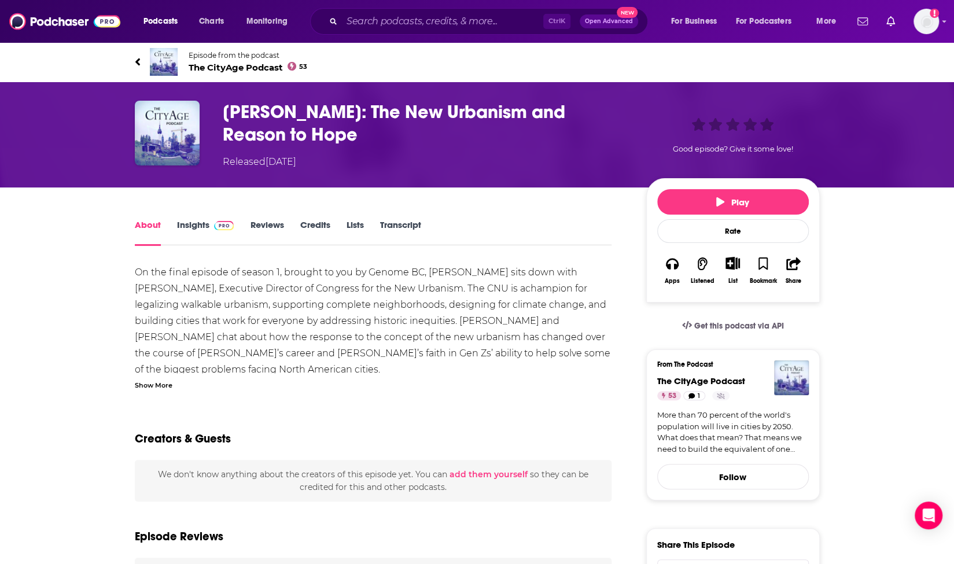
click at [218, 223] on img at bounding box center [224, 225] width 20 height 9
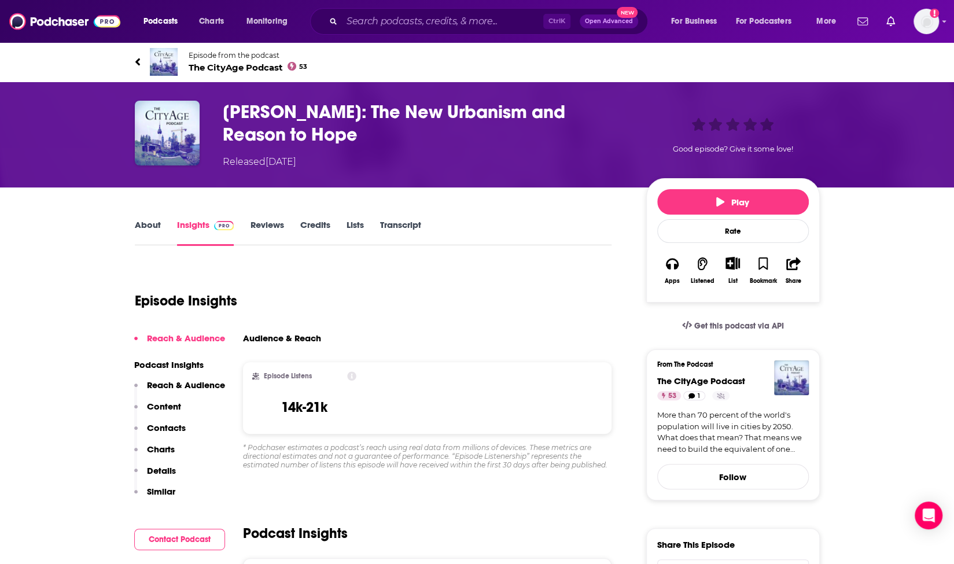
click at [144, 229] on link "About" at bounding box center [148, 232] width 26 height 27
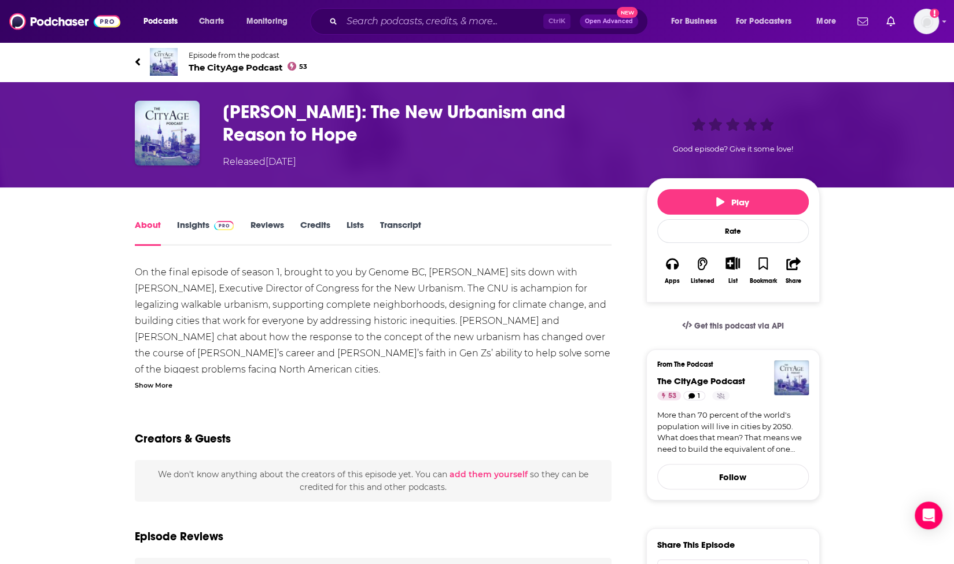
click at [315, 227] on link "Credits" at bounding box center [315, 232] width 30 height 27
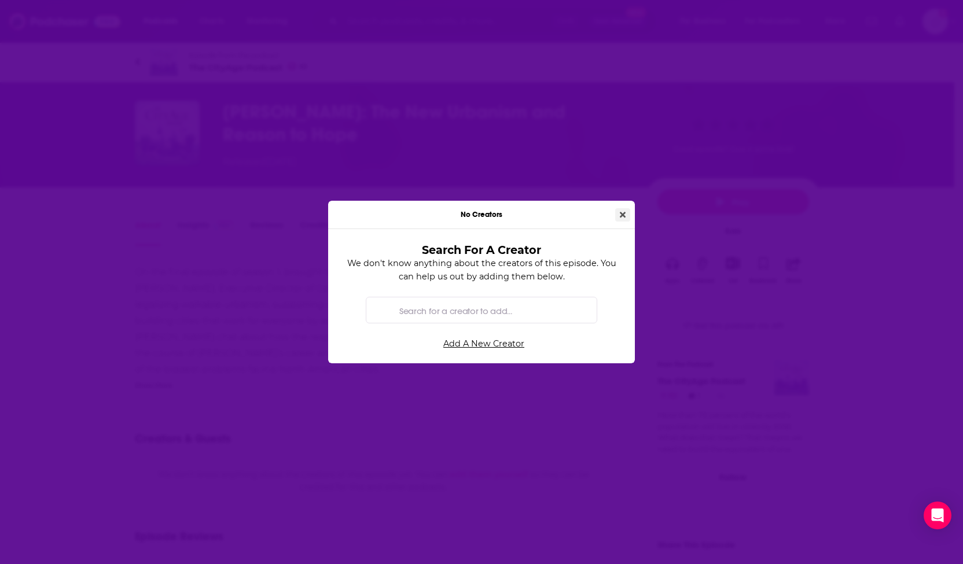
click at [622, 210] on button "Close" at bounding box center [622, 214] width 15 height 13
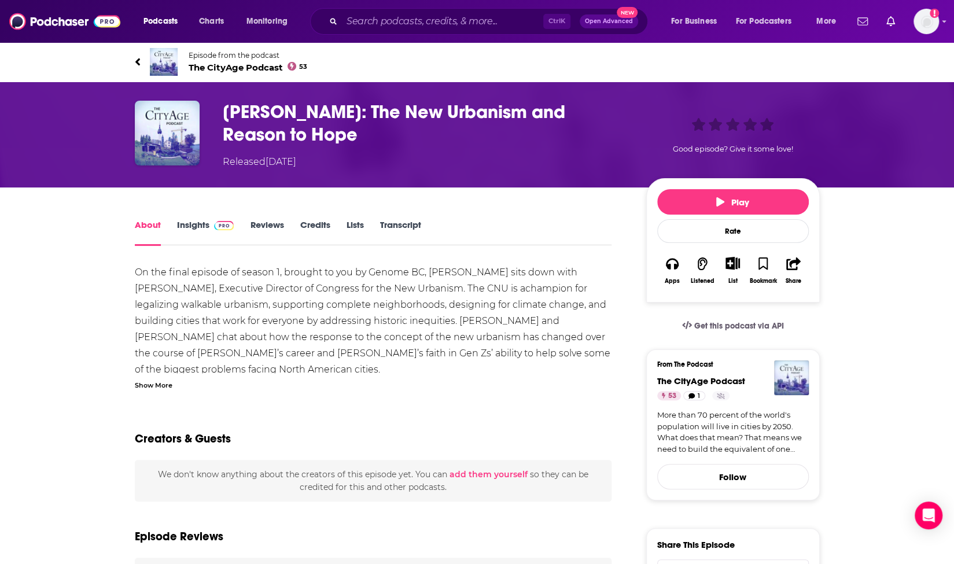
click at [732, 267] on icon "Show More Button" at bounding box center [733, 263] width 14 height 13
click at [726, 304] on button "Add Podcast" at bounding box center [723, 306] width 60 height 21
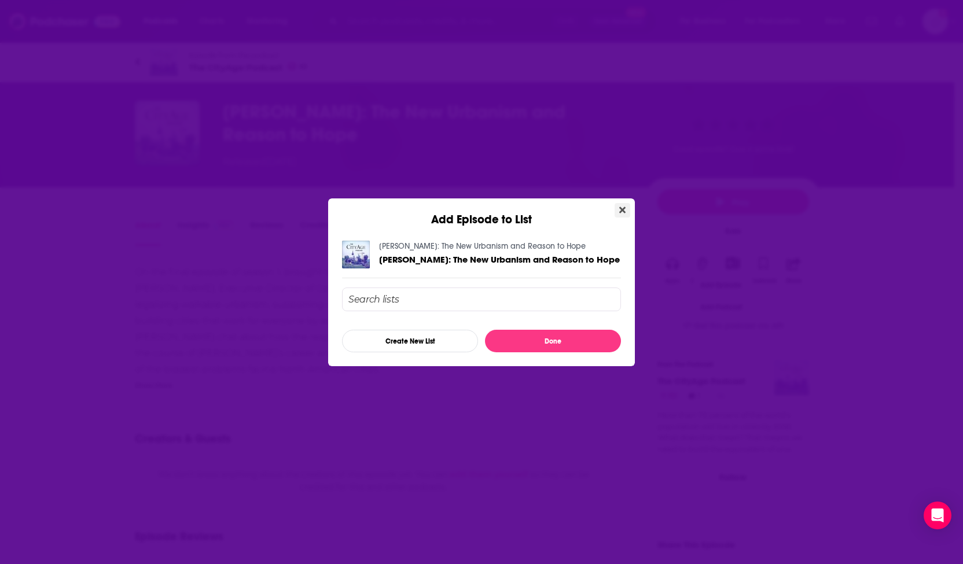
click at [622, 204] on button "Close" at bounding box center [623, 210] width 16 height 14
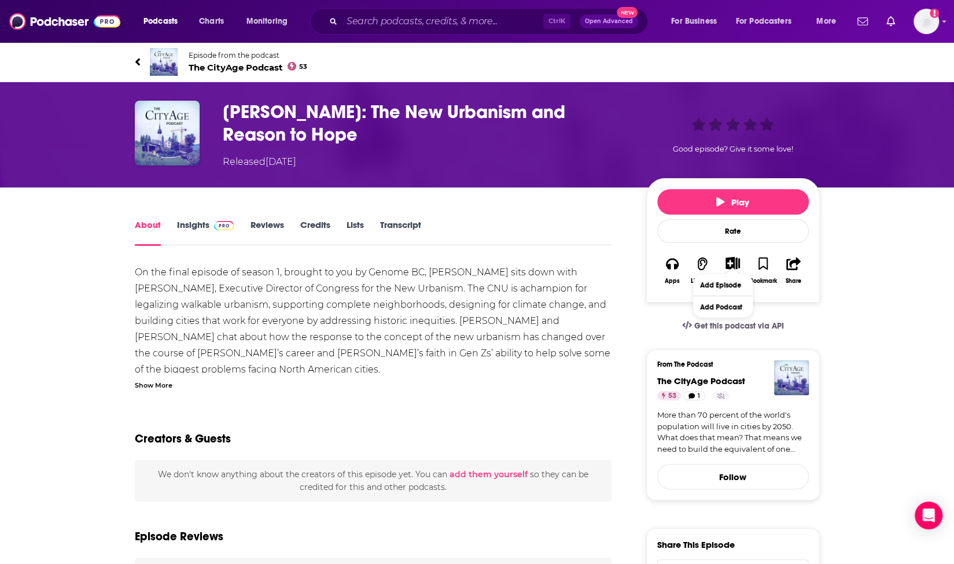
click at [209, 233] on link "Insights" at bounding box center [205, 232] width 57 height 27
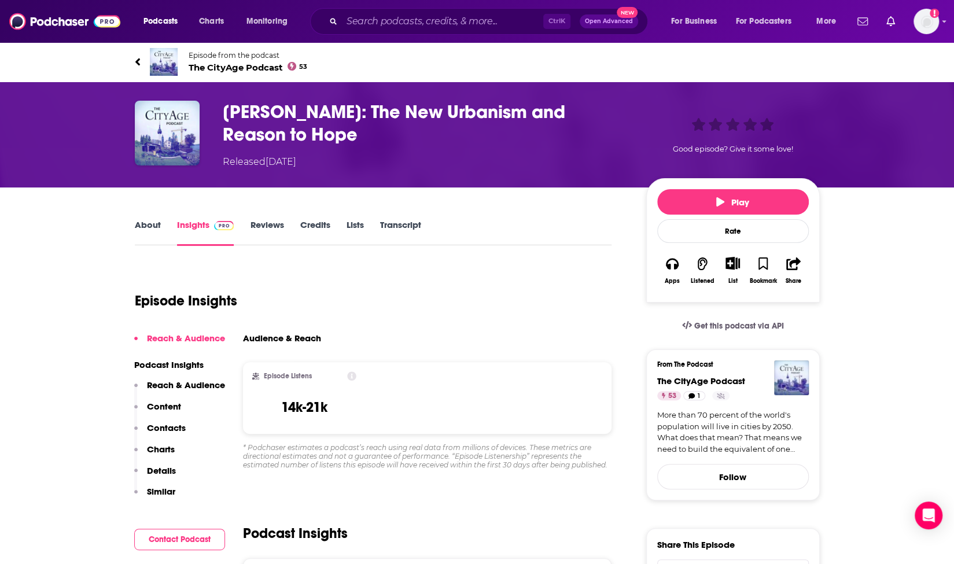
click at [735, 260] on icon "Show More Button" at bounding box center [733, 263] width 14 height 13
click at [719, 306] on button "Add Podcast" at bounding box center [723, 306] width 60 height 21
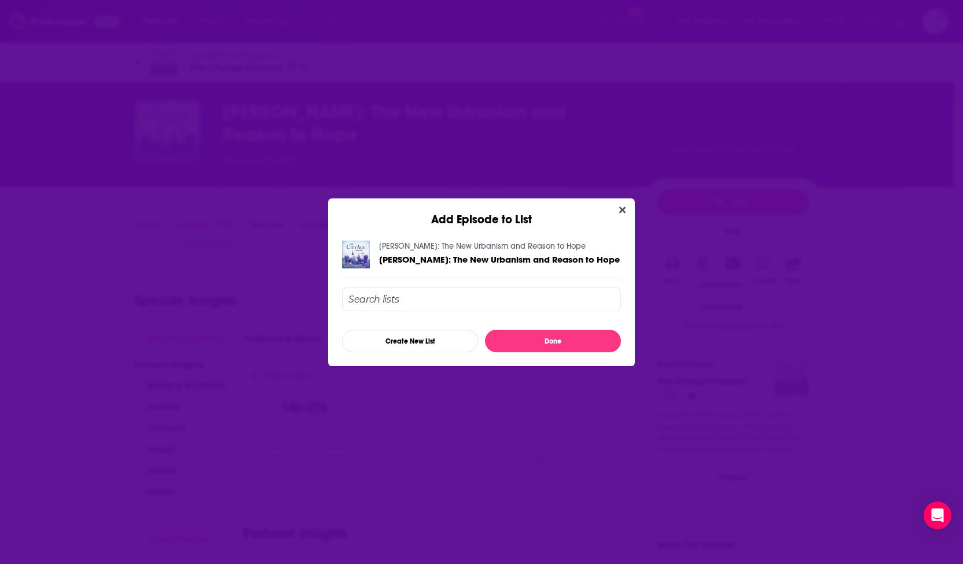
click at [502, 296] on input "Add Episode To List" at bounding box center [481, 300] width 279 height 24
type input "usgbc"
click at [622, 210] on icon "Close" at bounding box center [622, 210] width 6 height 6
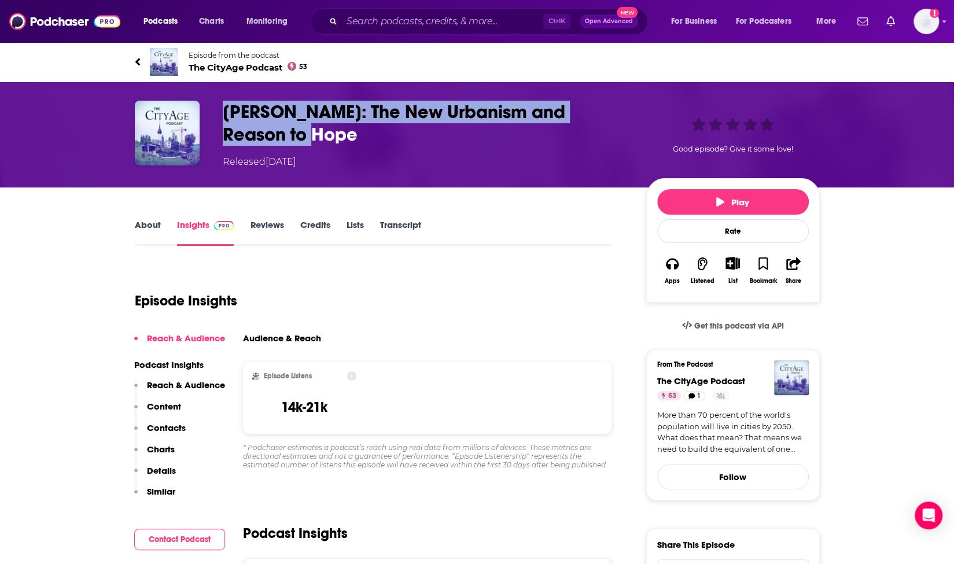
drag, startPoint x: 223, startPoint y: 111, endPoint x: 292, endPoint y: 128, distance: 70.5
click at [292, 128] on h3 "[PERSON_NAME]: The New Urbanism and Reason to Hope" at bounding box center [425, 123] width 405 height 45
copy h3 "[PERSON_NAME]: The New Urbanism and Reason to Hope"
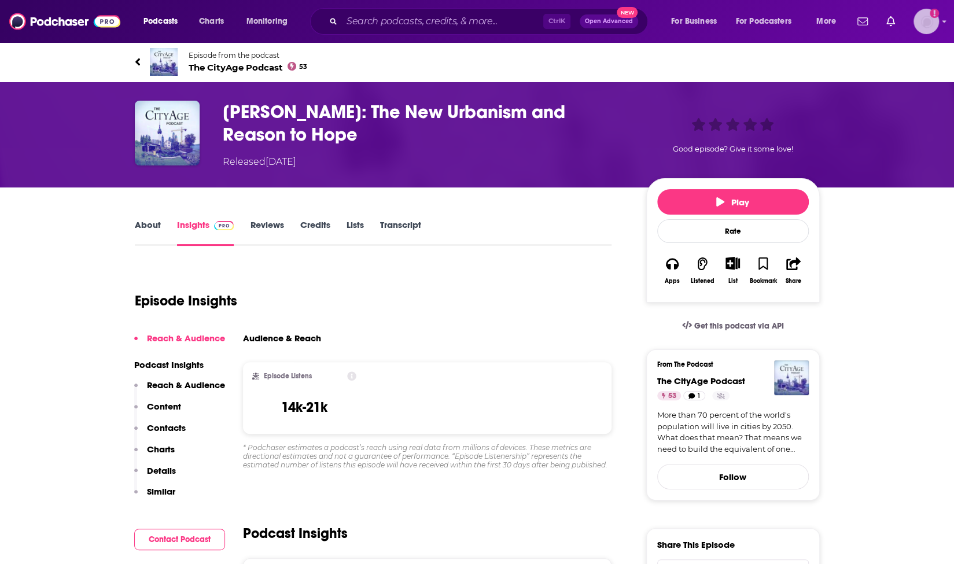
click at [921, 23] on img "Logged in as DeversFranklin" at bounding box center [926, 21] width 25 height 25
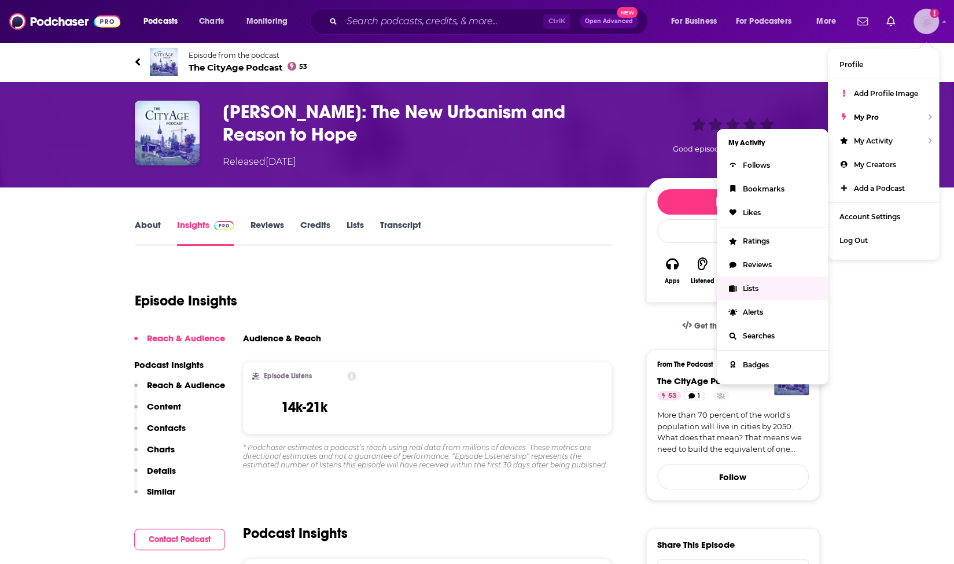
click at [756, 288] on span "Lists" at bounding box center [751, 288] width 16 height 9
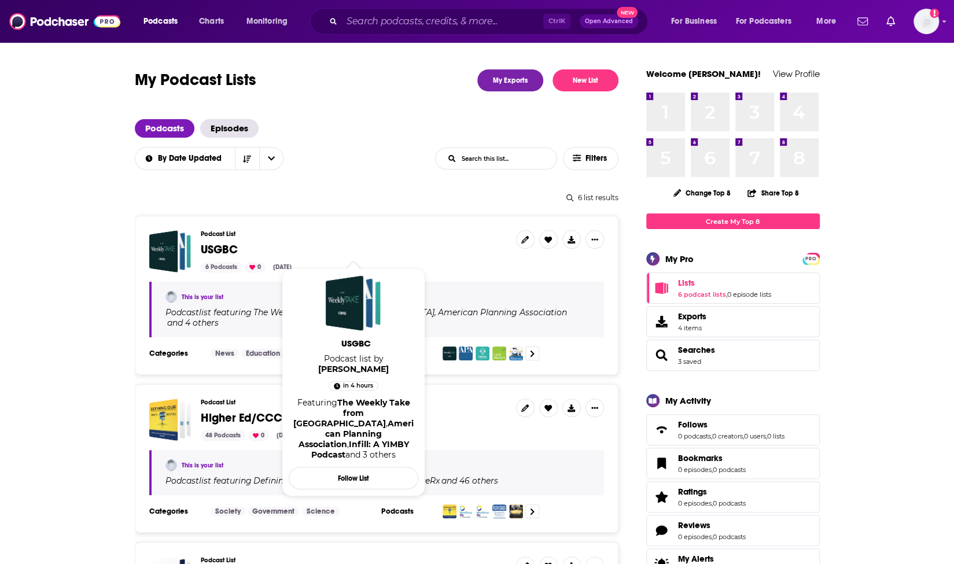
click at [211, 246] on span "USGBC" at bounding box center [219, 249] width 37 height 14
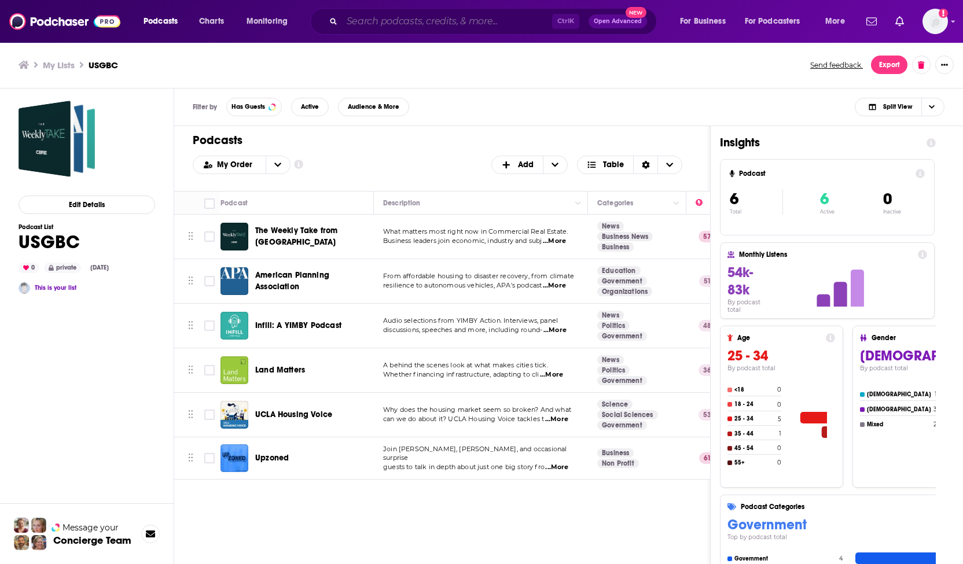
click at [395, 18] on input "Search podcasts, credits, & more..." at bounding box center [447, 21] width 210 height 19
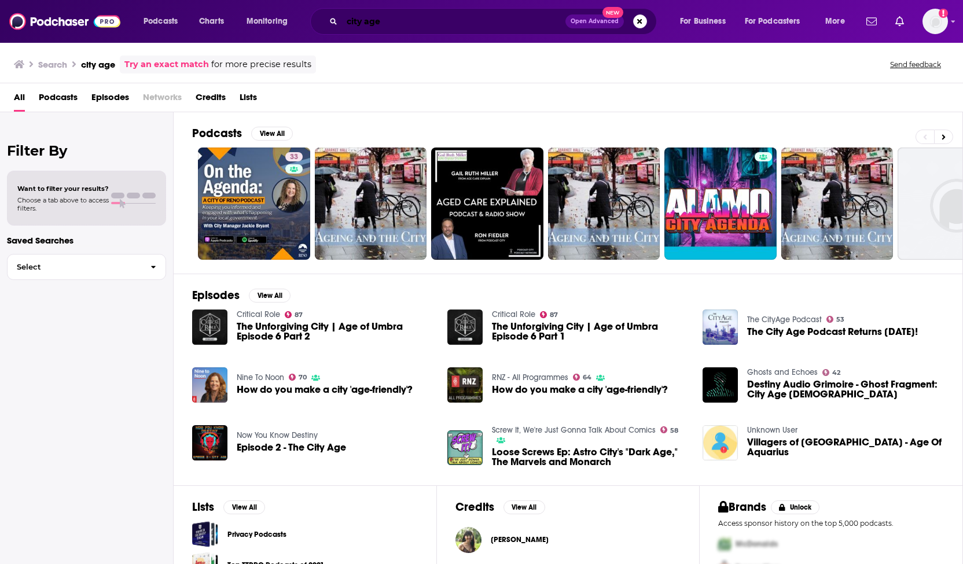
click at [389, 20] on input "city age" at bounding box center [453, 21] width 223 height 19
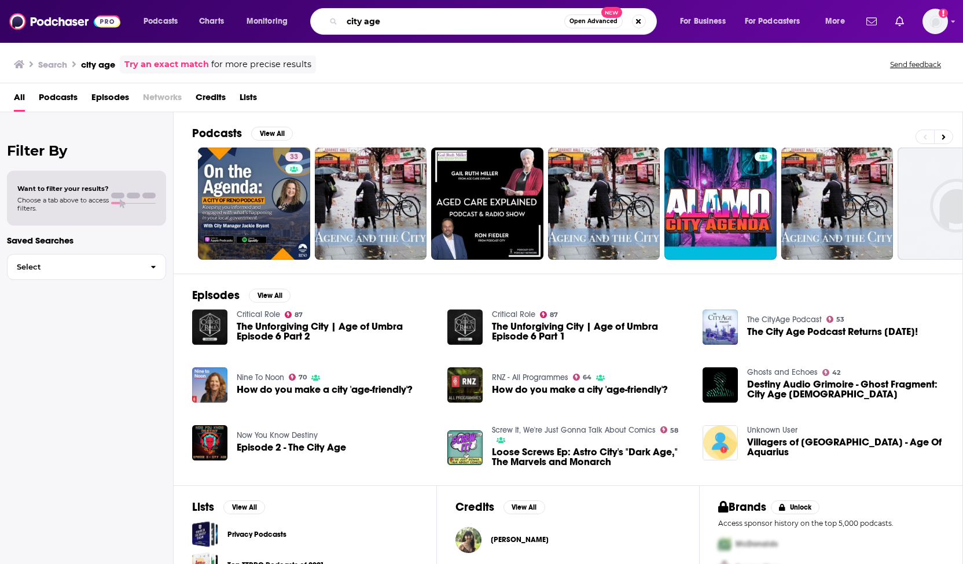
click at [389, 20] on input "city age" at bounding box center [453, 21] width 222 height 19
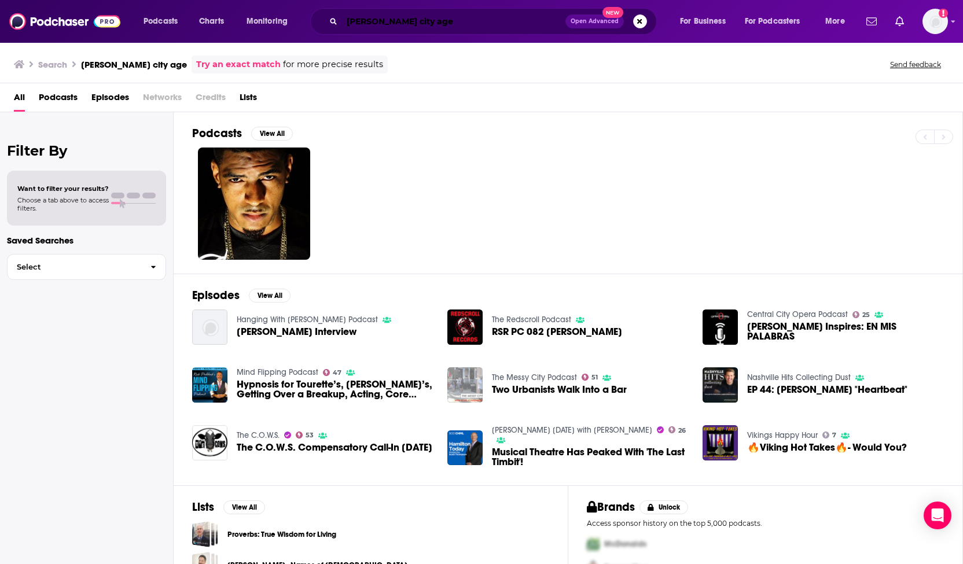
click at [398, 21] on input "[PERSON_NAME] city age" at bounding box center [453, 21] width 223 height 19
click at [398, 21] on input "rick cole city age" at bounding box center [453, 21] width 223 height 19
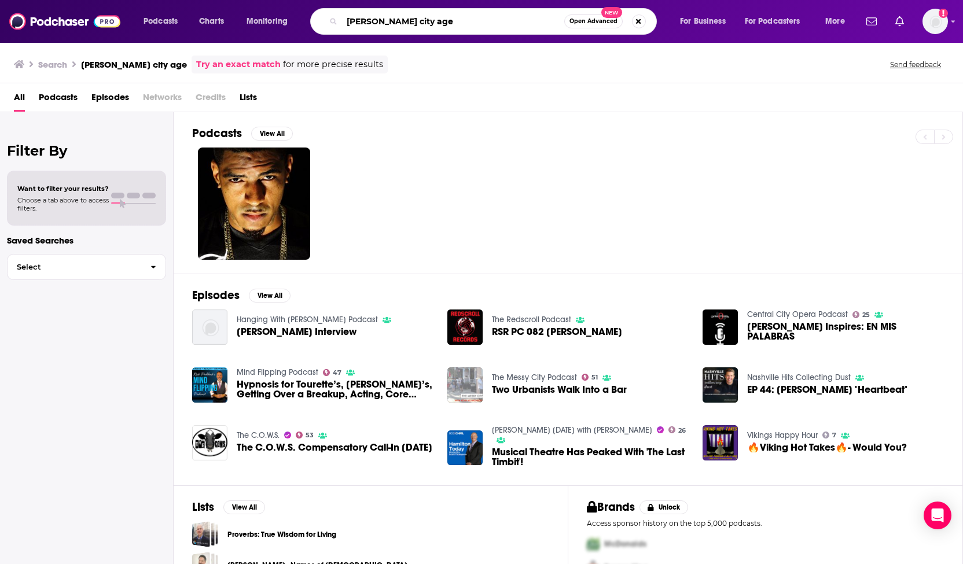
click at [398, 21] on input "rick cole city age" at bounding box center [453, 21] width 222 height 19
paste input "Rick Cole: The New Urbanism and Reason to Hop"
type input "[PERSON_NAME]: The New Urbanism and Reason to Hope"
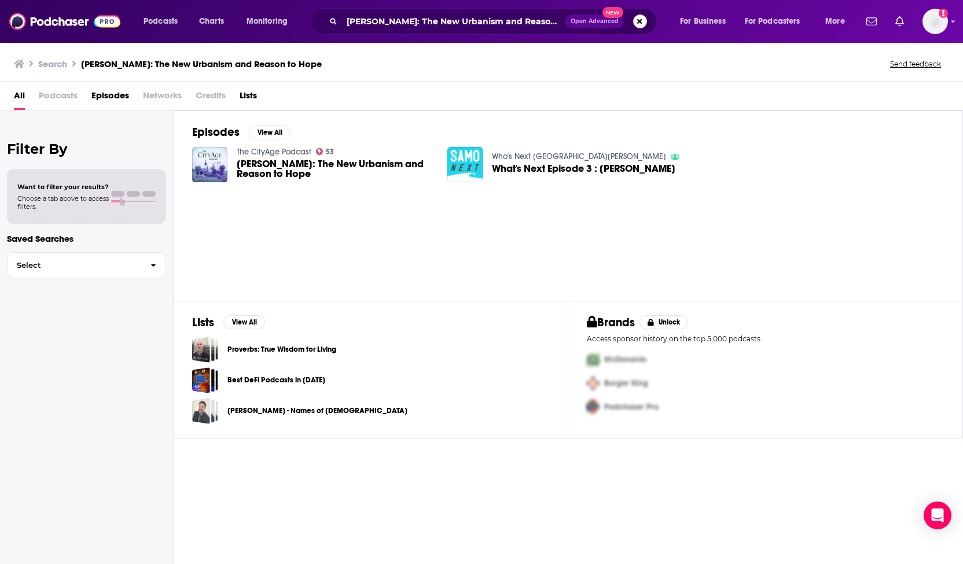
click at [257, 165] on span "[PERSON_NAME]: The New Urbanism and Reason to Hope" at bounding box center [335, 169] width 197 height 20
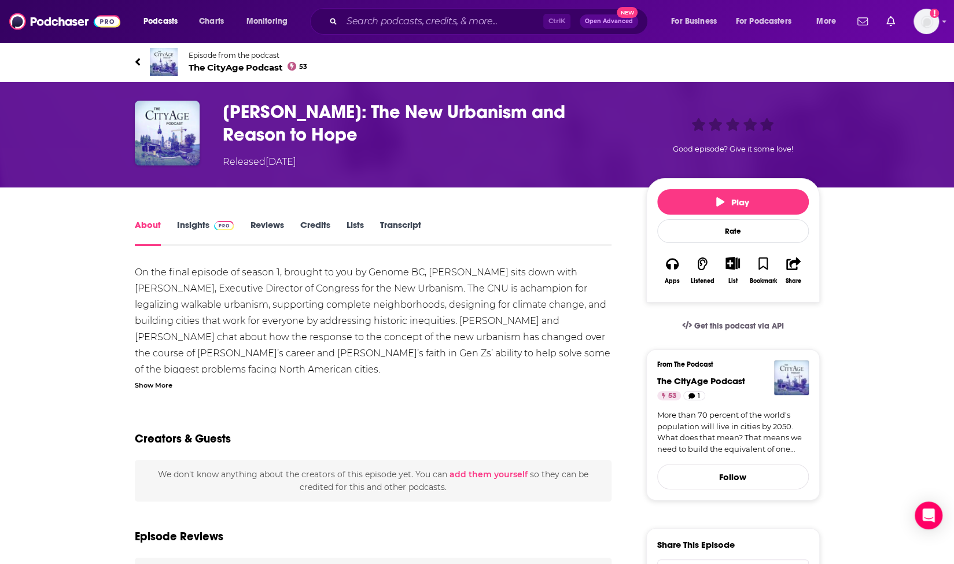
click at [733, 264] on icon "Show More Button" at bounding box center [733, 263] width 14 height 13
click at [717, 306] on button "Add Podcast" at bounding box center [723, 306] width 60 height 21
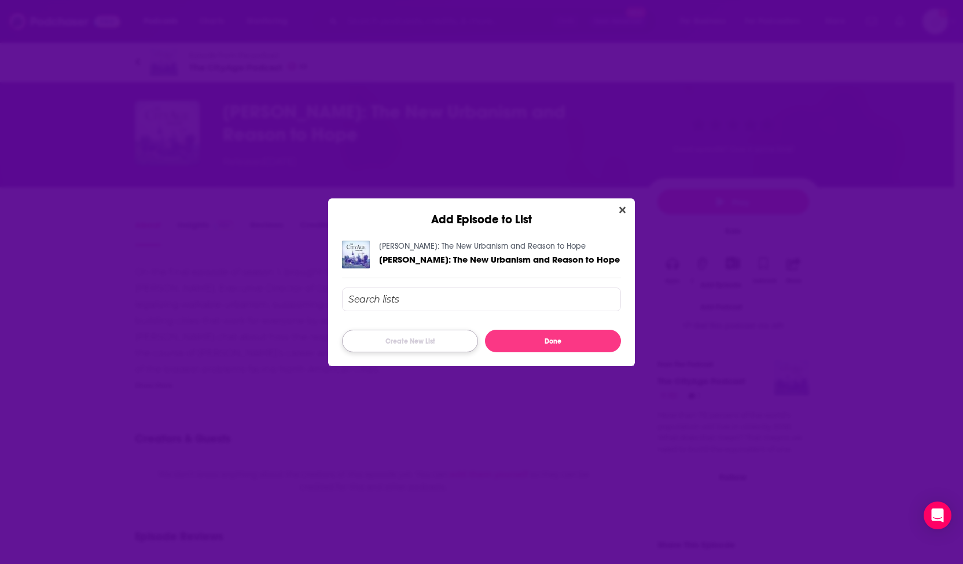
click at [441, 350] on button "Create New List" at bounding box center [410, 341] width 136 height 23
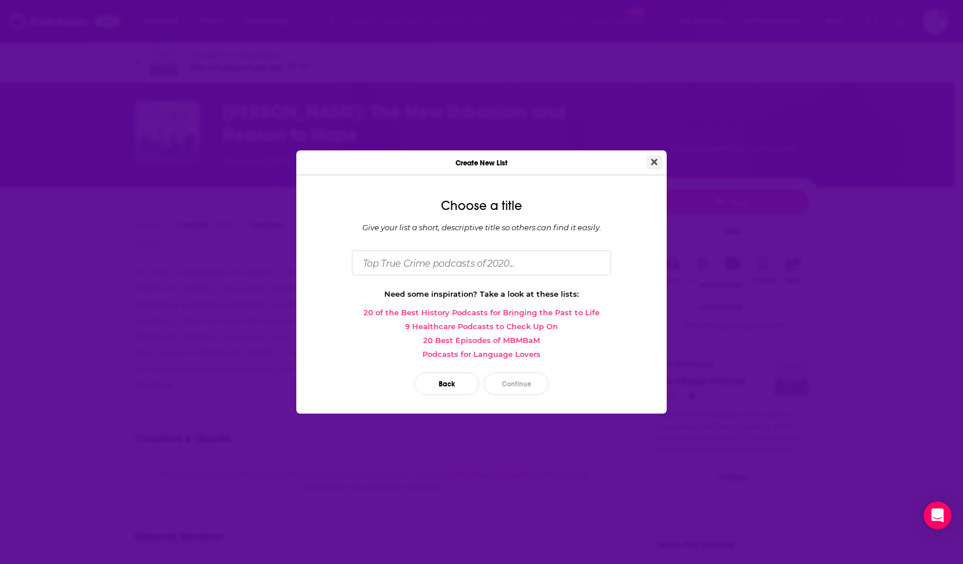
click at [653, 159] on icon "Close" at bounding box center [654, 161] width 6 height 9
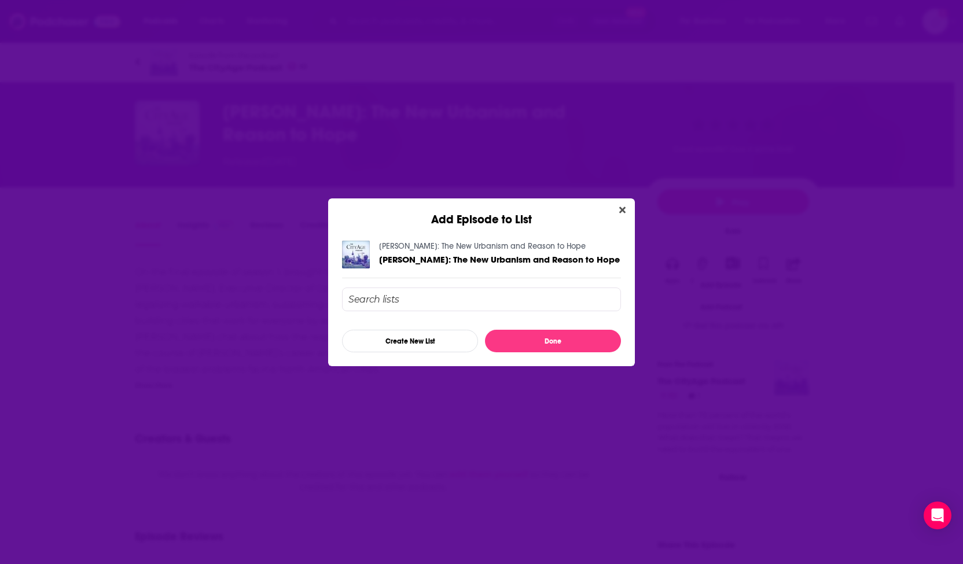
click at [506, 295] on input "Add Episode To List" at bounding box center [481, 300] width 279 height 24
type input "usgbc"
click at [542, 339] on button "Done" at bounding box center [553, 341] width 136 height 23
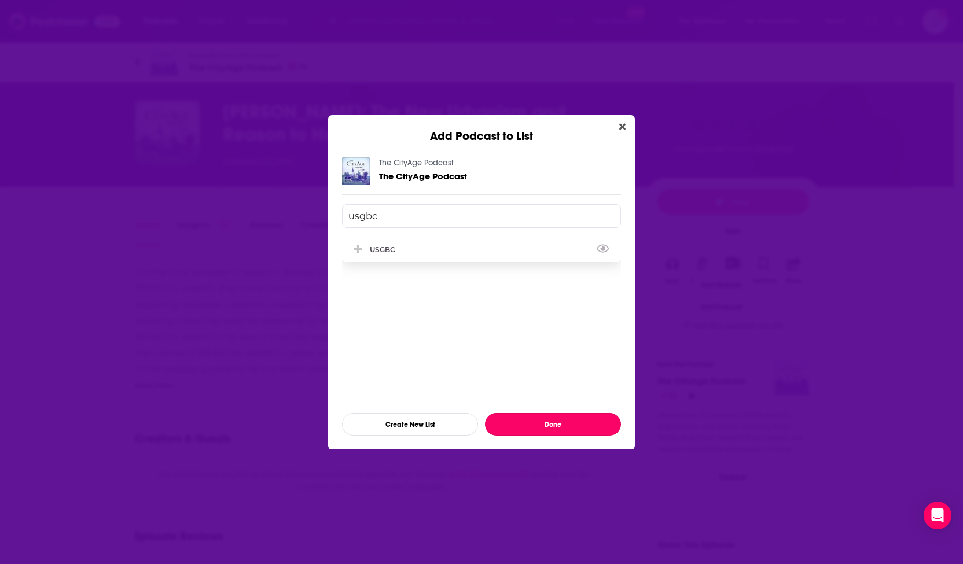
click at [503, 246] on div "USGBC" at bounding box center [481, 249] width 279 height 25
click at [531, 426] on button "Done" at bounding box center [553, 424] width 136 height 23
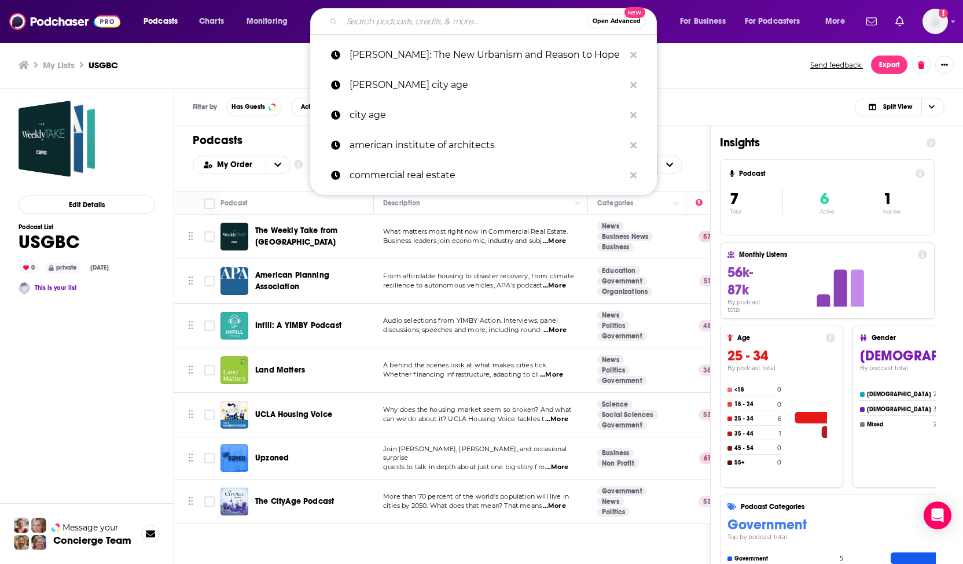
click at [440, 25] on input "Search podcasts, credits, & more..." at bounding box center [464, 21] width 245 height 19
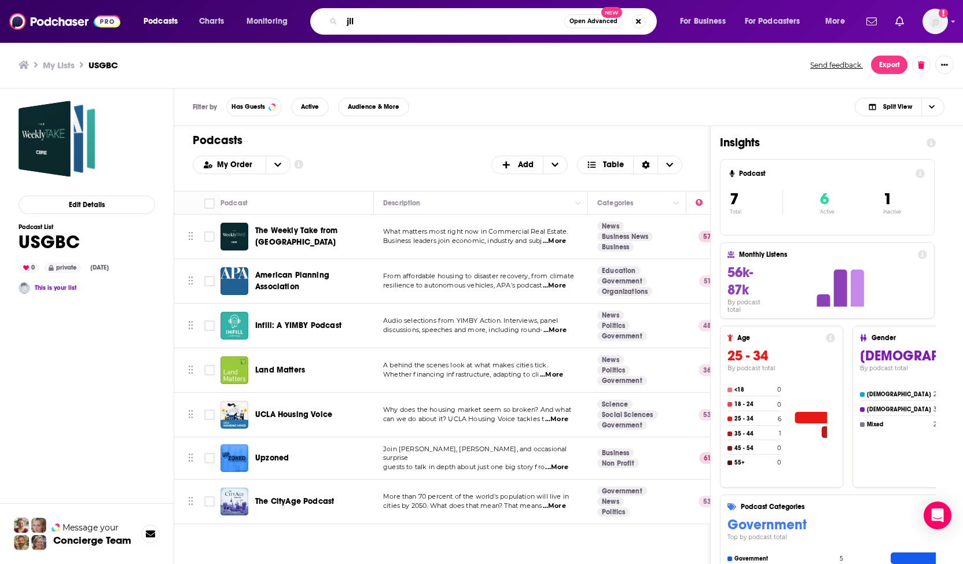
type input "jll"
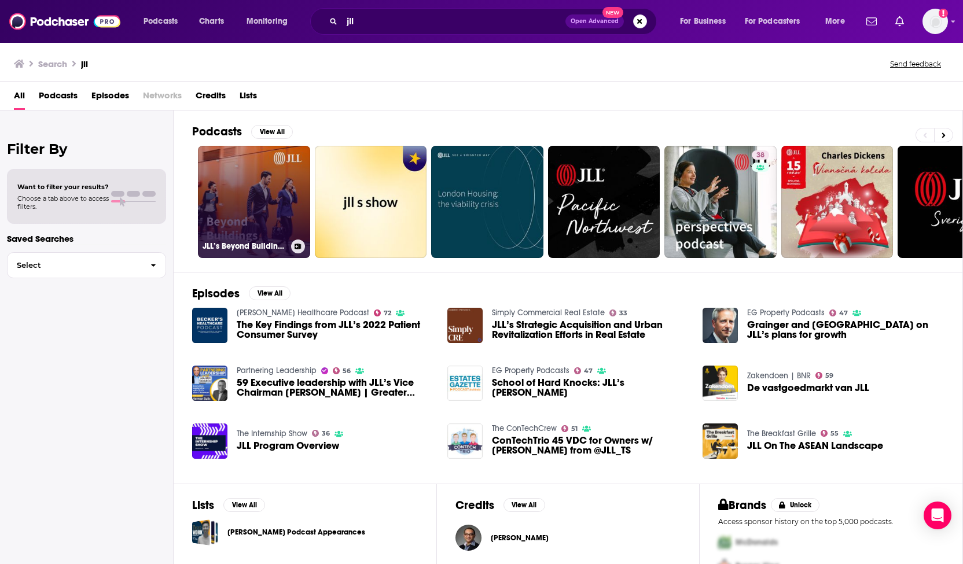
click at [256, 186] on link "JLL’s Beyond Buildings podcast" at bounding box center [254, 202] width 112 height 112
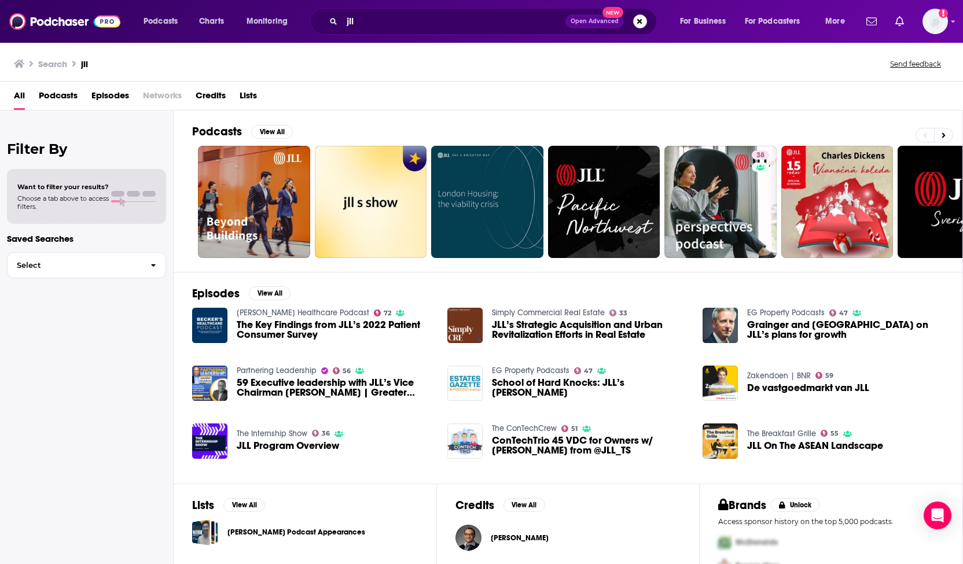
click at [514, 330] on span "JLL’s Strategic Acquisition and Urban Revitalization Efforts in Real Estate" at bounding box center [590, 330] width 197 height 20
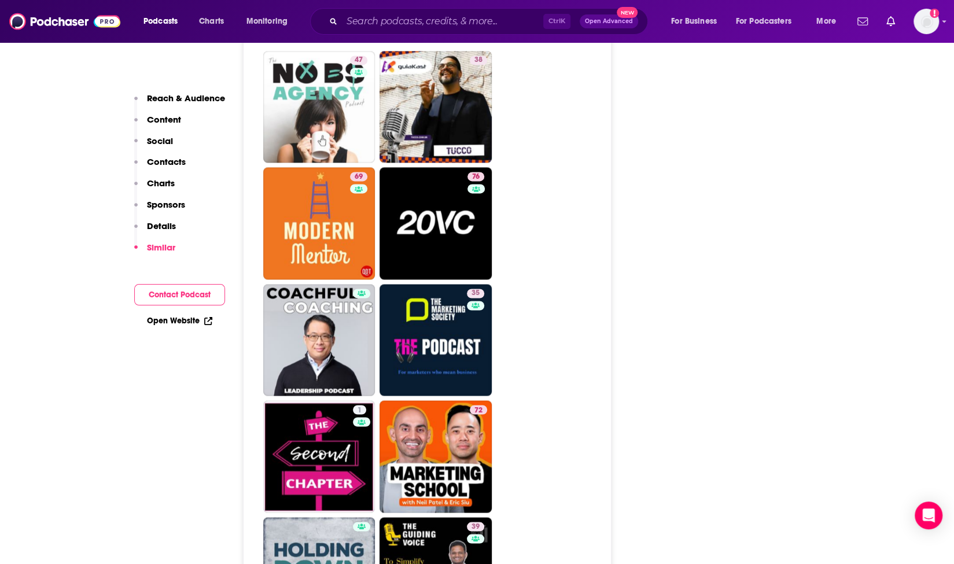
scroll to position [3948, 0]
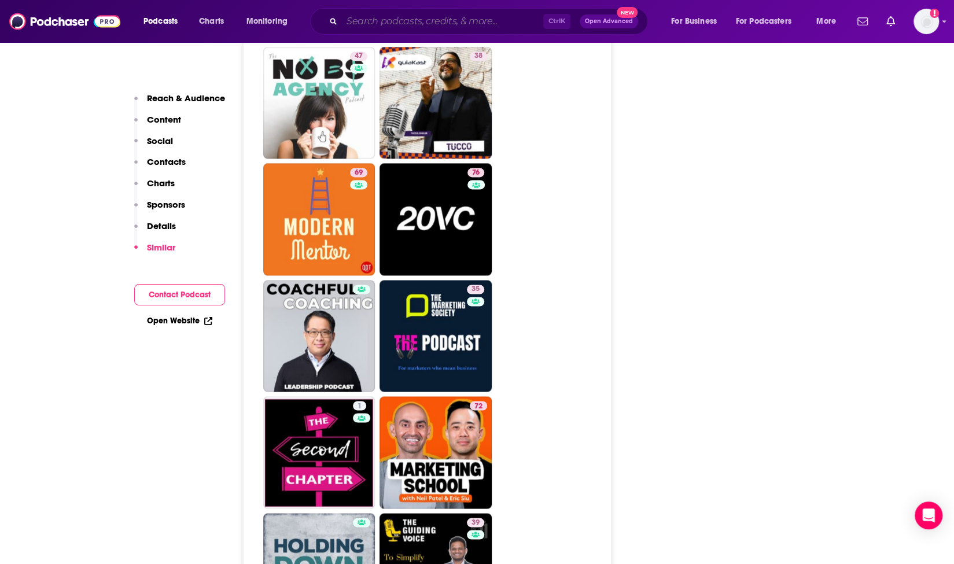
click at [462, 20] on input "Search podcasts, credits, & more..." at bounding box center [442, 21] width 201 height 19
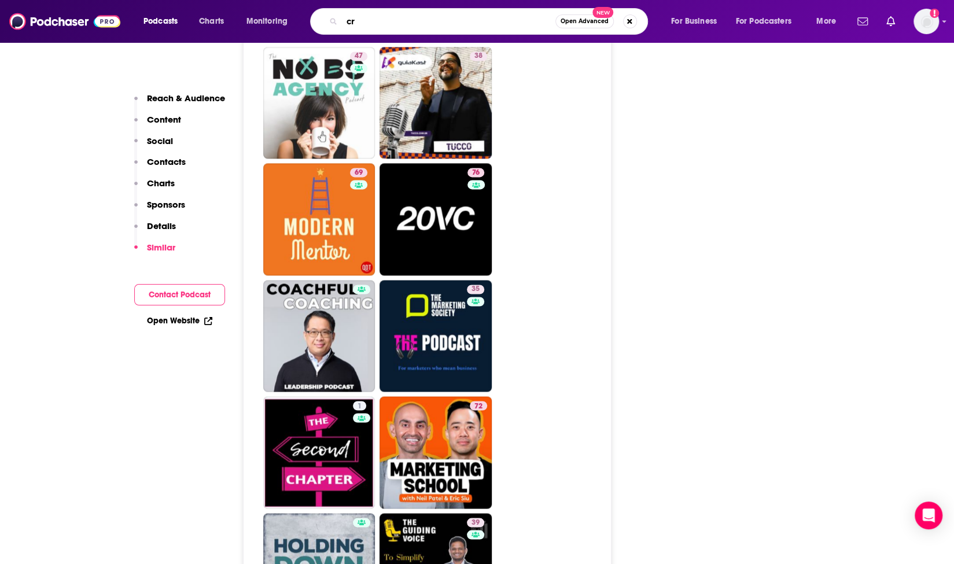
type input "cre"
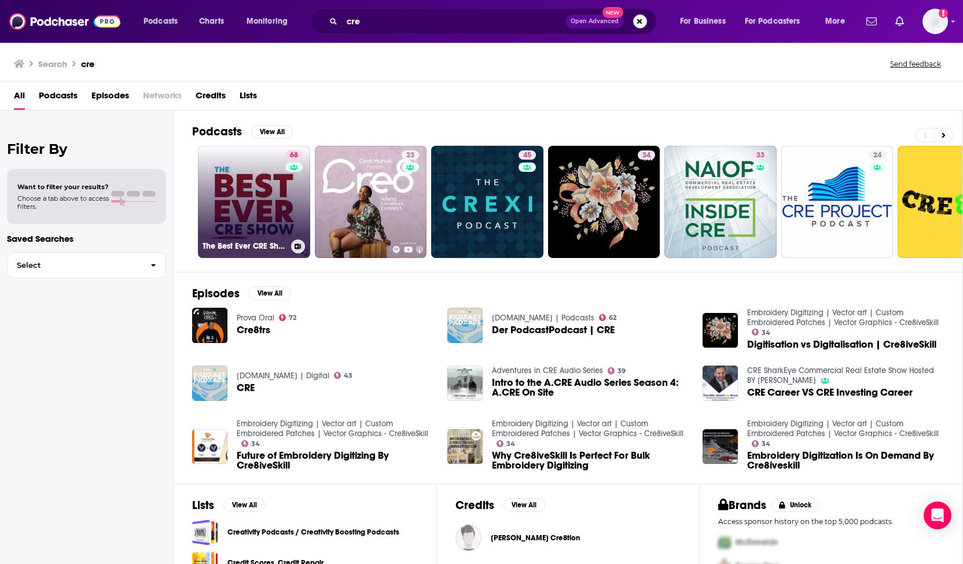
click at [223, 214] on link "68 The Best Ever CRE Show" at bounding box center [254, 202] width 112 height 112
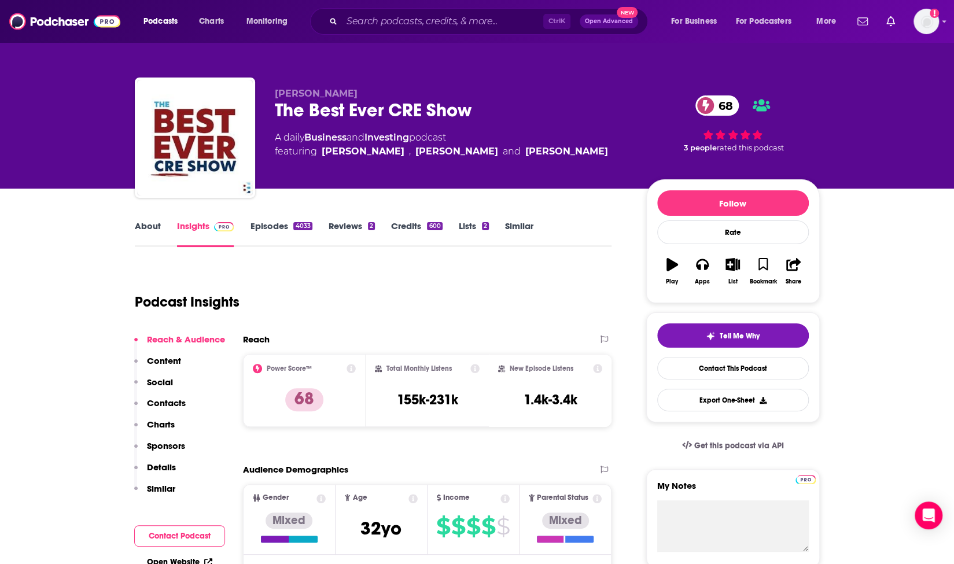
click at [277, 225] on link "Episodes 4033" at bounding box center [281, 233] width 62 height 27
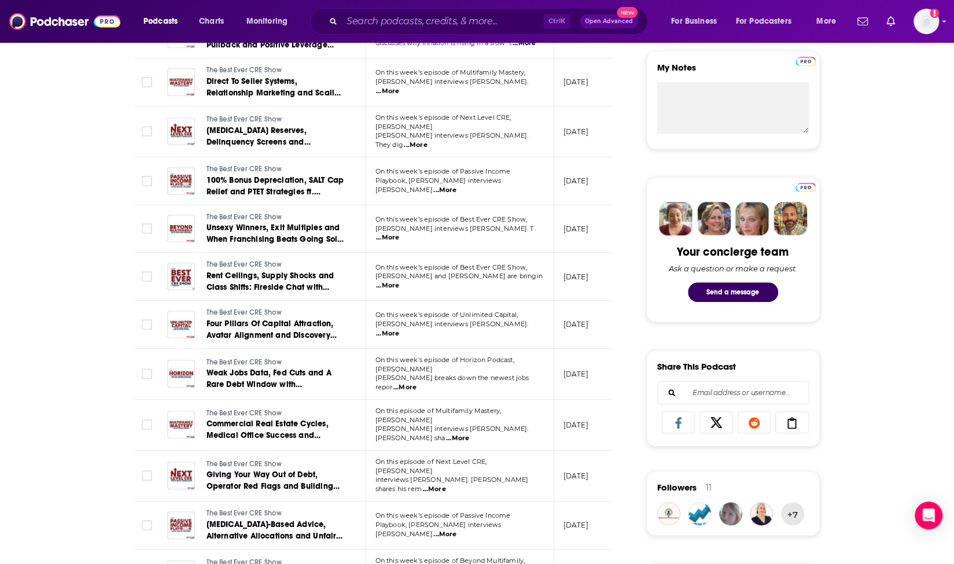
scroll to position [463, 0]
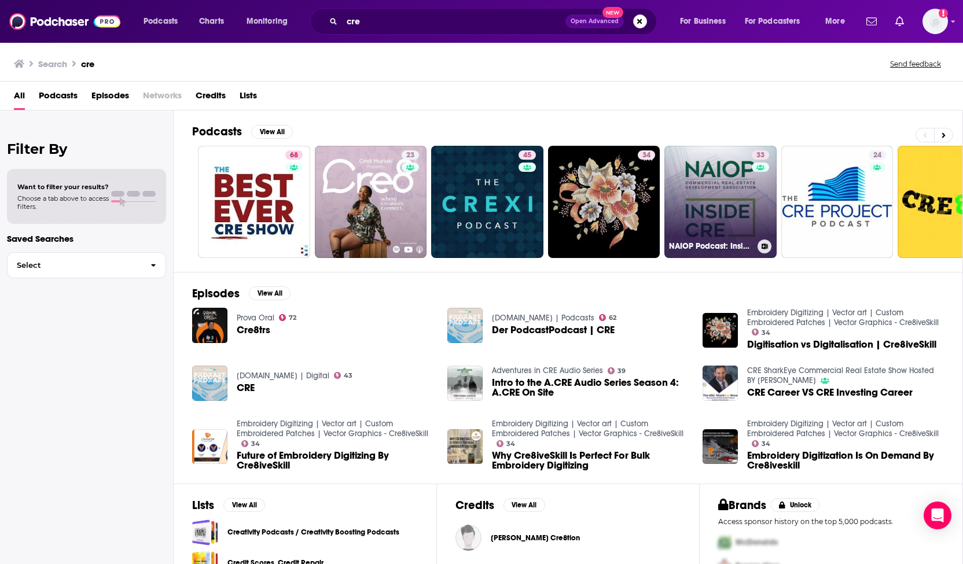
click at [698, 211] on link "33 NAIOP Podcast: Inside CRE" at bounding box center [720, 202] width 112 height 112
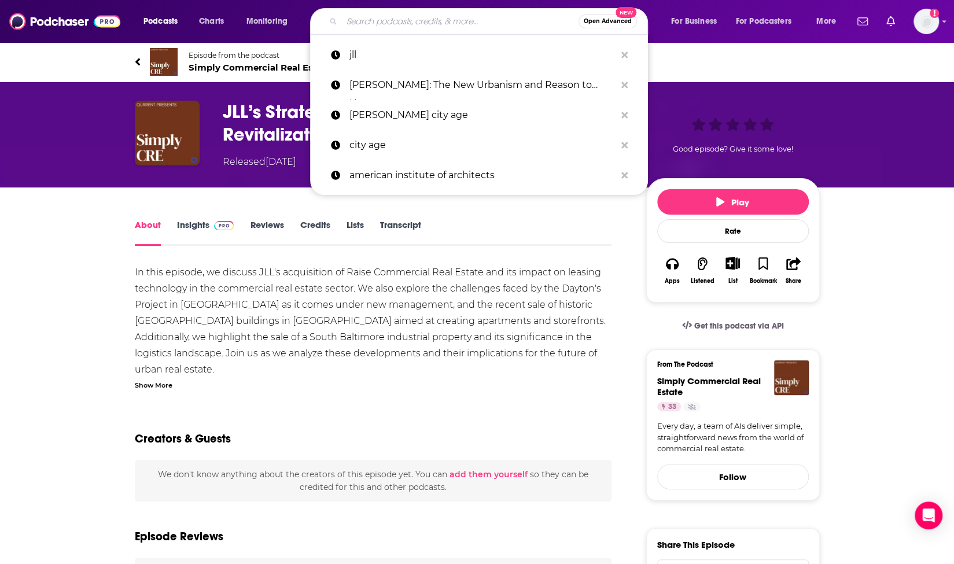
click at [472, 20] on input "Search podcasts, credits, & more..." at bounding box center [460, 21] width 237 height 19
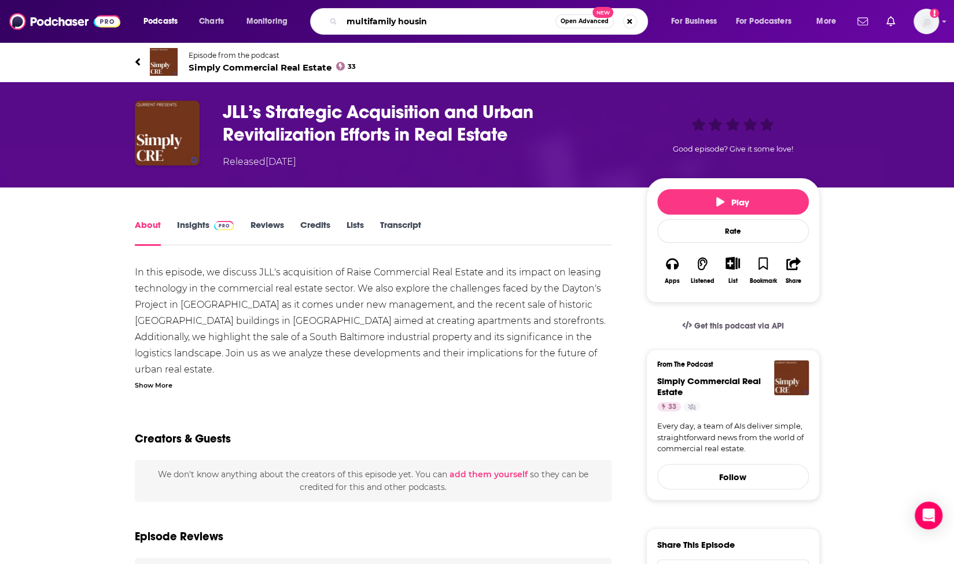
type input "multifamily housing"
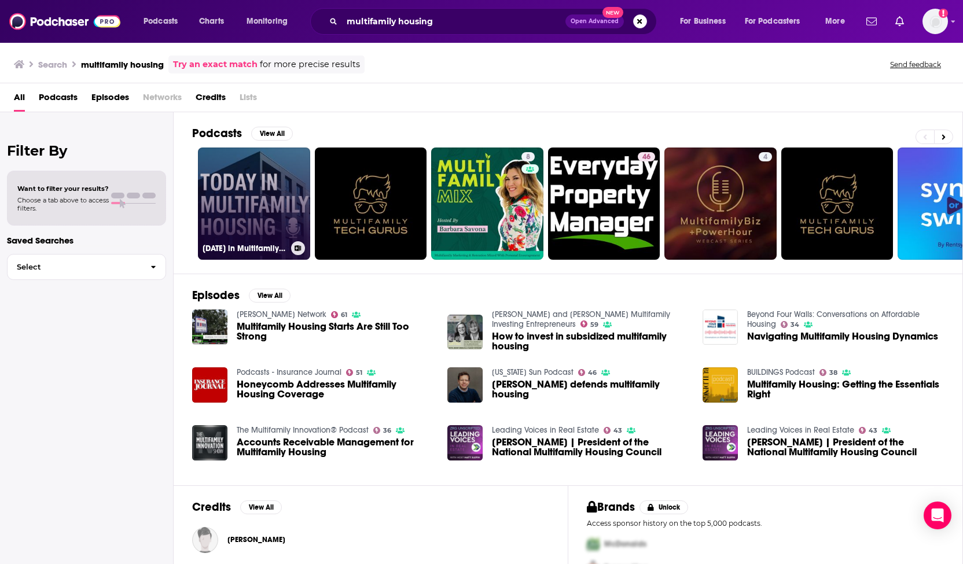
click at [267, 198] on link "[DATE] in Multifamily Housing" at bounding box center [254, 204] width 112 height 112
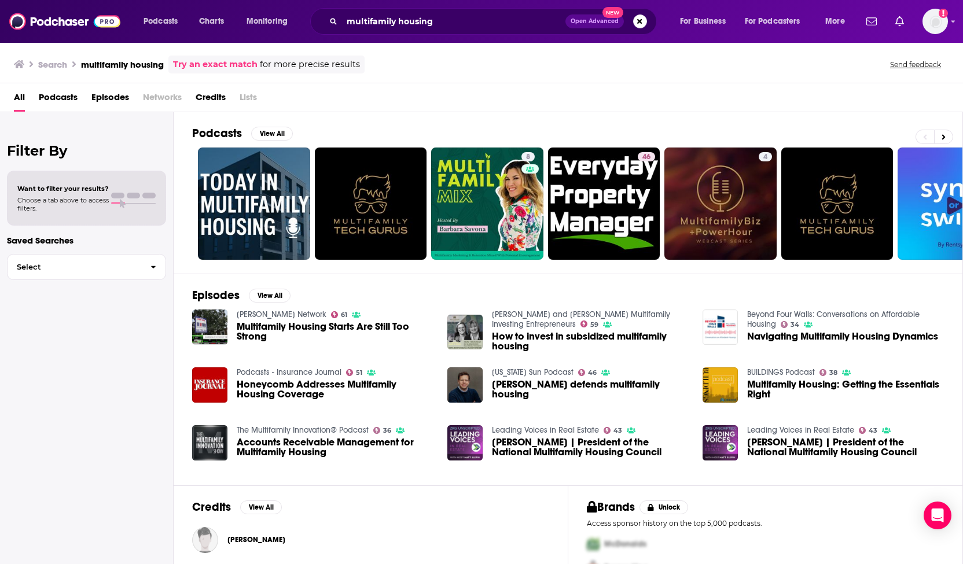
click at [521, 442] on span "[PERSON_NAME] | President of the National Multifamily Housing Council" at bounding box center [590, 447] width 197 height 20
click at [358, 19] on input "multifamily housing" at bounding box center [453, 21] width 223 height 19
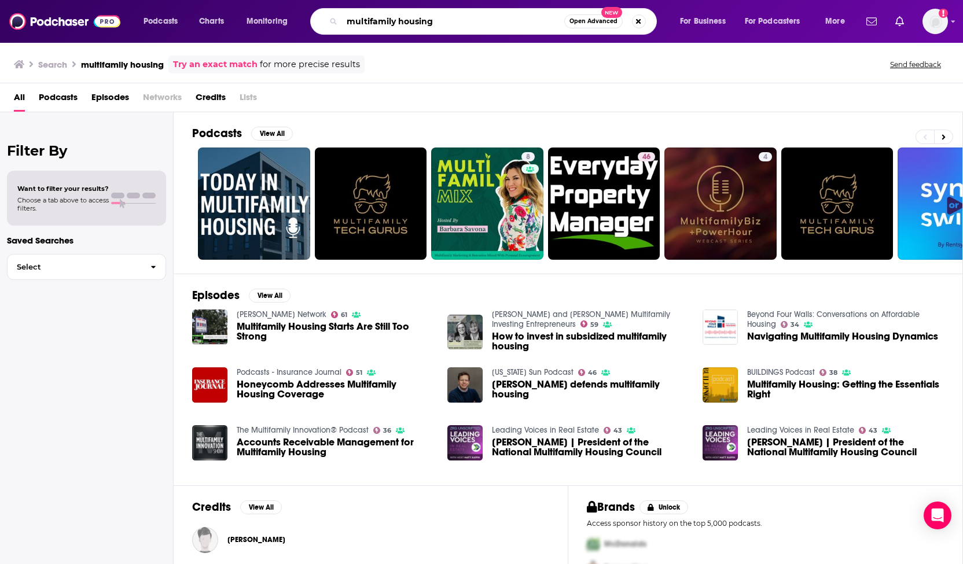
click at [358, 19] on input "multifamily housing" at bounding box center [453, 21] width 222 height 19
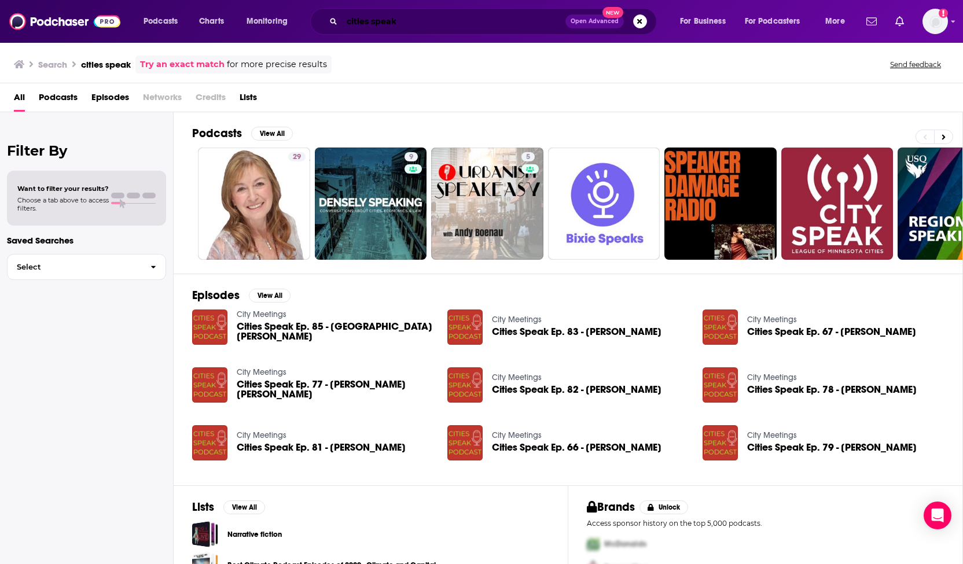
click at [376, 18] on input "cities speak" at bounding box center [453, 21] width 223 height 19
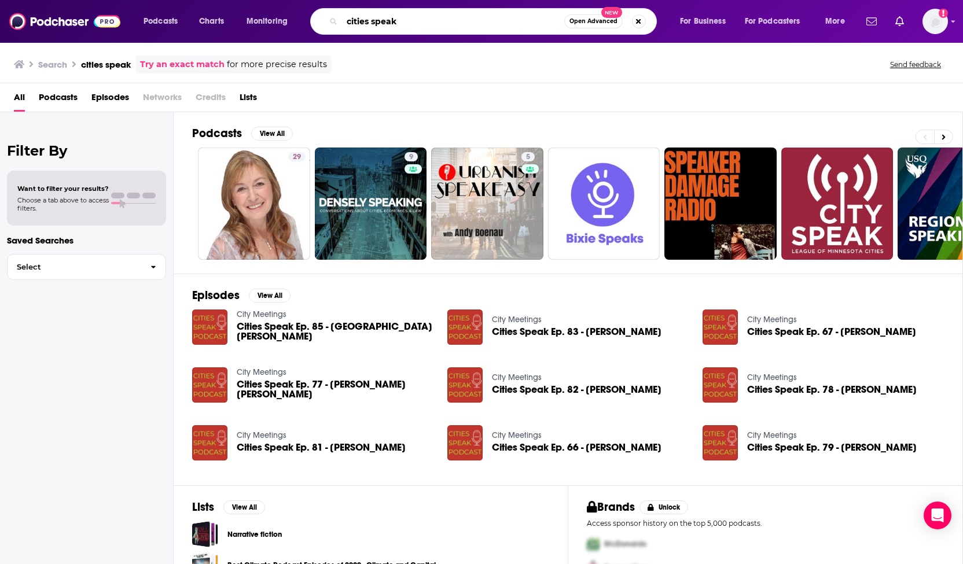
click at [376, 18] on input "cities speak" at bounding box center [453, 21] width 222 height 19
type input "national"
click at [227, 319] on img "Cities Speak Ep. 85 - Nyle Zikmund" at bounding box center [209, 327] width 35 height 35
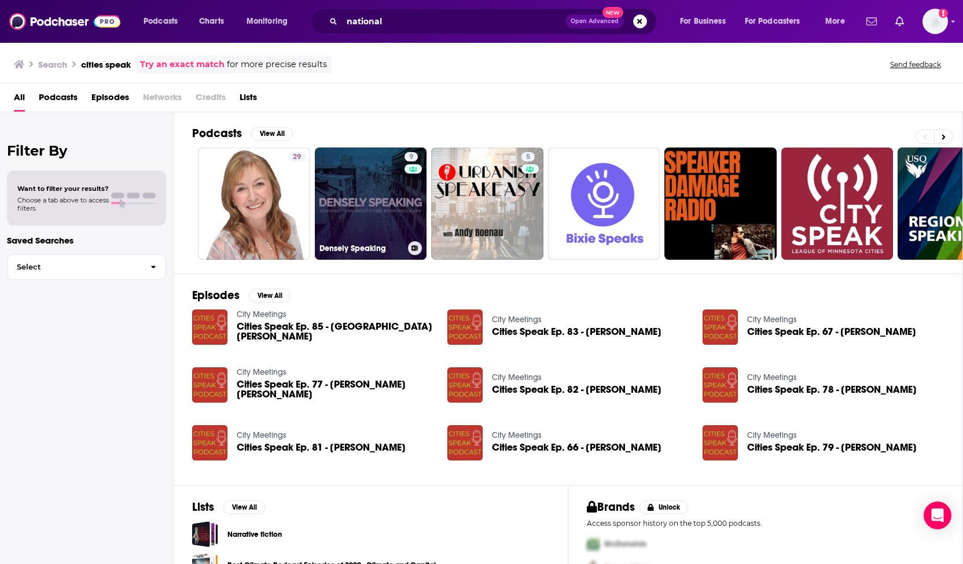
click at [350, 188] on link "9 Densely Speaking" at bounding box center [371, 204] width 112 height 112
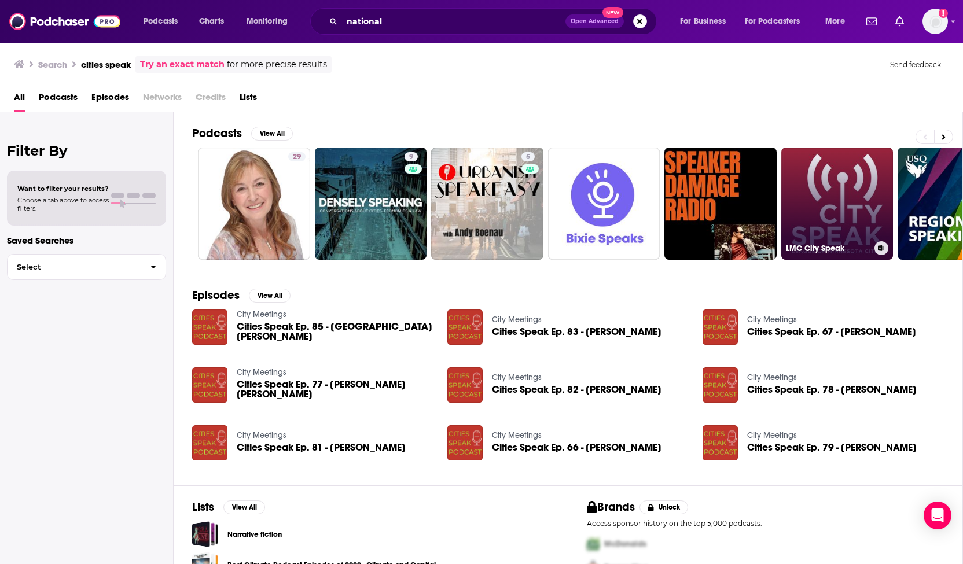
click at [847, 172] on link "LMC City Speak" at bounding box center [837, 204] width 112 height 112
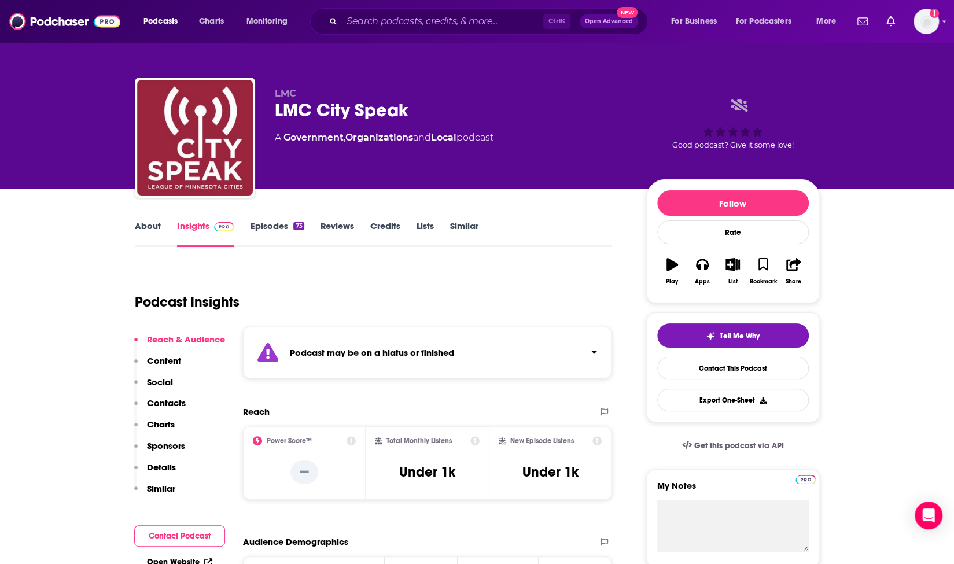
click at [263, 223] on link "Episodes 73" at bounding box center [277, 233] width 54 height 27
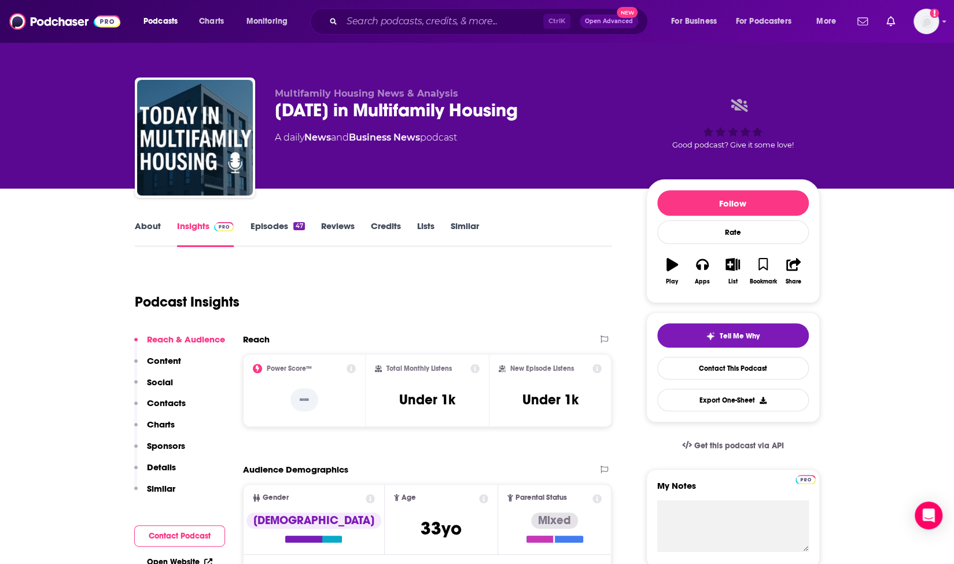
click at [267, 229] on link "Episodes 47" at bounding box center [277, 233] width 54 height 27
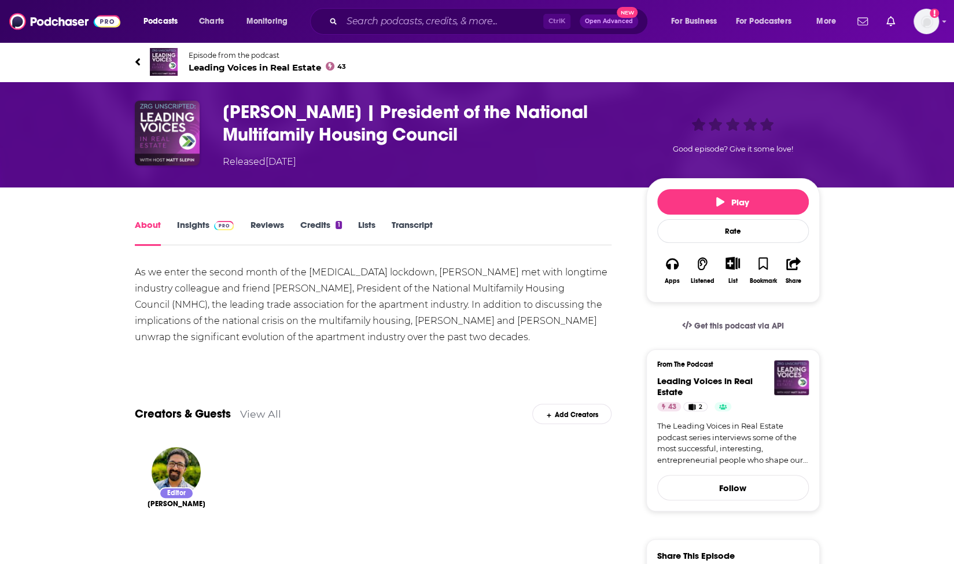
click at [210, 224] on span at bounding box center [221, 224] width 25 height 11
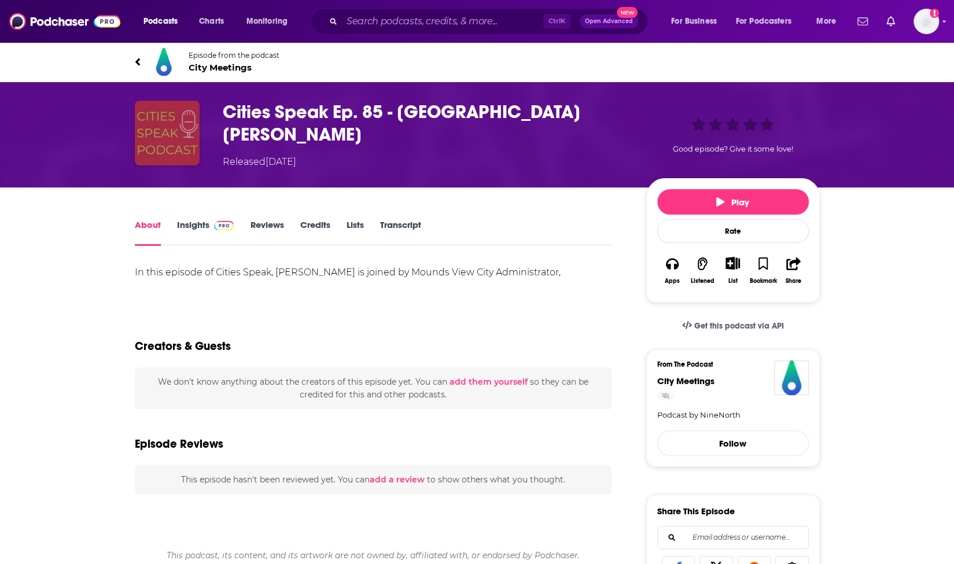
click at [185, 134] on img "Cities Speak Ep. 85 - Nyle Zikmund" at bounding box center [167, 133] width 65 height 65
click at [164, 139] on img "Cities Speak Ep. 85 - Nyle Zikmund" at bounding box center [167, 133] width 65 height 65
click at [171, 129] on img "Cities Speak Ep. 85 - Nyle Zikmund" at bounding box center [167, 133] width 65 height 65
click at [196, 226] on link "Insights" at bounding box center [205, 232] width 57 height 27
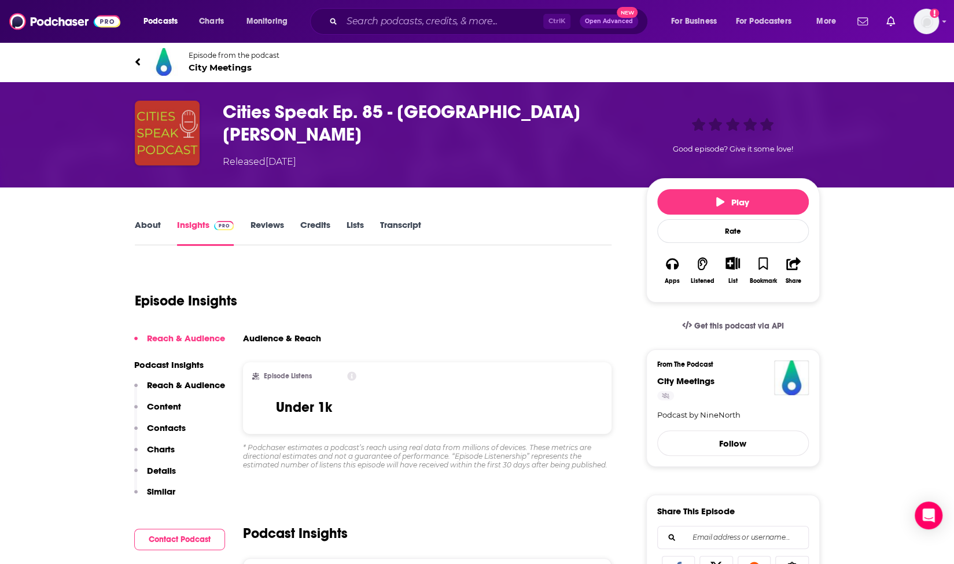
click at [200, 67] on span "City Meetings" at bounding box center [234, 67] width 91 height 11
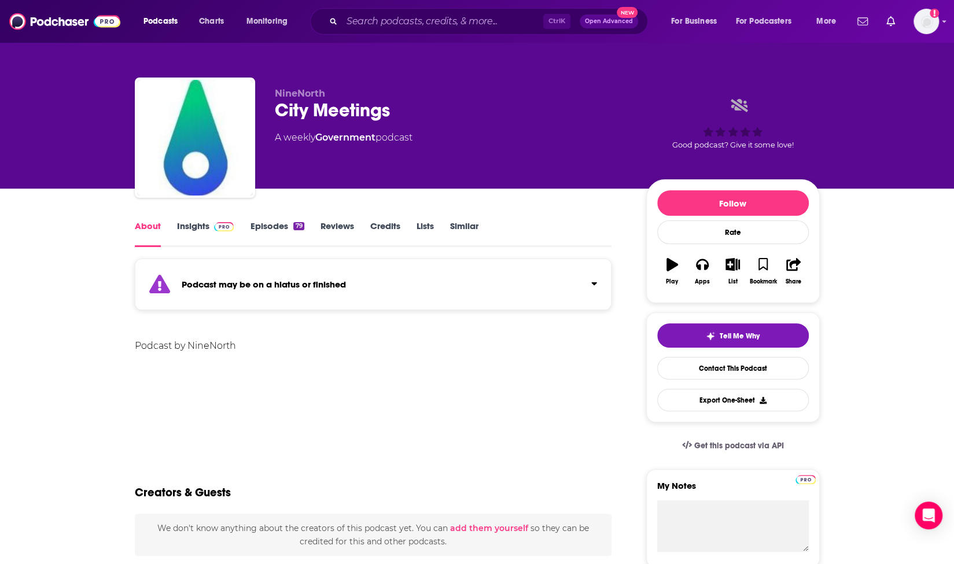
click at [425, 401] on div "Podcast by NineNorth" at bounding box center [373, 378] width 477 height 81
click at [184, 227] on link "Insights" at bounding box center [205, 233] width 57 height 27
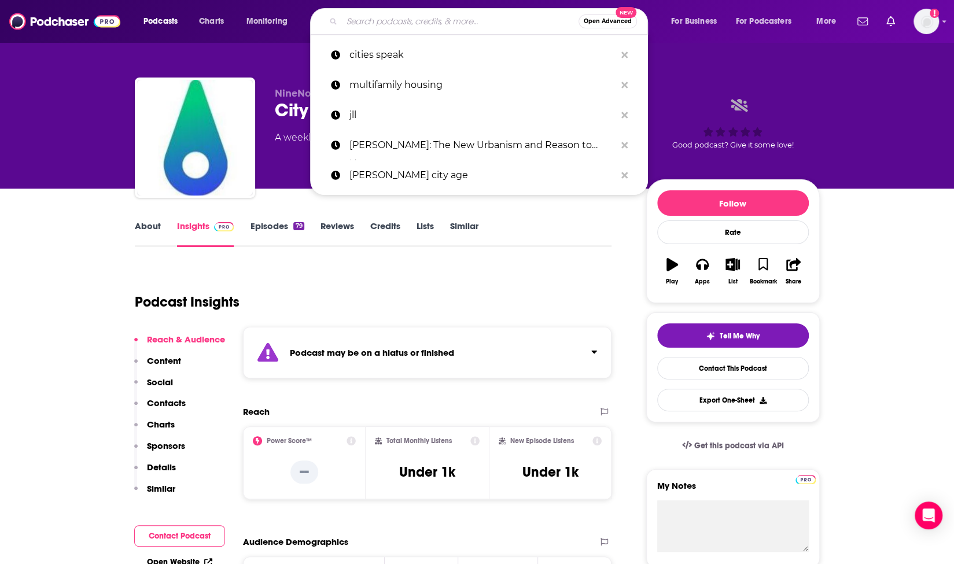
click at [382, 23] on input "Search podcasts, credits, & more..." at bounding box center [460, 21] width 237 height 19
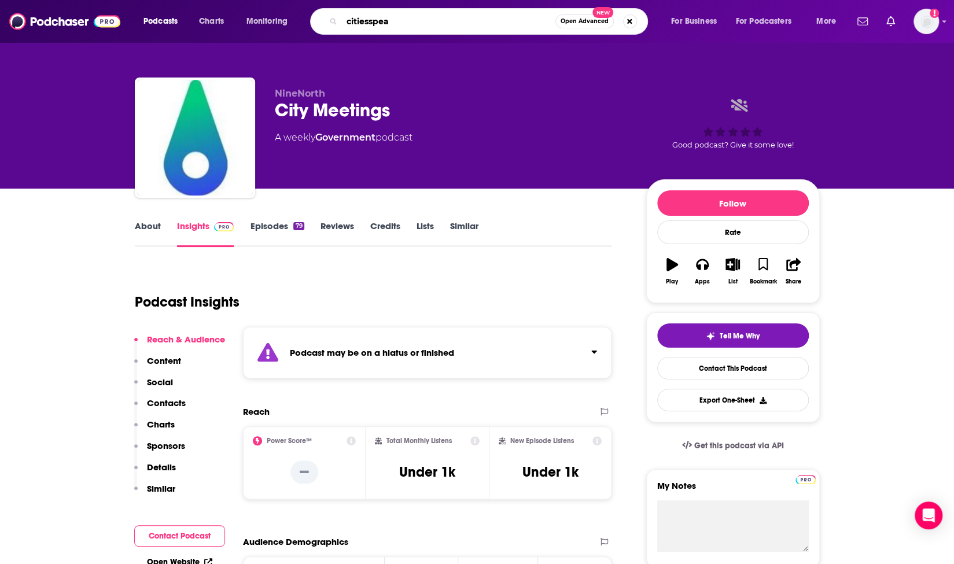
type input "citiesspeak"
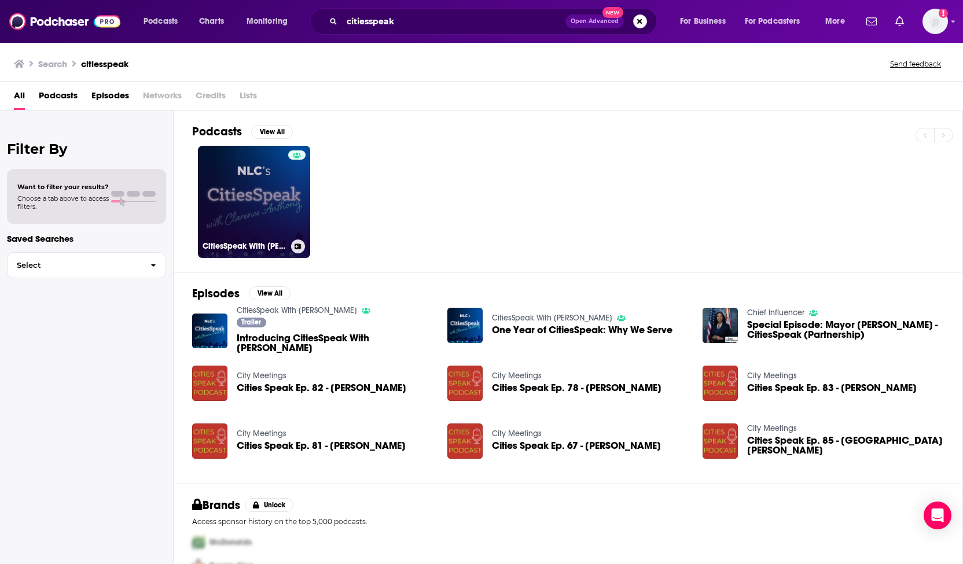
click at [240, 201] on link "CitiesSpeak With [PERSON_NAME]" at bounding box center [254, 202] width 112 height 112
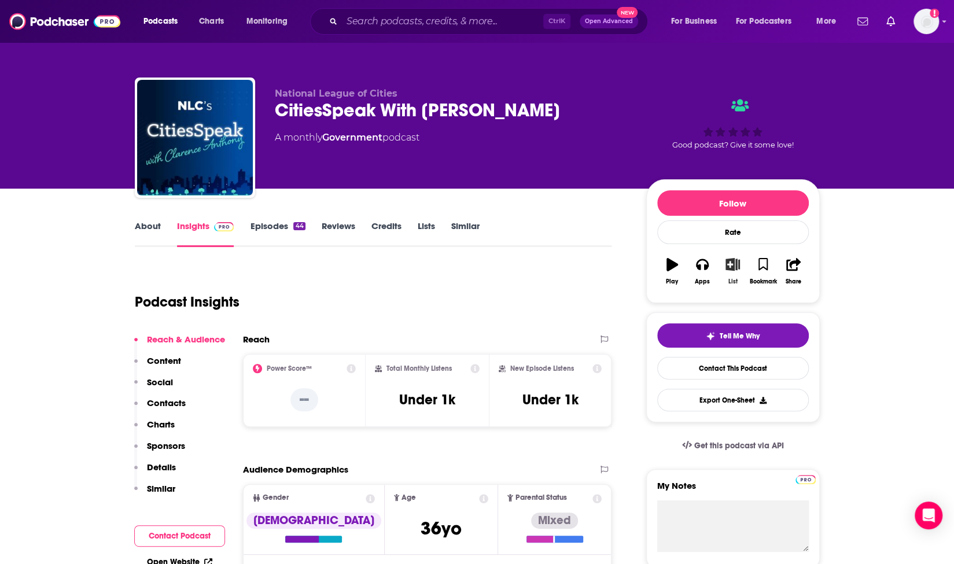
click at [734, 262] on icon "button" at bounding box center [733, 264] width 14 height 13
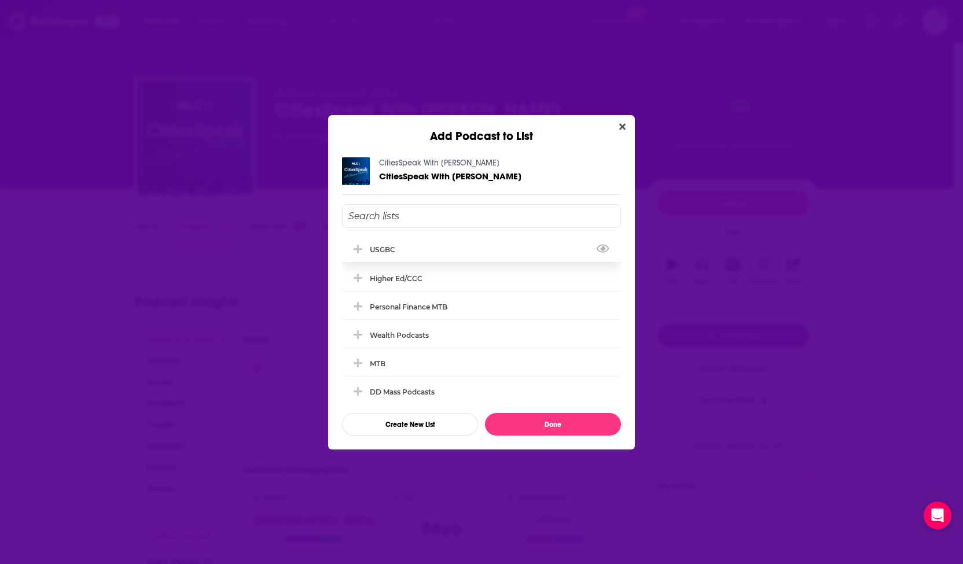
click at [509, 249] on div "USGBC" at bounding box center [481, 249] width 279 height 25
click at [538, 422] on button "Done" at bounding box center [553, 424] width 136 height 23
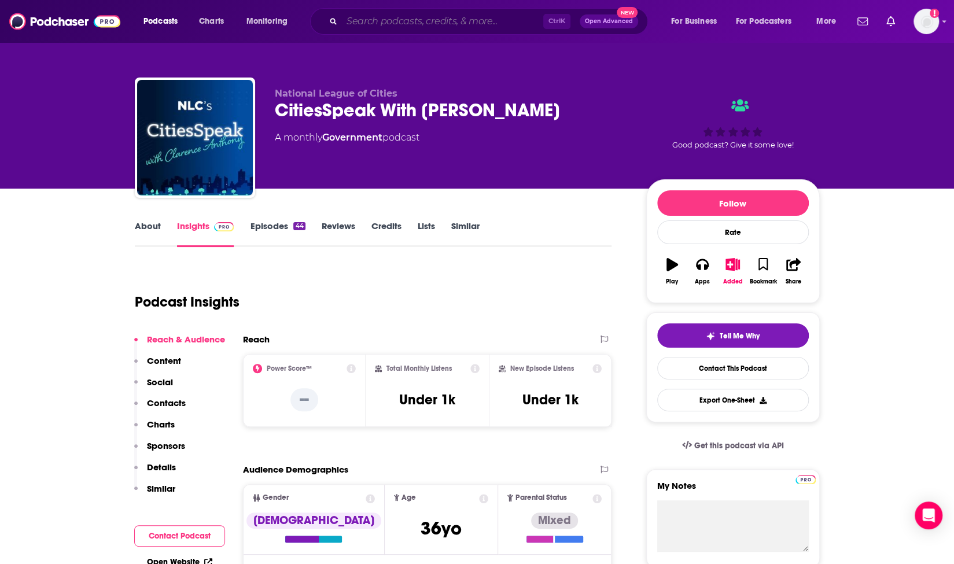
click at [383, 24] on input "Search podcasts, credits, & more..." at bounding box center [442, 21] width 201 height 19
click at [948, 24] on div "Podcasts Charts Monitoring Ctrl K Open Advanced New For Business For Podcasters…" at bounding box center [477, 21] width 954 height 43
click at [943, 20] on icon "Show profile menu" at bounding box center [944, 21] width 5 height 7
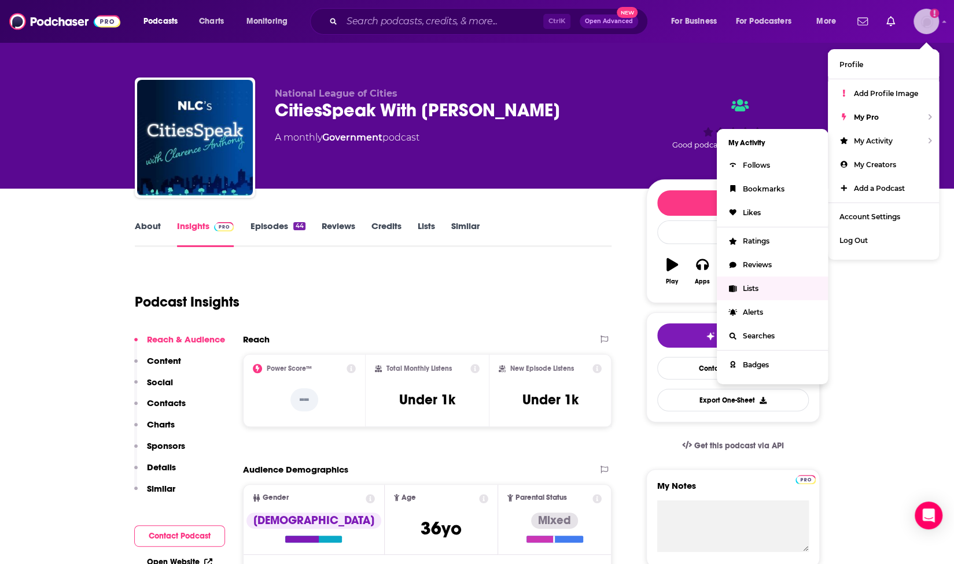
click at [752, 288] on span "Lists" at bounding box center [751, 288] width 16 height 9
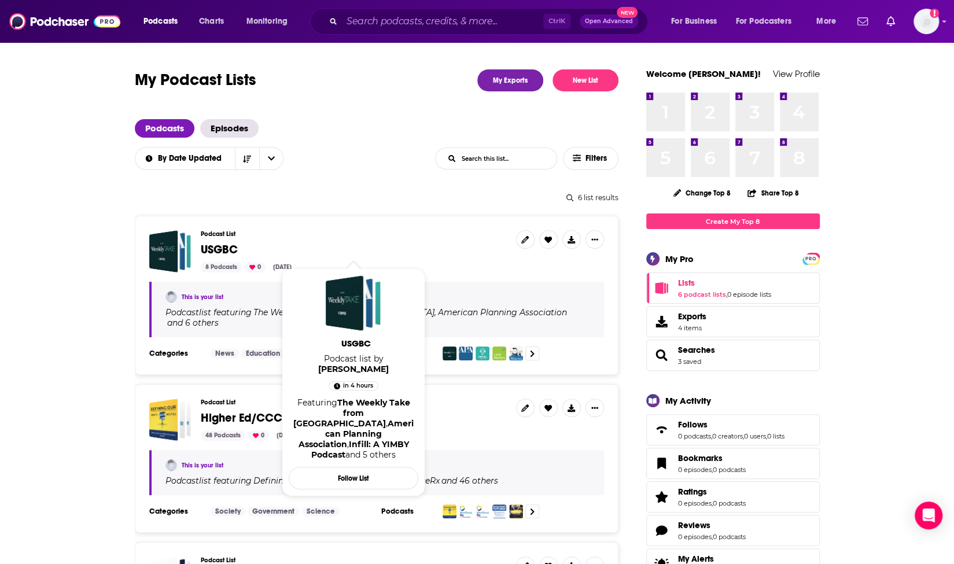
click at [216, 248] on span "USGBC" at bounding box center [219, 249] width 37 height 14
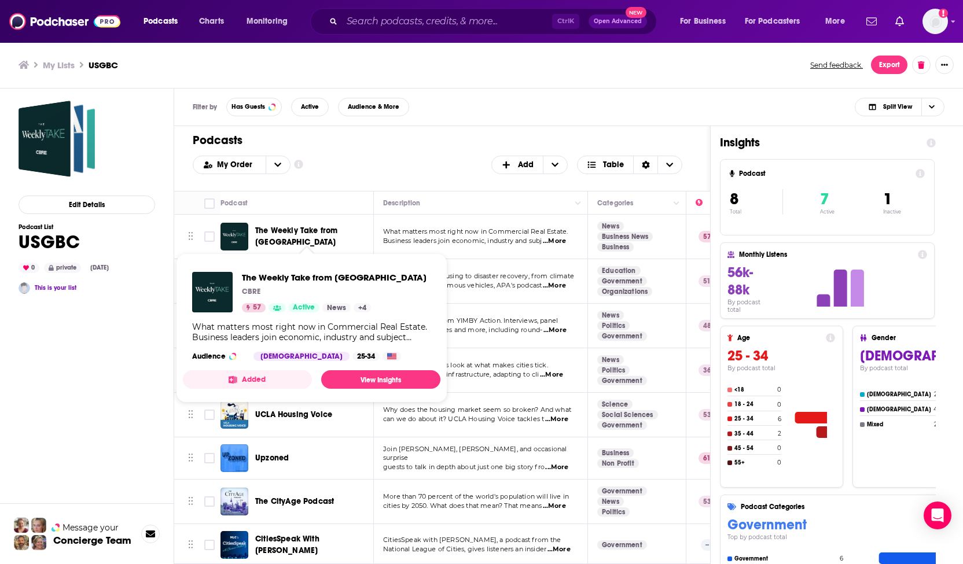
click at [314, 234] on span "The Weekly Take from [GEOGRAPHIC_DATA]" at bounding box center [296, 236] width 82 height 21
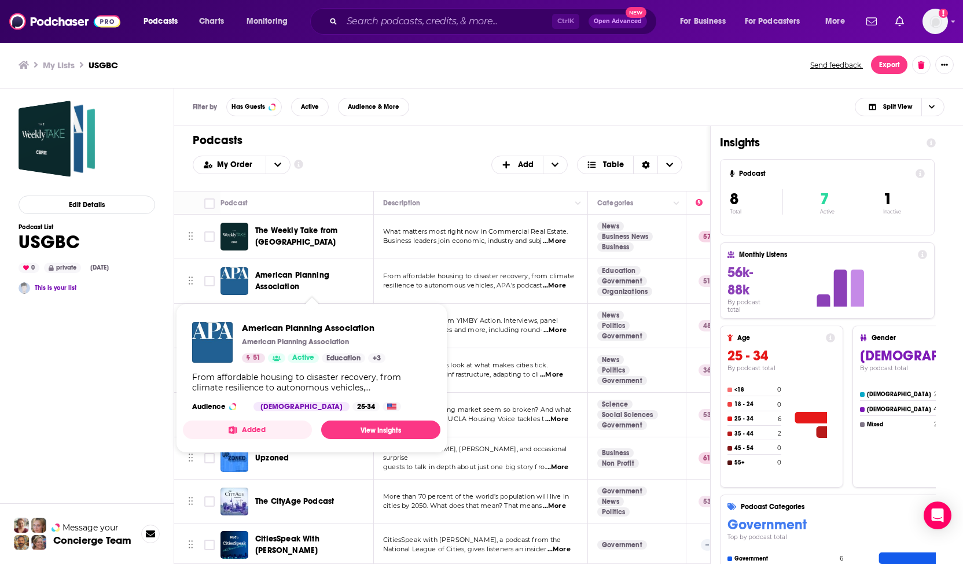
click at [281, 284] on span "American Planning Association" at bounding box center [292, 280] width 74 height 21
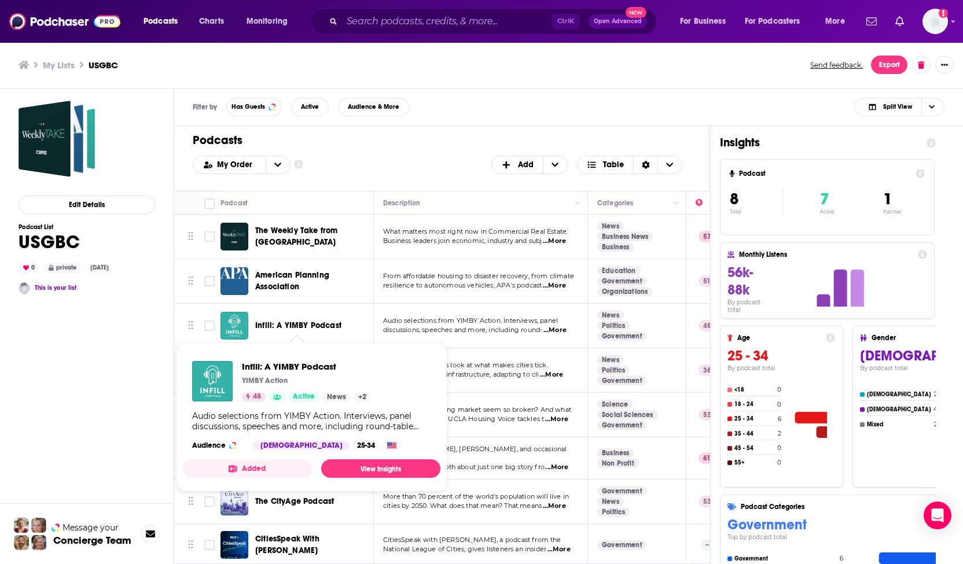
click at [300, 323] on span "Infill: A YIMBY Podcast" at bounding box center [298, 326] width 86 height 10
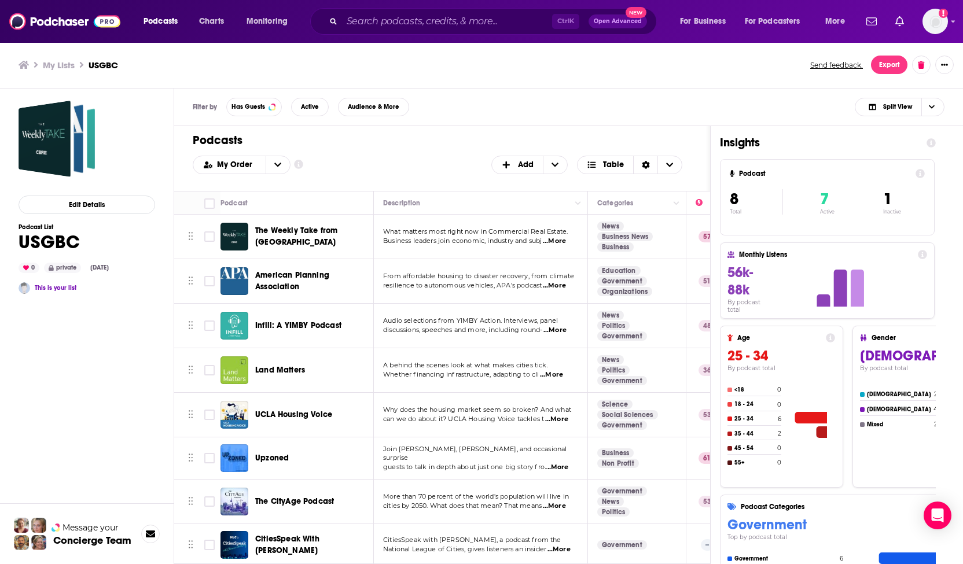
click at [272, 420] on div "UCLA Housing Voice" at bounding box center [315, 415] width 120 height 28
click at [267, 413] on span "UCLA Housing Voice" at bounding box center [293, 415] width 77 height 10
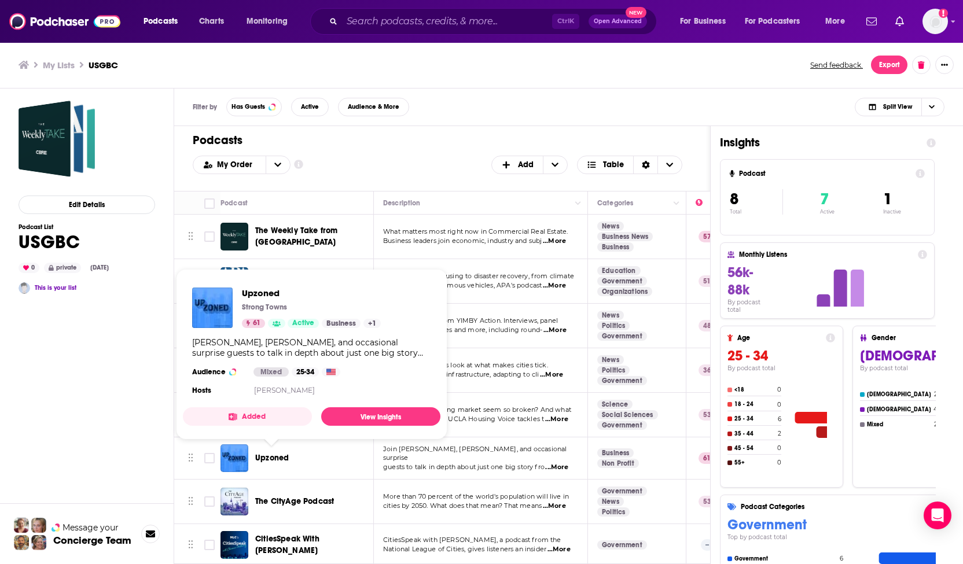
click at [266, 459] on span "Upzoned" at bounding box center [272, 458] width 34 height 10
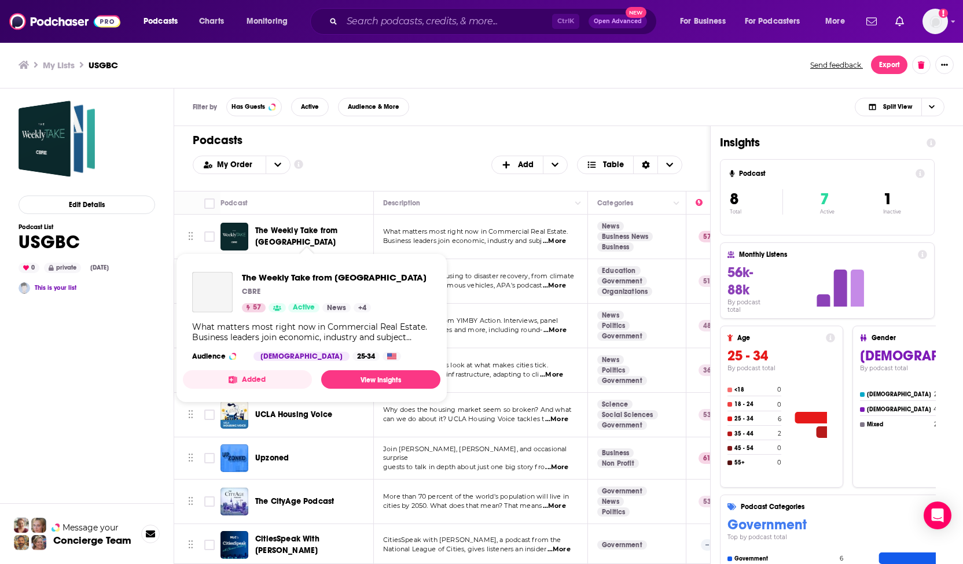
click at [268, 237] on span "The Weekly Take from CBRE" at bounding box center [296, 236] width 82 height 21
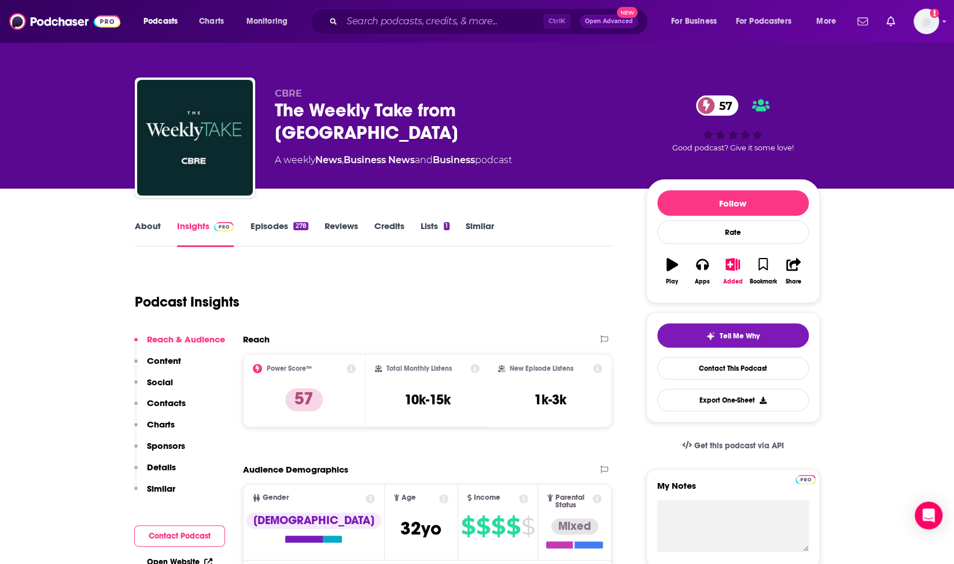
click at [149, 226] on link "About" at bounding box center [148, 233] width 26 height 27
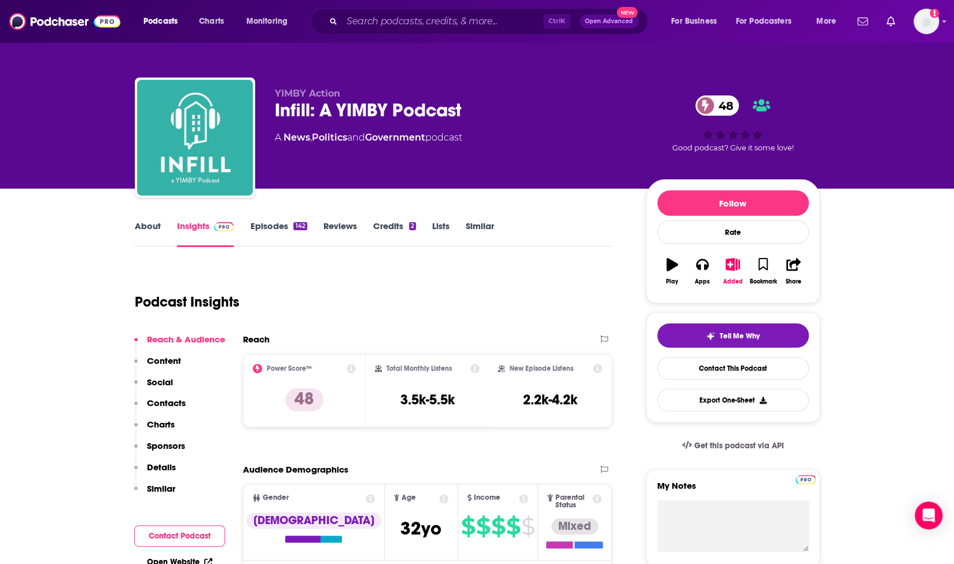
click at [151, 229] on link "About" at bounding box center [148, 233] width 26 height 27
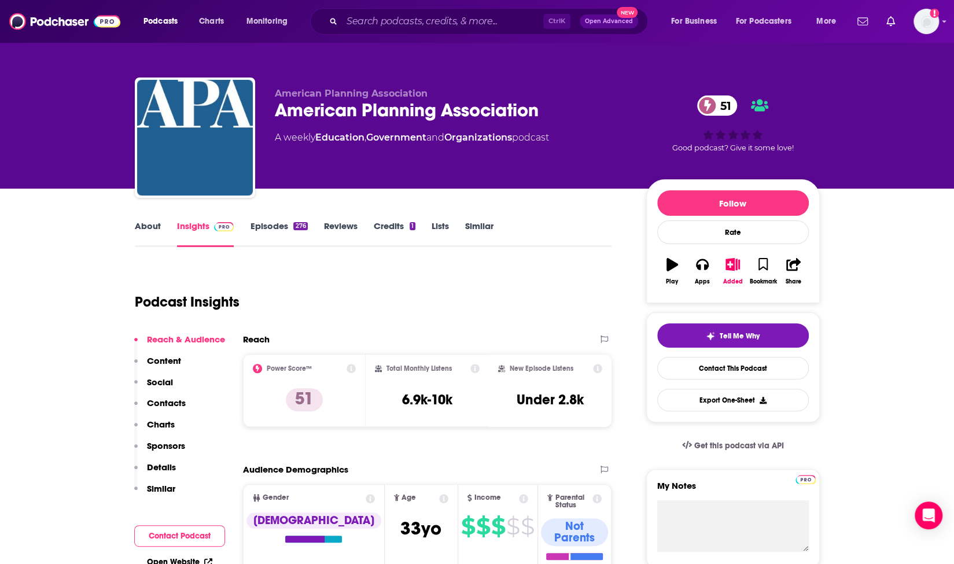
click at [154, 225] on link "About" at bounding box center [148, 233] width 26 height 27
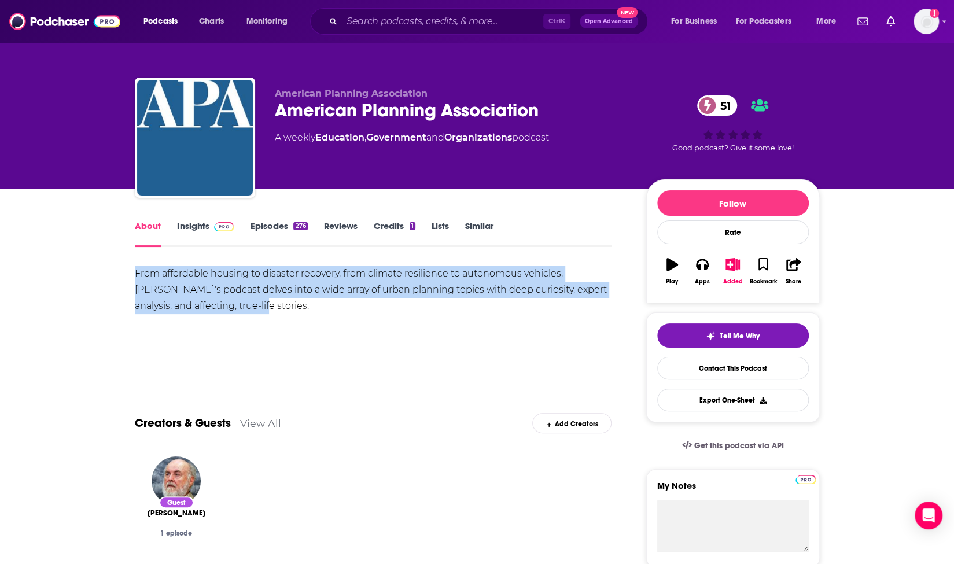
drag, startPoint x: 263, startPoint y: 310, endPoint x: 120, endPoint y: 269, distance: 148.2
copy div "From affordable housing to disaster recovery, from climate resilience to autono…"
click at [212, 224] on span at bounding box center [221, 225] width 25 height 11
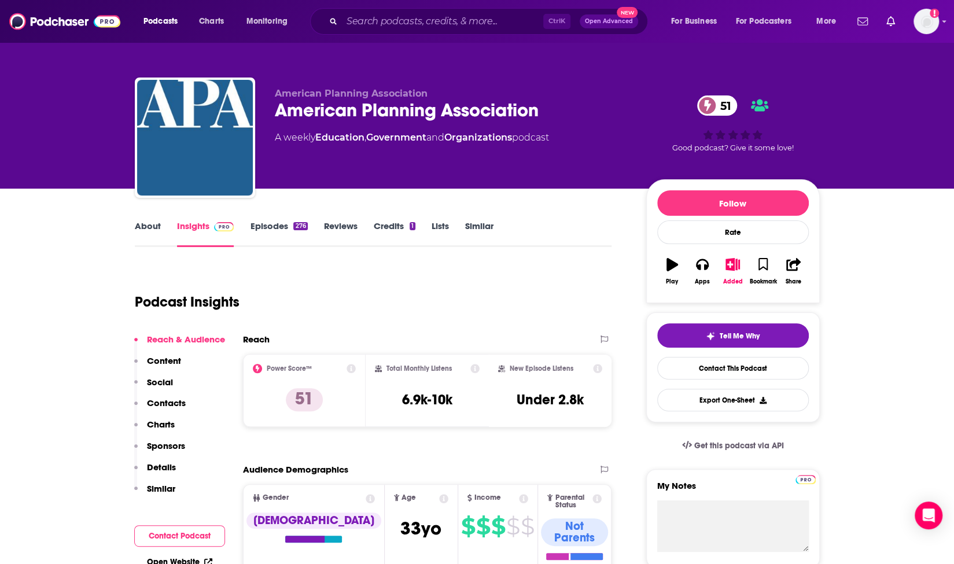
click at [275, 230] on link "Episodes 276" at bounding box center [278, 233] width 57 height 27
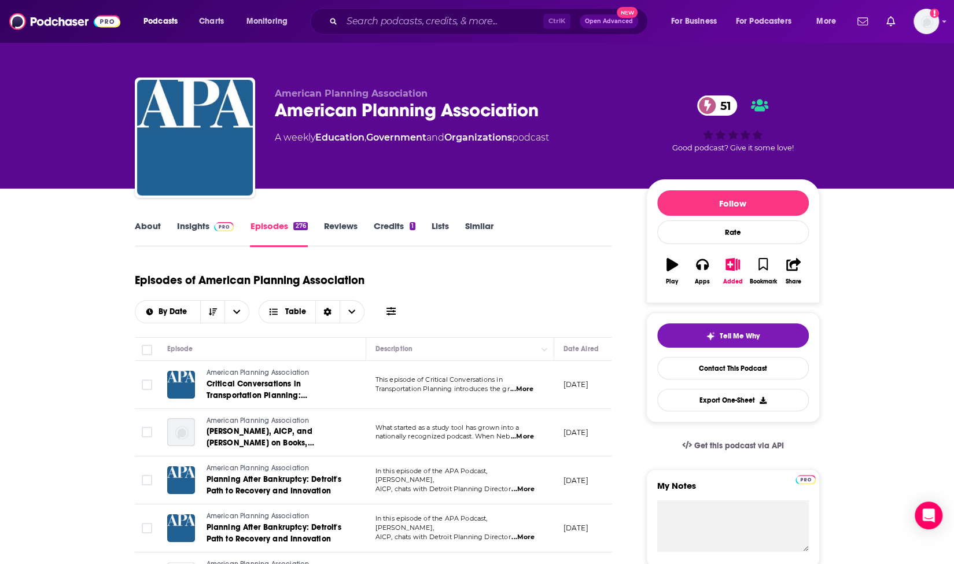
click at [389, 311] on icon at bounding box center [391, 311] width 9 height 8
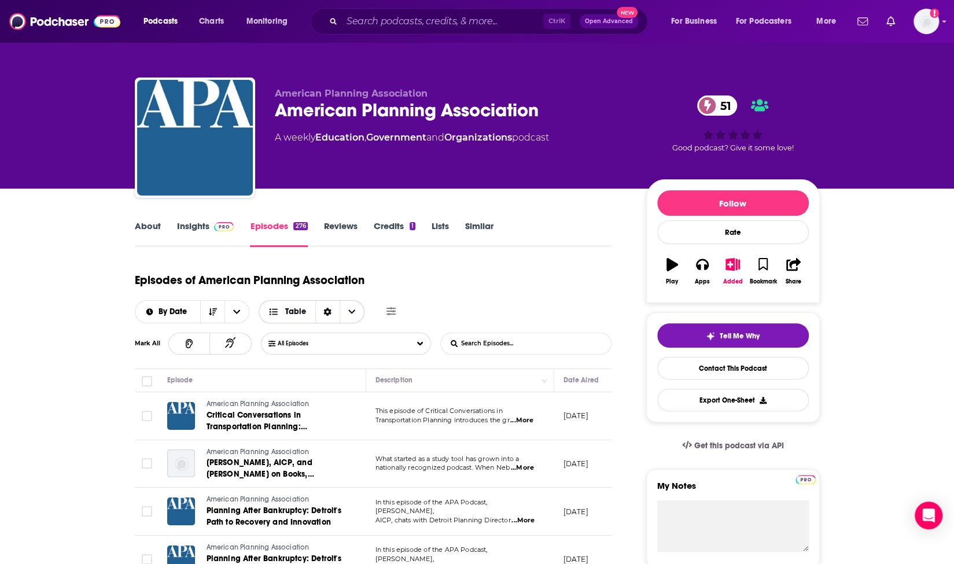
click at [325, 312] on icon "Sort Direction" at bounding box center [328, 312] width 8 height 8
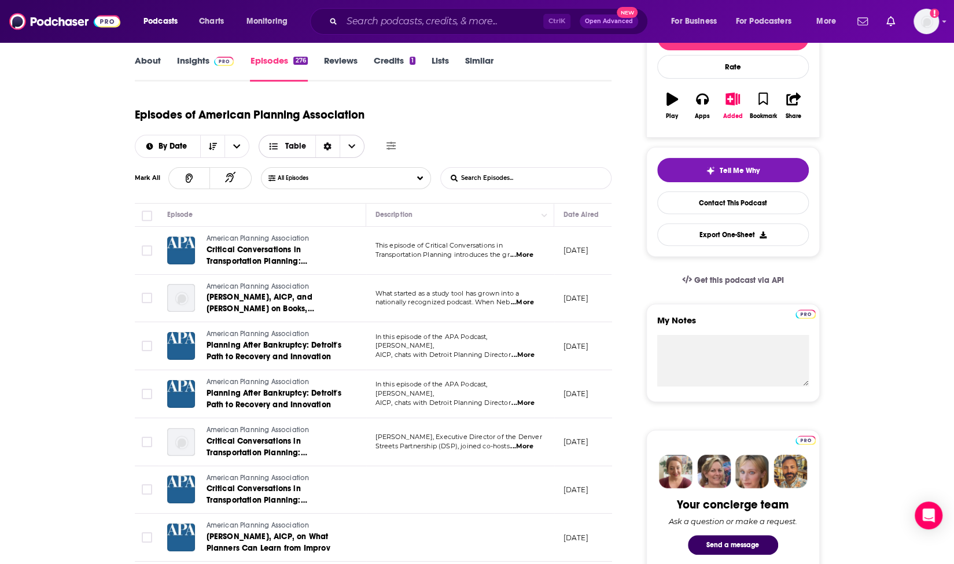
scroll to position [175, 0]
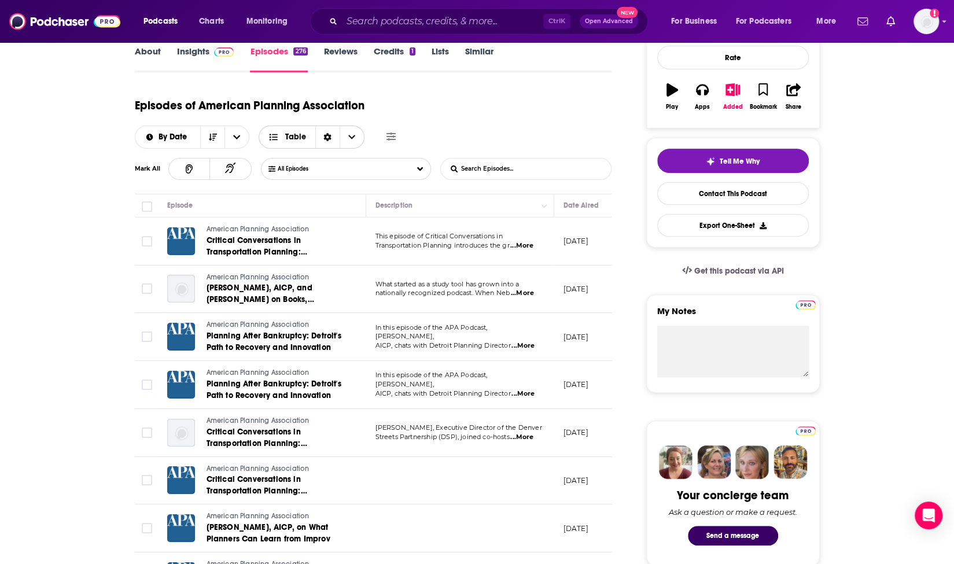
click at [285, 135] on span "Table" at bounding box center [295, 137] width 21 height 8
click at [323, 137] on icon "Sort Direction" at bounding box center [327, 137] width 8 height 8
click at [441, 122] on div "Episodes of American Planning Association By Date Table" at bounding box center [373, 120] width 477 height 58
click at [295, 248] on span "Critical Conversations in Transportation Planning: [PERSON_NAME]" at bounding box center [257, 252] width 101 height 33
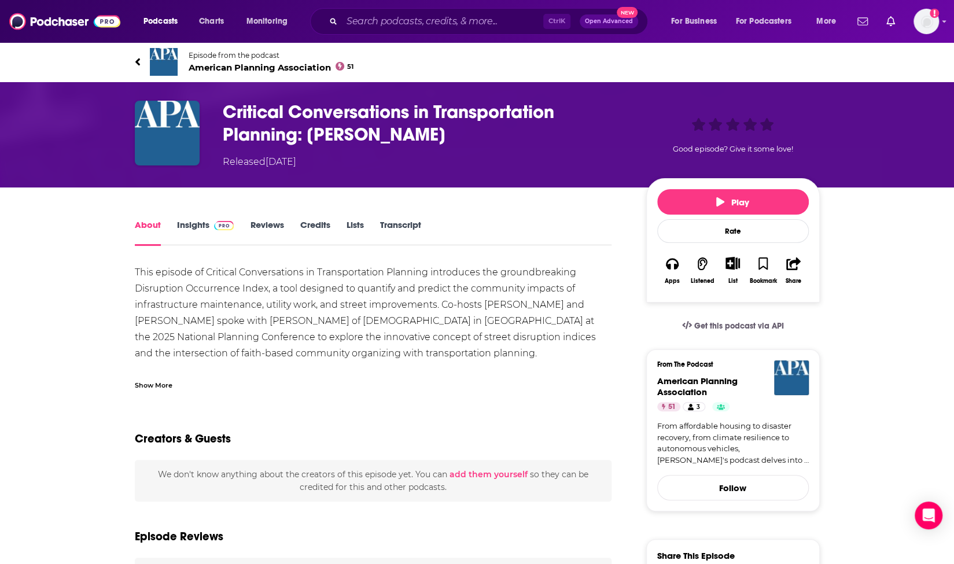
click at [215, 222] on img at bounding box center [224, 225] width 20 height 9
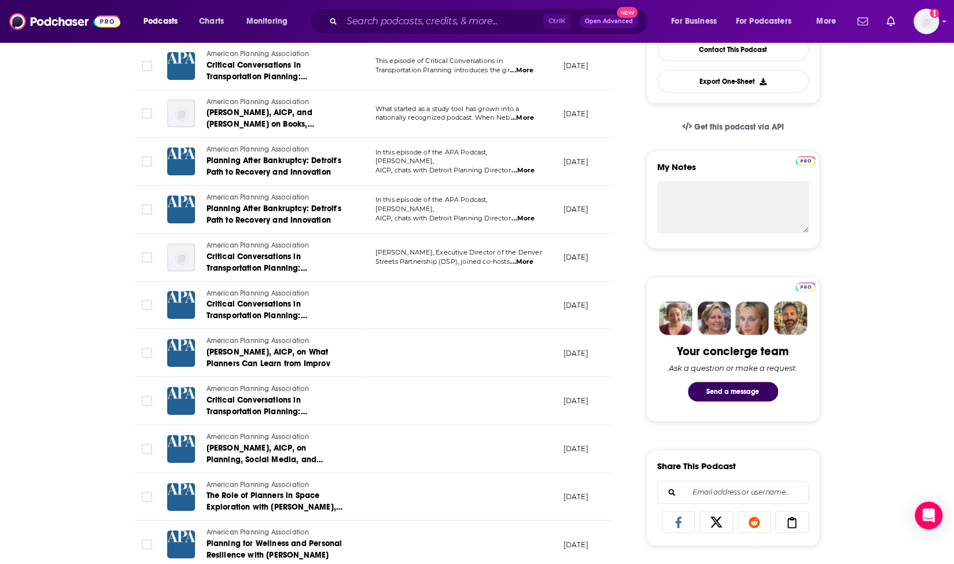
scroll to position [324, 0]
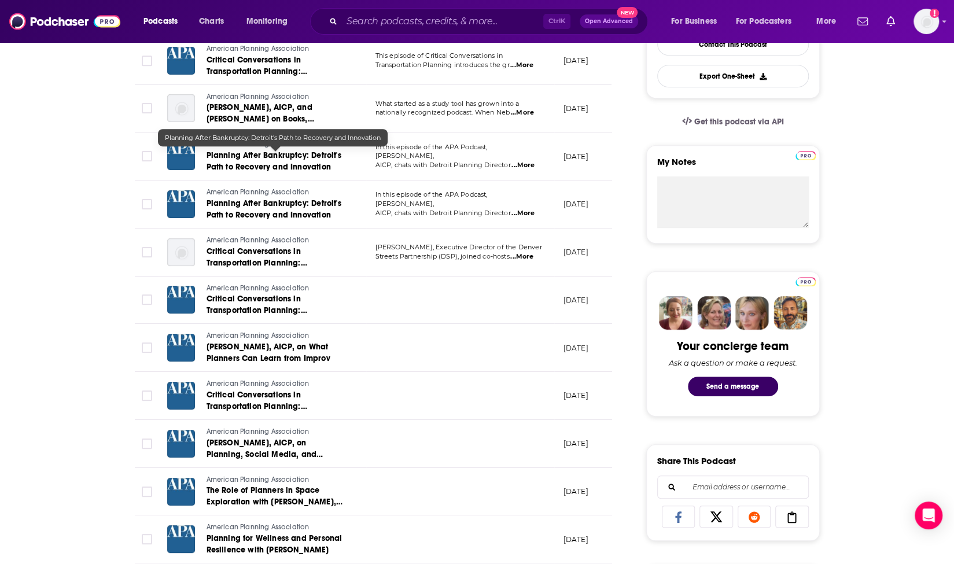
click at [326, 165] on span "Planning After Bankruptcy: Detroit's Path to Recovery and Innovation" at bounding box center [274, 160] width 135 height 21
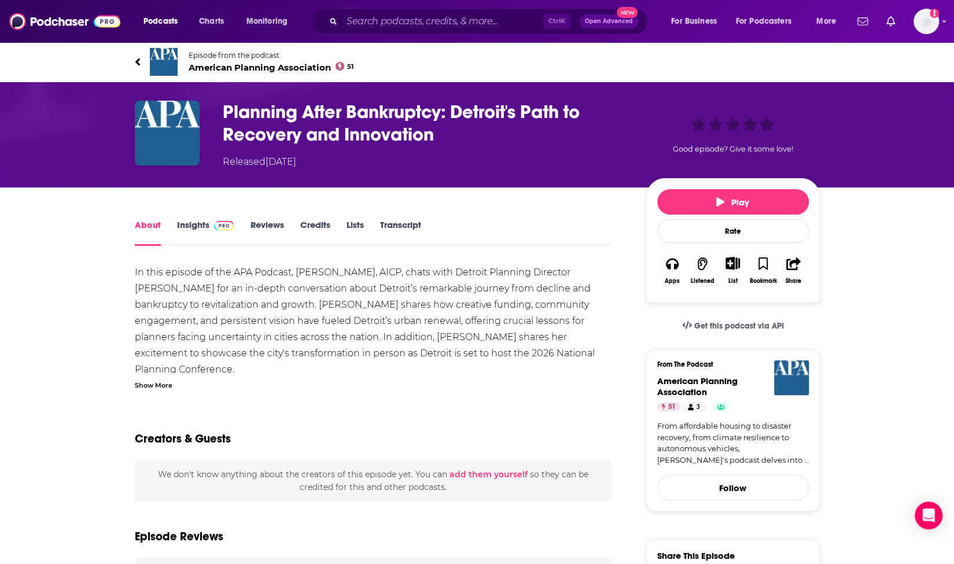
click at [207, 222] on link "Insights" at bounding box center [205, 232] width 57 height 27
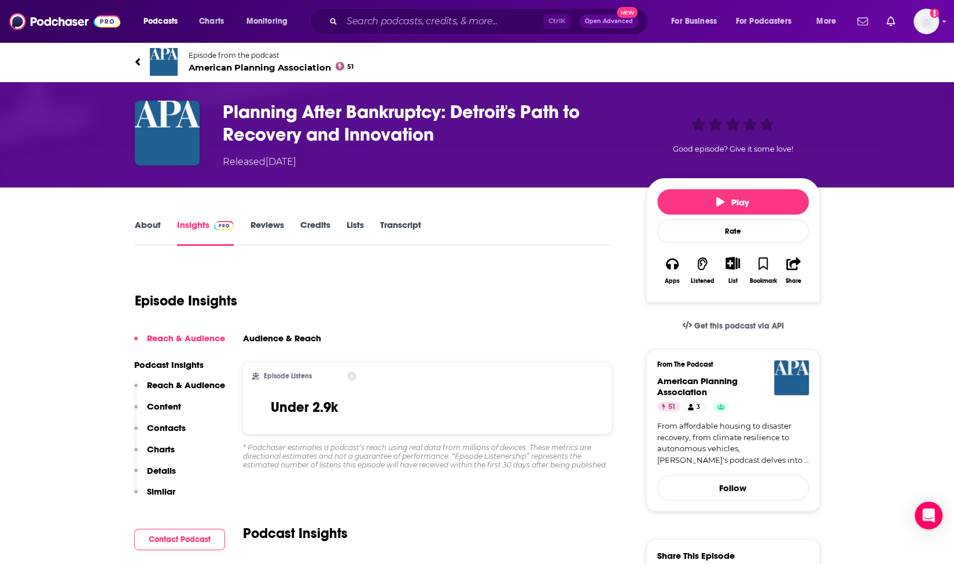
click at [148, 222] on link "About" at bounding box center [148, 232] width 26 height 27
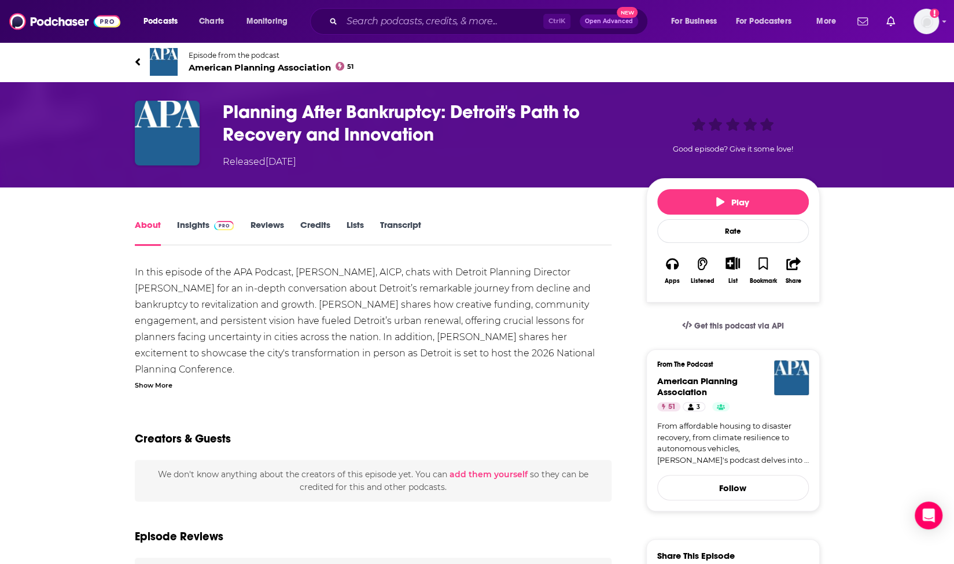
click at [178, 223] on link "Insights" at bounding box center [205, 232] width 57 height 27
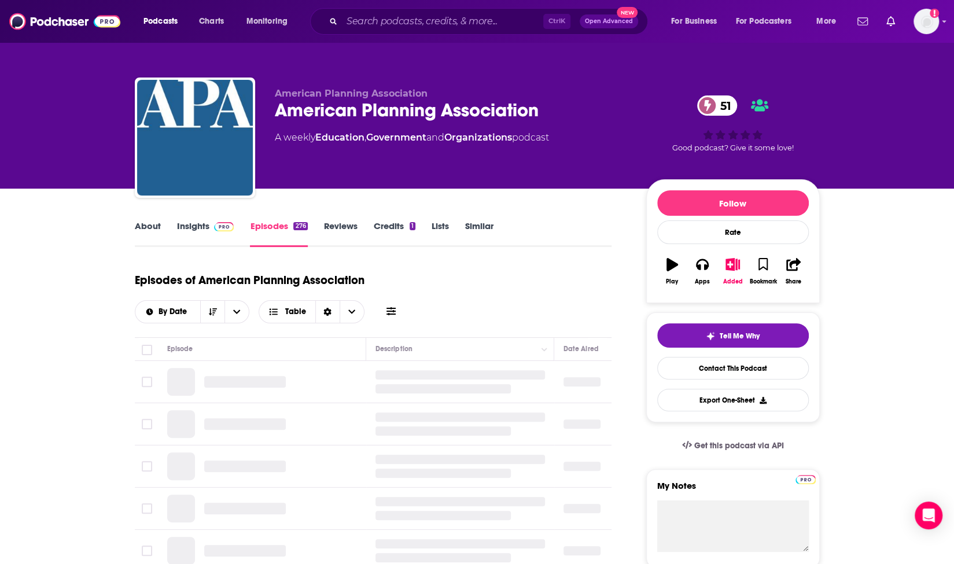
click at [205, 221] on link "Insights" at bounding box center [205, 233] width 57 height 27
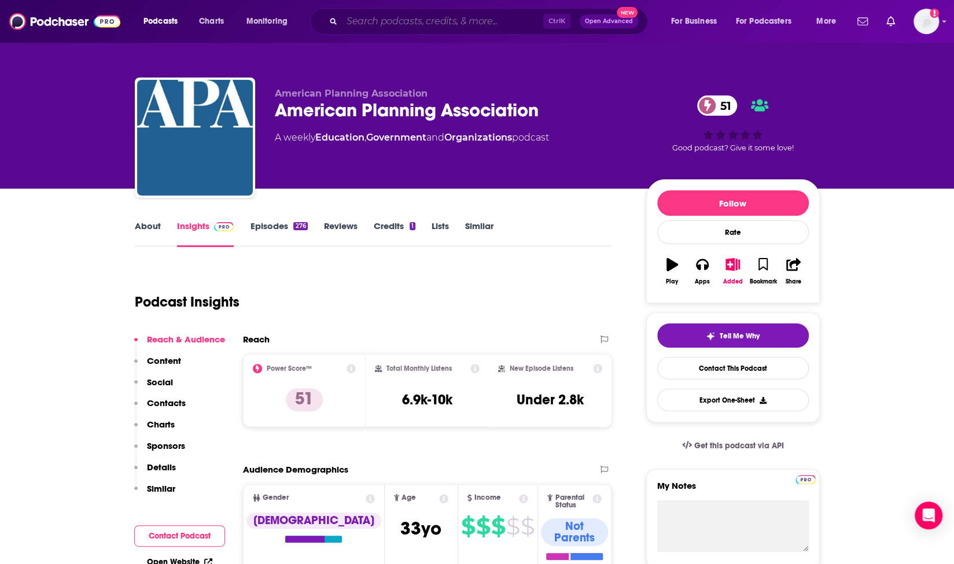
click at [381, 21] on input "Search podcasts, credits, & more..." at bounding box center [442, 21] width 201 height 19
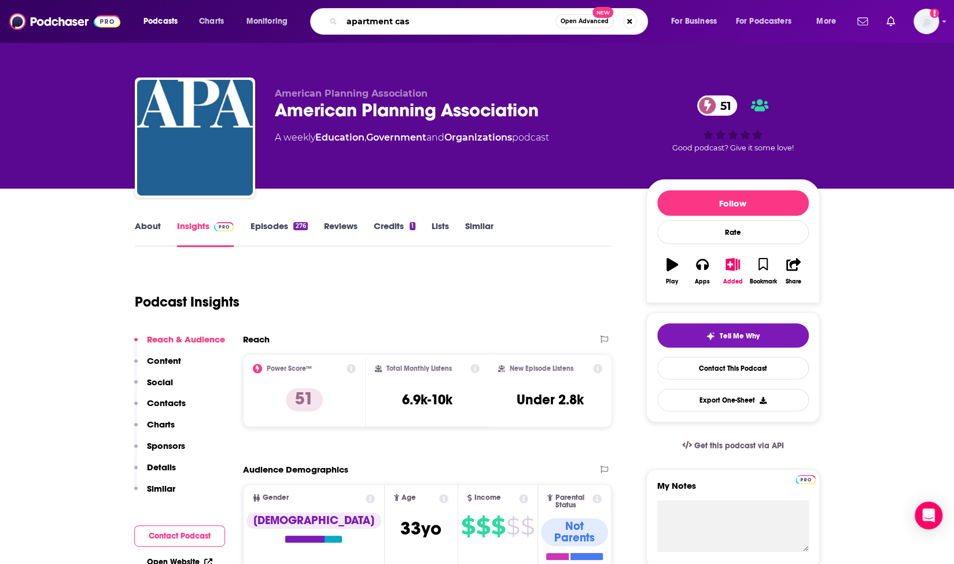
type input "apartment cast"
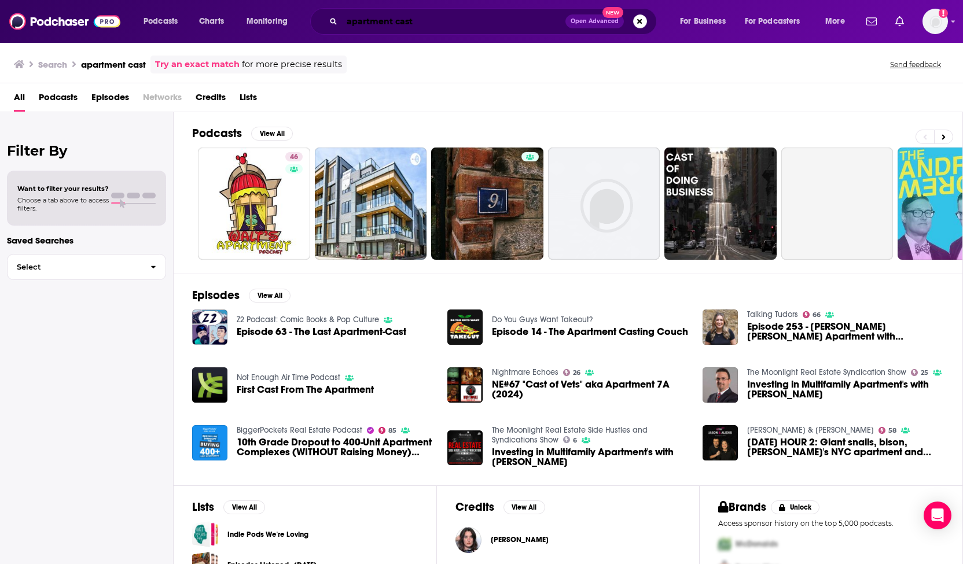
click at [350, 20] on input "apartment cast" at bounding box center [453, 21] width 223 height 19
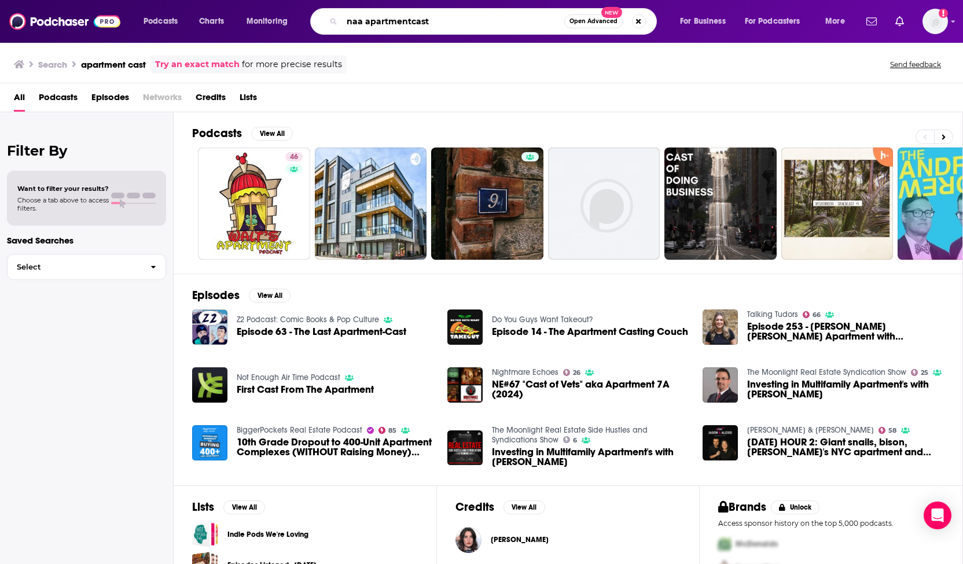
type input "naa apartmentcast"
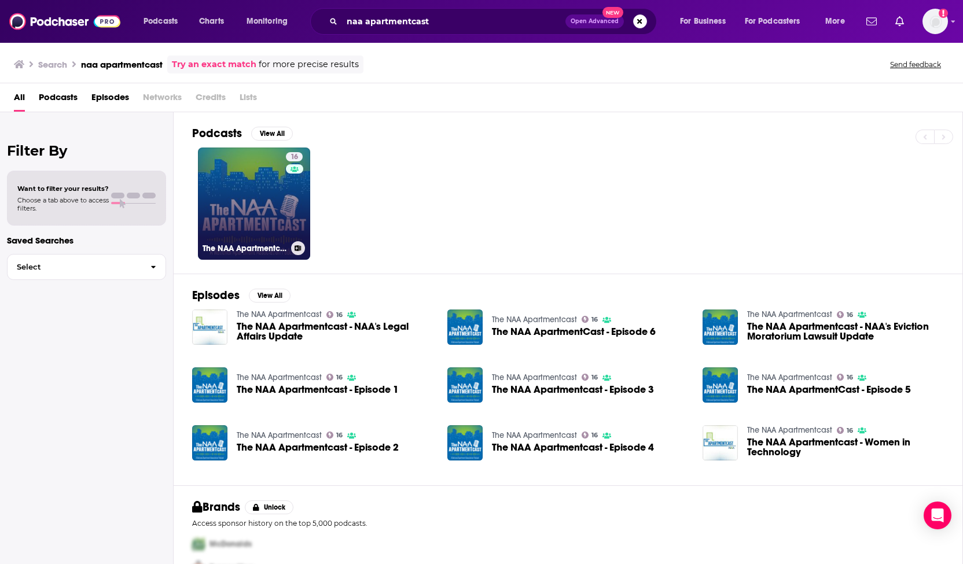
click at [227, 185] on link "16 The NAA Apartmentcast" at bounding box center [254, 204] width 112 height 112
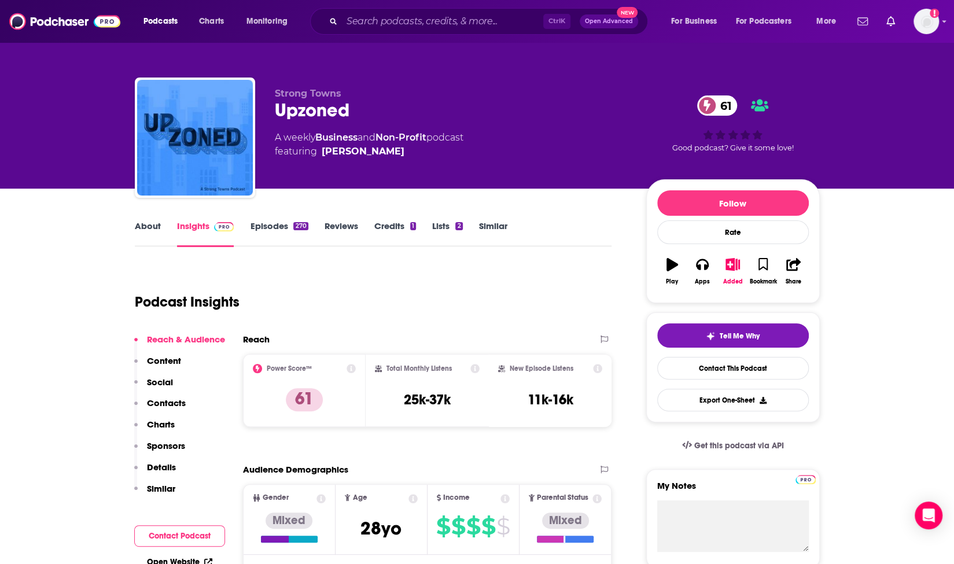
click at [263, 224] on link "Episodes 270" at bounding box center [279, 233] width 58 height 27
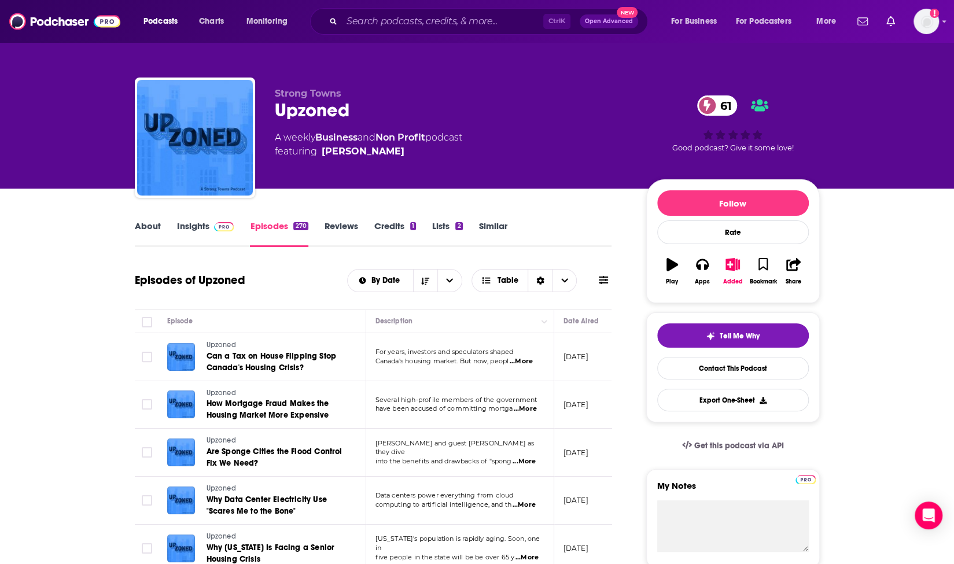
click at [602, 284] on icon at bounding box center [603, 280] width 9 height 8
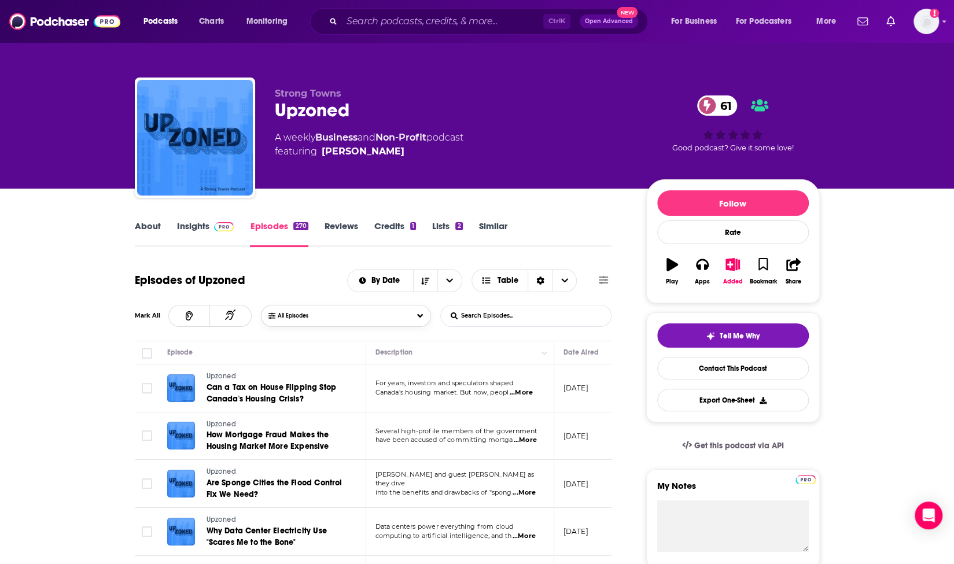
click at [376, 322] on button "All Episodes" at bounding box center [346, 316] width 170 height 22
click at [515, 281] on span "Table" at bounding box center [508, 281] width 21 height 8
click at [558, 282] on span "Choose View" at bounding box center [564, 281] width 24 height 22
click at [546, 282] on div "Sort Direction" at bounding box center [540, 281] width 24 height 22
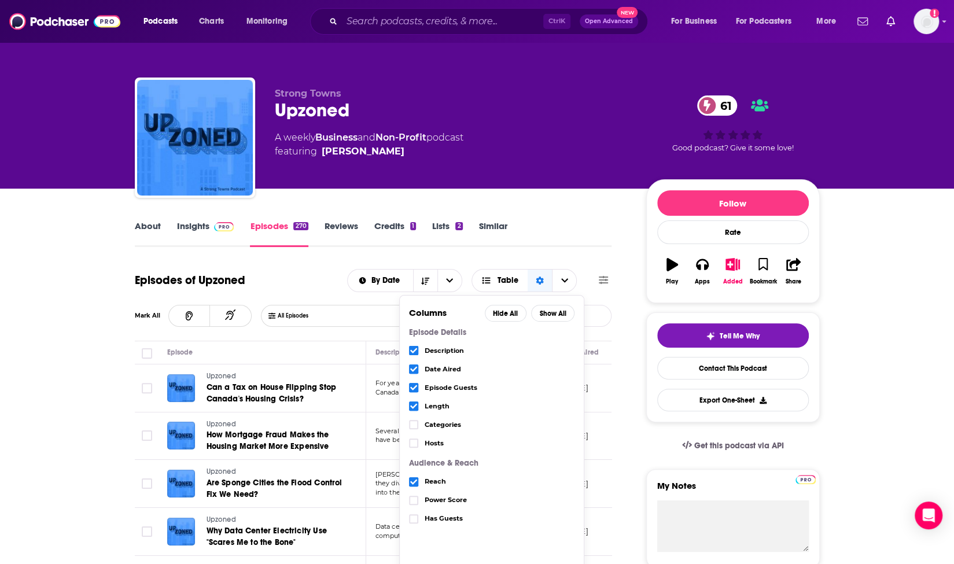
click at [420, 516] on div "Has Guests" at bounding box center [492, 524] width 166 height 28
click at [417, 517] on icon "Choose View" at bounding box center [413, 518] width 7 height 5
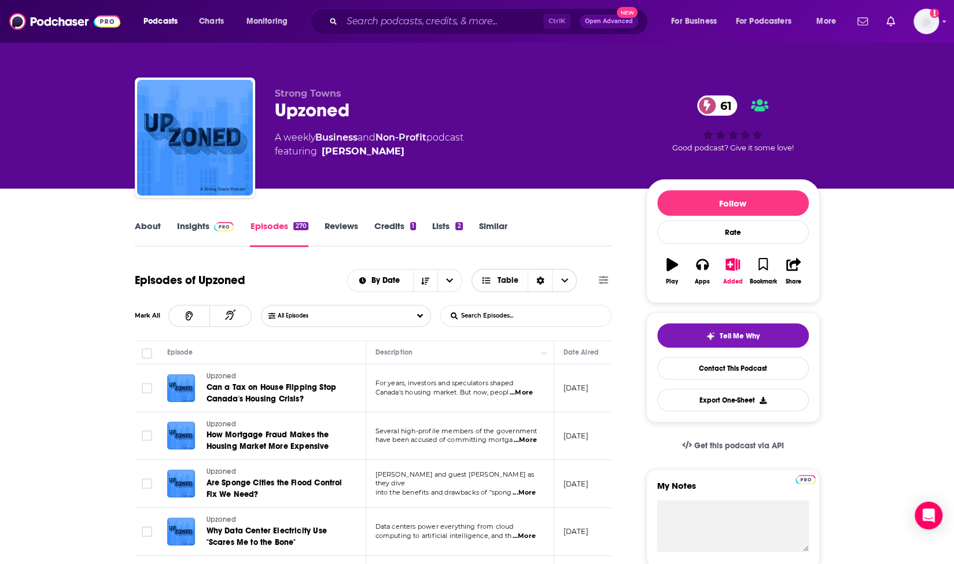
click at [546, 277] on div "Sort Direction" at bounding box center [540, 281] width 24 height 22
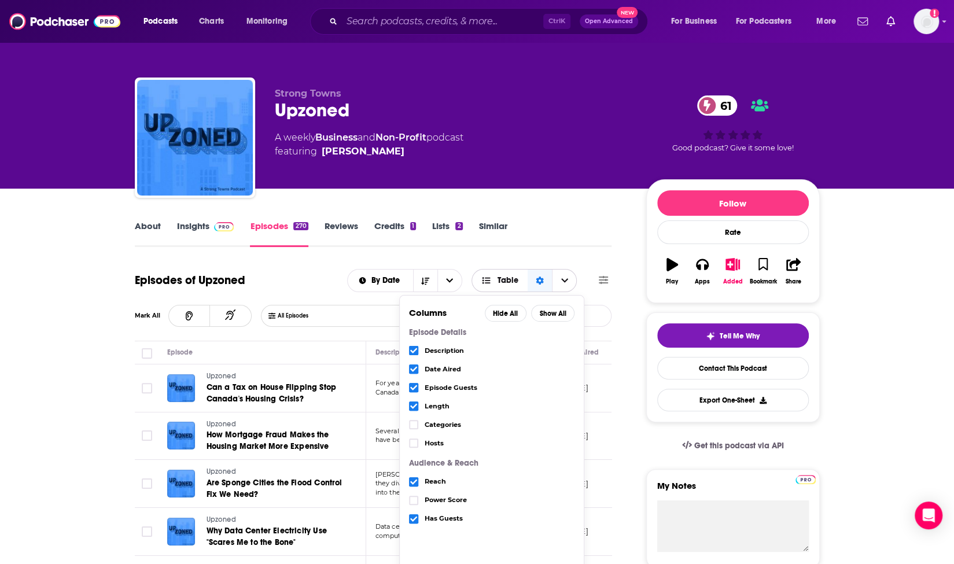
click at [546, 277] on div "Sort Direction" at bounding box center [540, 281] width 24 height 22
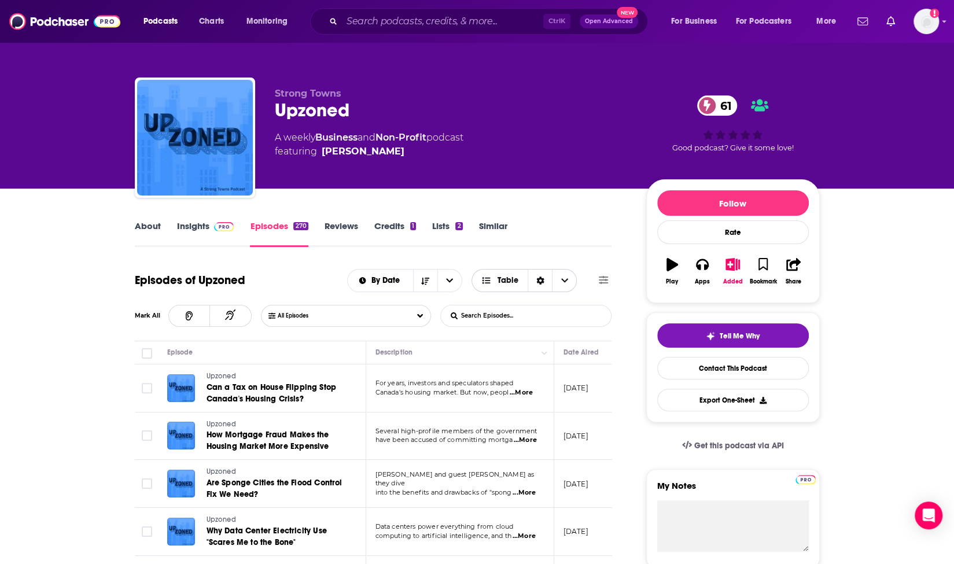
click at [546, 277] on div "Sort Direction" at bounding box center [540, 281] width 24 height 22
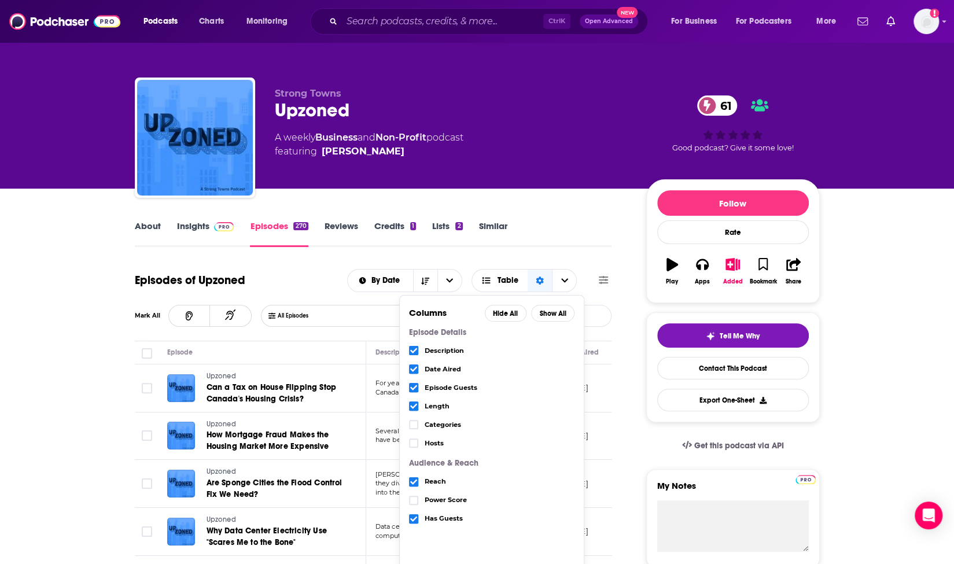
click at [546, 242] on div "About Insights Episodes 270 Reviews Credits 1 Lists 2 Similar" at bounding box center [373, 233] width 477 height 28
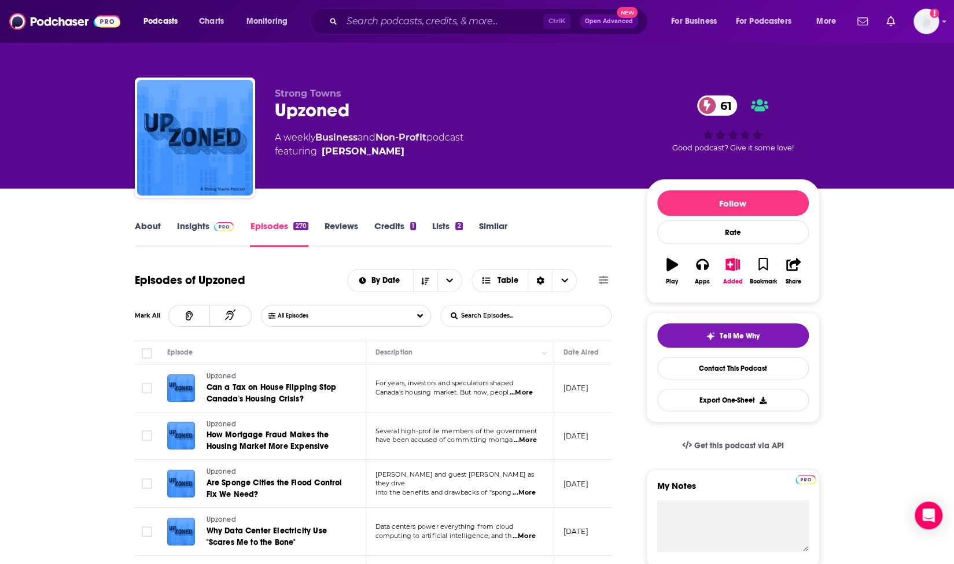
click at [542, 396] on p "Canada's housing market. But now, peopl ...More" at bounding box center [460, 392] width 168 height 9
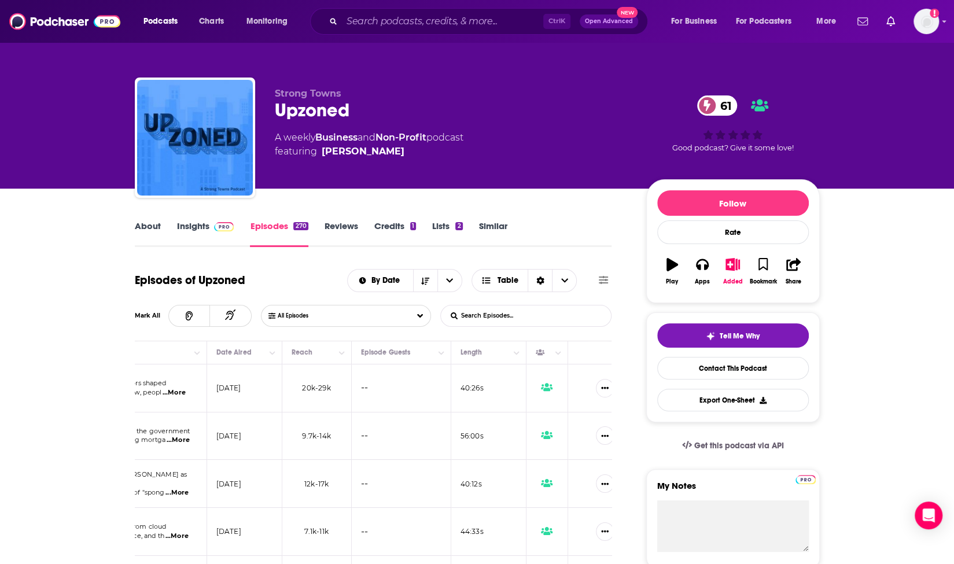
click at [219, 422] on td "September 3, 2025" at bounding box center [244, 437] width 75 height 48
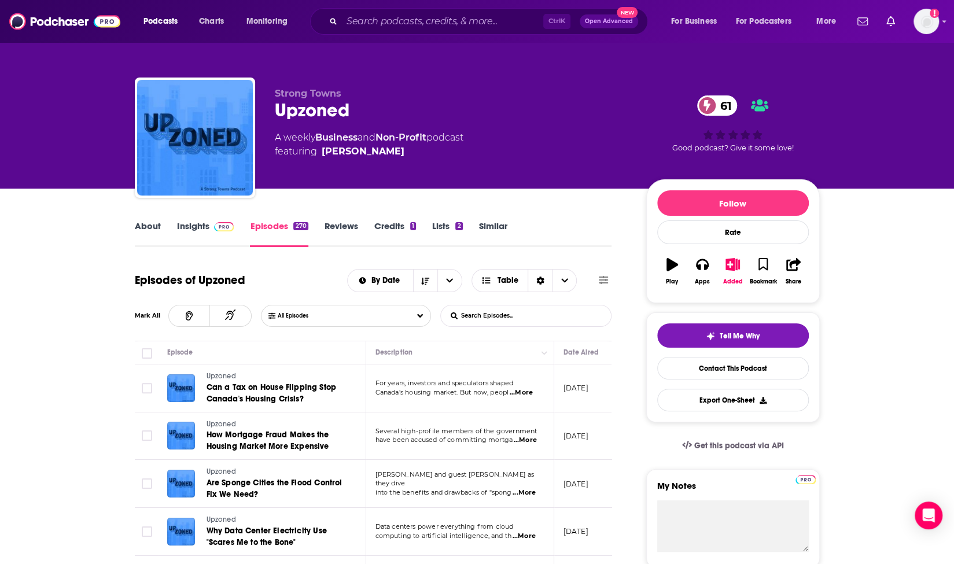
click at [531, 488] on span "...More" at bounding box center [524, 492] width 23 height 9
click at [530, 389] on span "...More" at bounding box center [521, 392] width 23 height 9
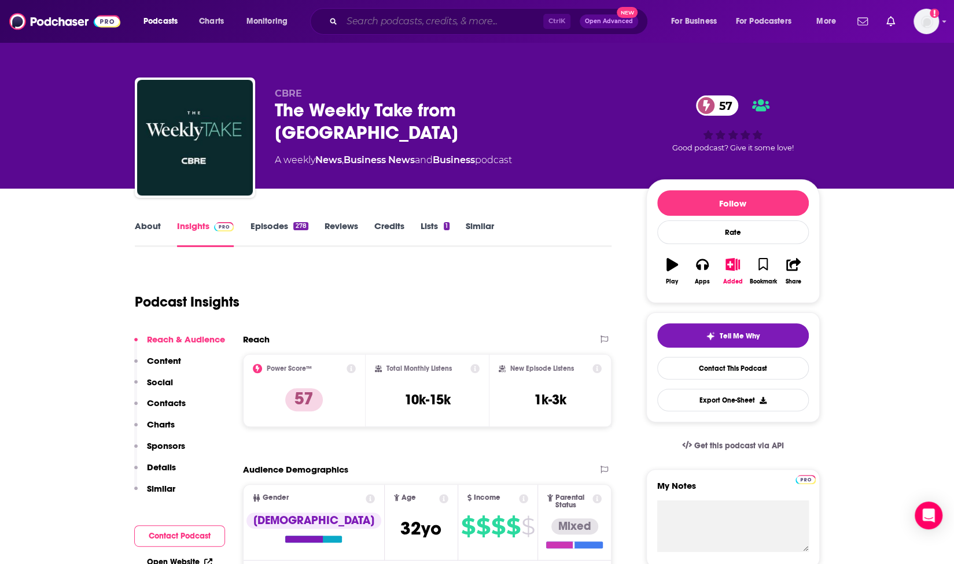
click at [400, 23] on input "Search podcasts, credits, & more..." at bounding box center [442, 21] width 201 height 19
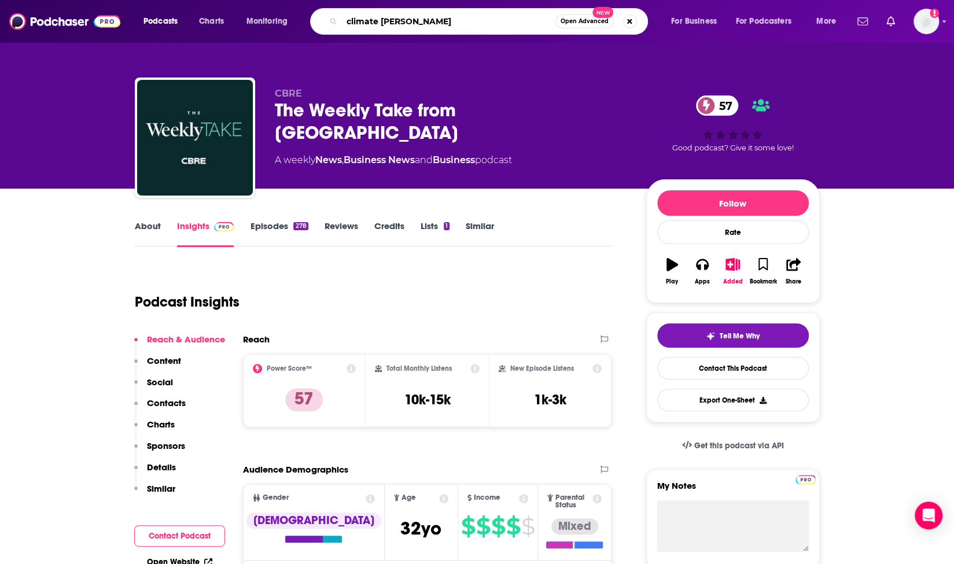
type input "climate change"
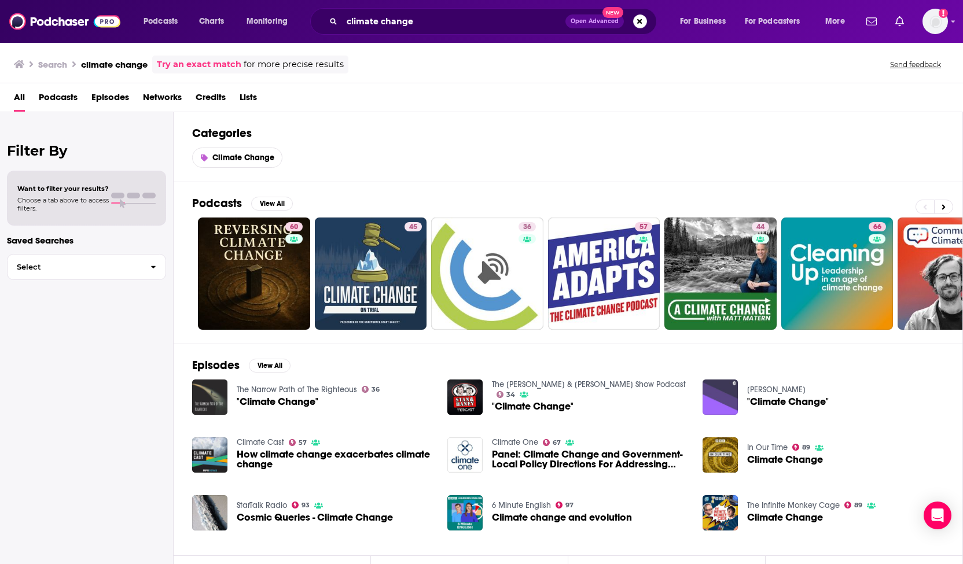
click at [58, 97] on span "Podcasts" at bounding box center [58, 100] width 39 height 24
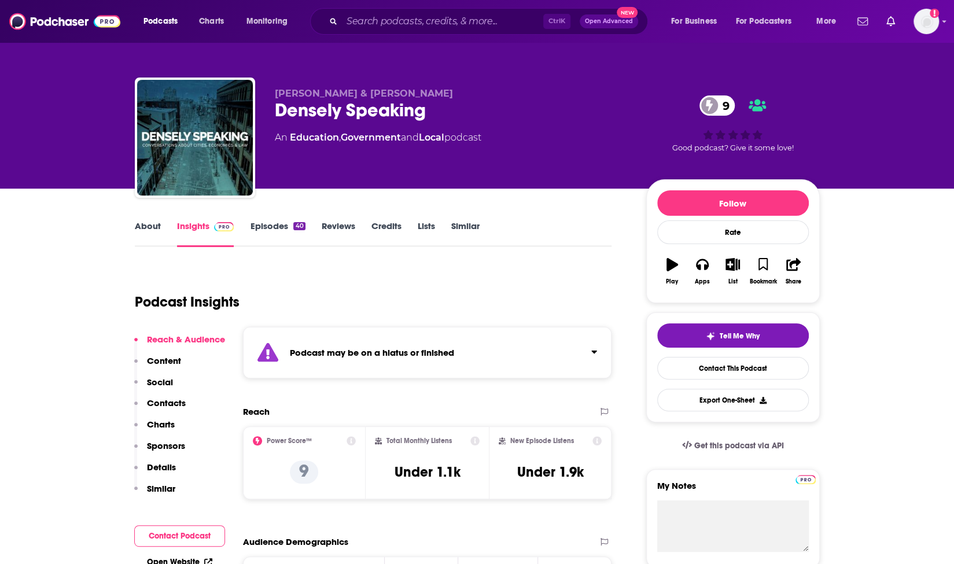
click at [263, 227] on link "Episodes 40" at bounding box center [277, 233] width 55 height 27
